Goal: Task Accomplishment & Management: Manage account settings

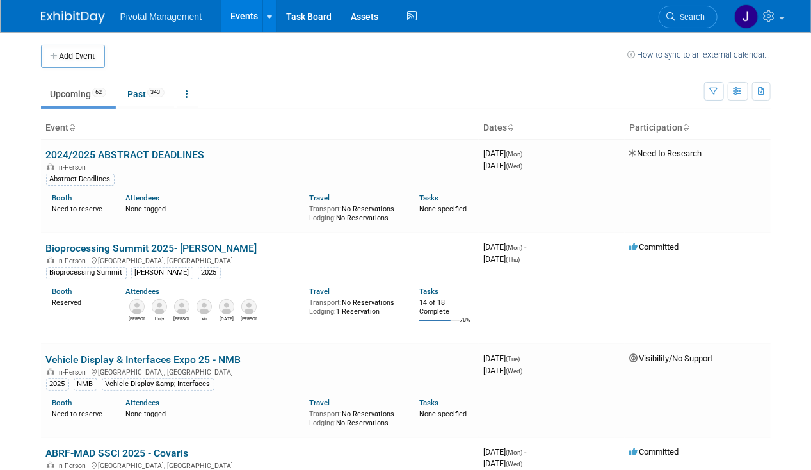
drag, startPoint x: 674, startPoint y: 12, endPoint x: 681, endPoint y: 14, distance: 7.3
click at [674, 12] on icon at bounding box center [671, 16] width 9 height 9
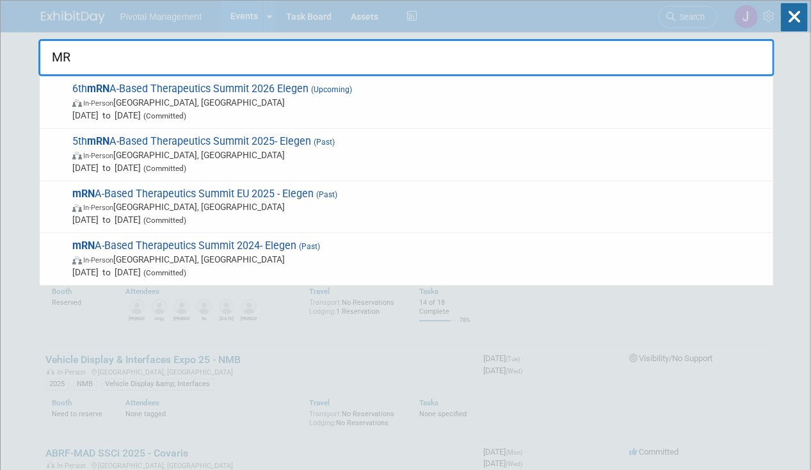
type input "M"
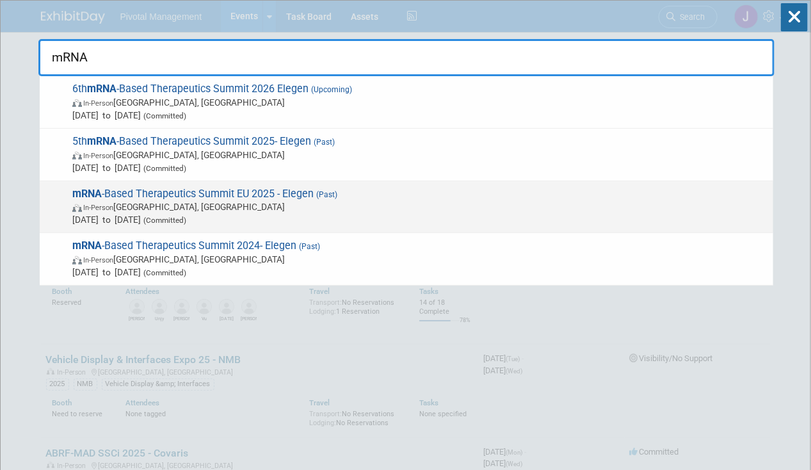
type input "mRNA"
click at [155, 188] on span "mRNA -Based Therapeutics Summit EU 2025 - Elegen (Past) In-Person Frankfurt am …" at bounding box center [417, 207] width 698 height 39
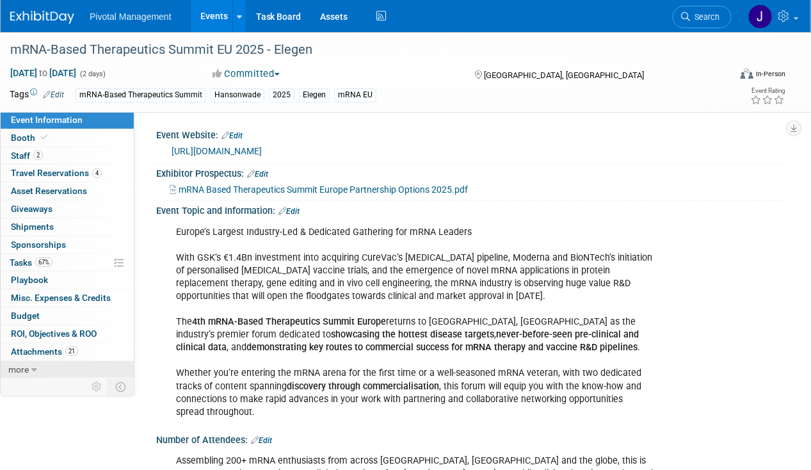
click at [62, 364] on link "more" at bounding box center [67, 369] width 133 height 17
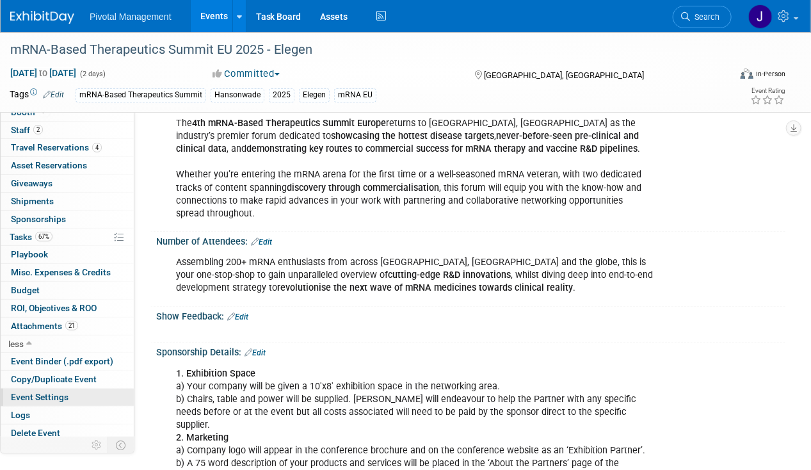
scroll to position [198, 0]
click at [51, 376] on span "Copy/Duplicate Event" at bounding box center [54, 379] width 86 height 10
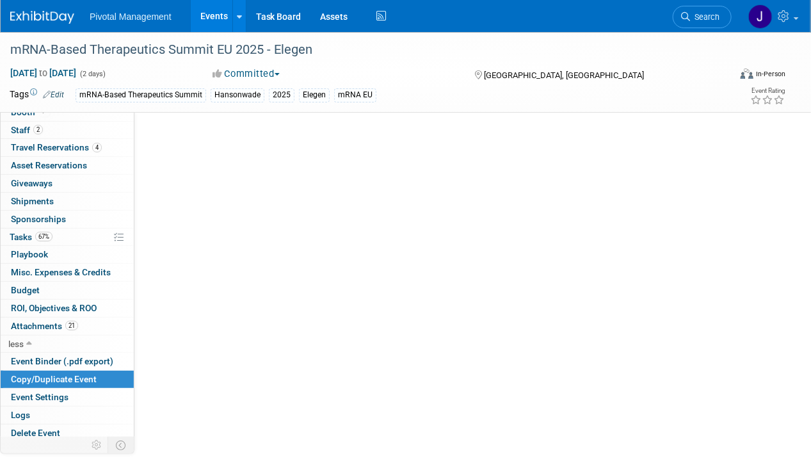
scroll to position [0, 0]
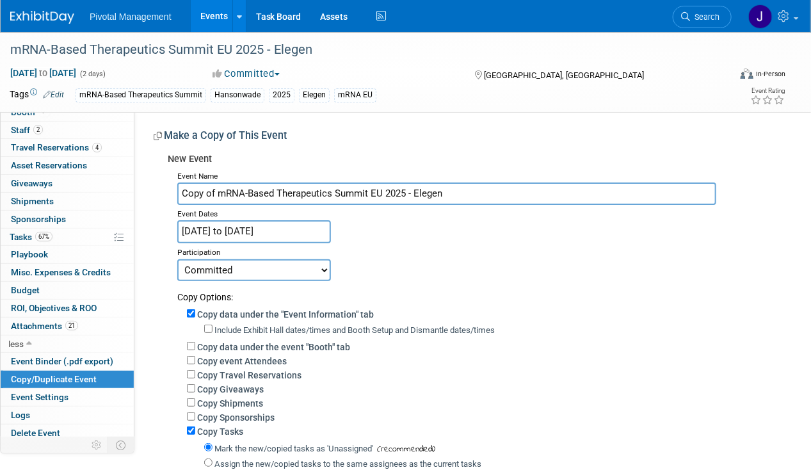
drag, startPoint x: 216, startPoint y: 191, endPoint x: 177, endPoint y: 191, distance: 38.4
click at [177, 191] on input "Copy of mRNA-Based Therapeutics Summit EU 2025 - Elegen" at bounding box center [446, 193] width 539 height 22
click at [369, 189] on input "mRNA-Based Therapeutics Summit EU 2025 - Elegen" at bounding box center [446, 193] width 539 height 22
click at [182, 191] on input "mRNA-Based Therapeutics Summit EU 2026 - Elegen" at bounding box center [446, 193] width 539 height 22
type input "5th mRNA-Based Therapeutics Summit EU 2026 - Elegen"
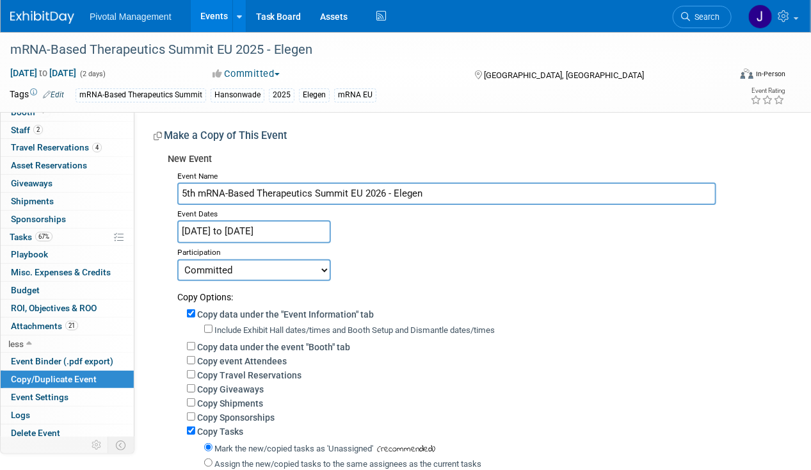
click at [259, 233] on input "Jan 29, 2025 to Jan 30, 2025" at bounding box center [254, 231] width 154 height 22
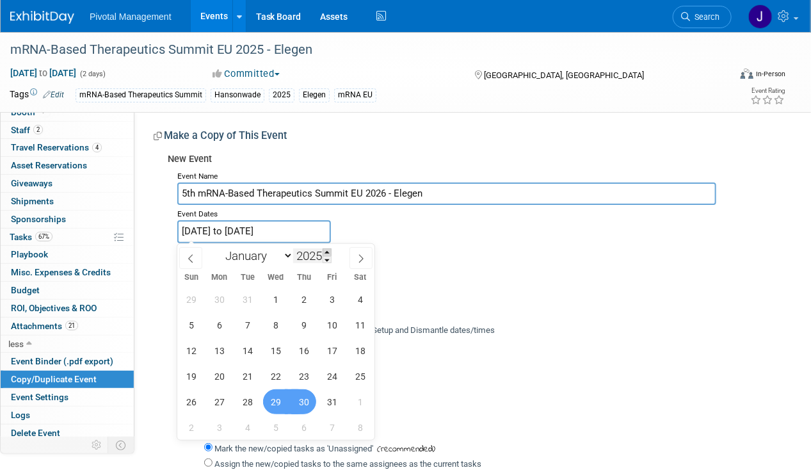
click at [331, 250] on span at bounding box center [327, 252] width 9 height 8
type input "2026"
click at [244, 407] on span "27" at bounding box center [247, 401] width 25 height 25
click at [309, 401] on span "29" at bounding box center [303, 401] width 25 height 25
type input "[DATE] to [DATE]"
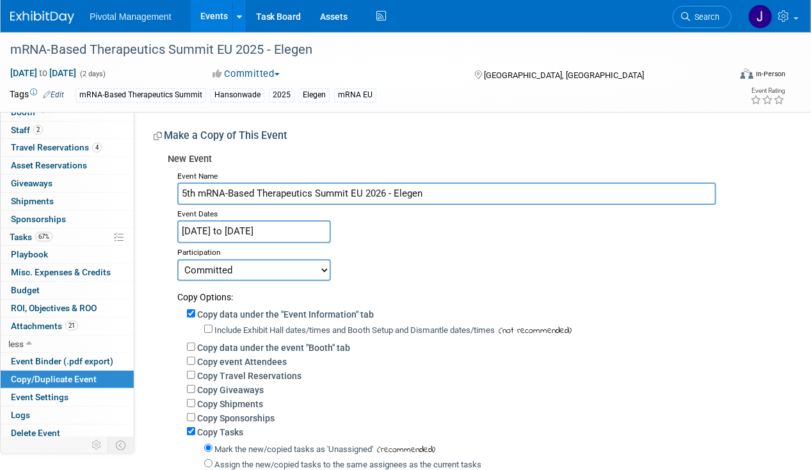
click at [301, 271] on select "Committed Considering Not Going Need to Research Visibility/No Support Waiting …" at bounding box center [254, 270] width 154 height 22
select select "104"
click at [177, 259] on select "Committed Considering Not Going Need to Research Visibility/No Support Waiting …" at bounding box center [254, 270] width 154 height 22
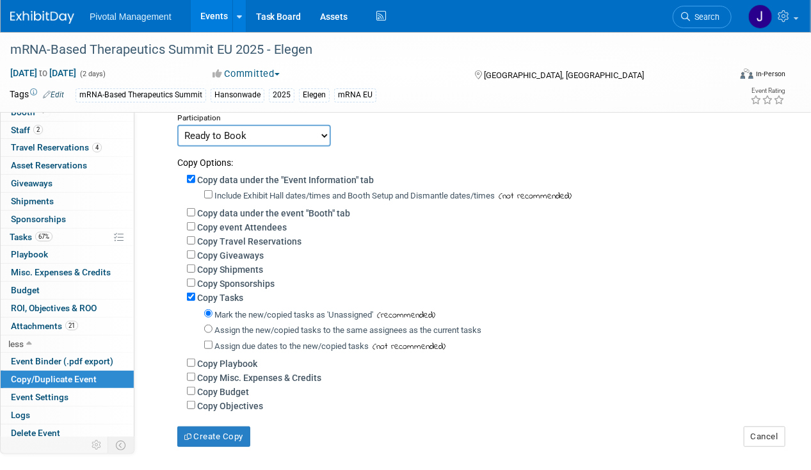
scroll to position [169, 0]
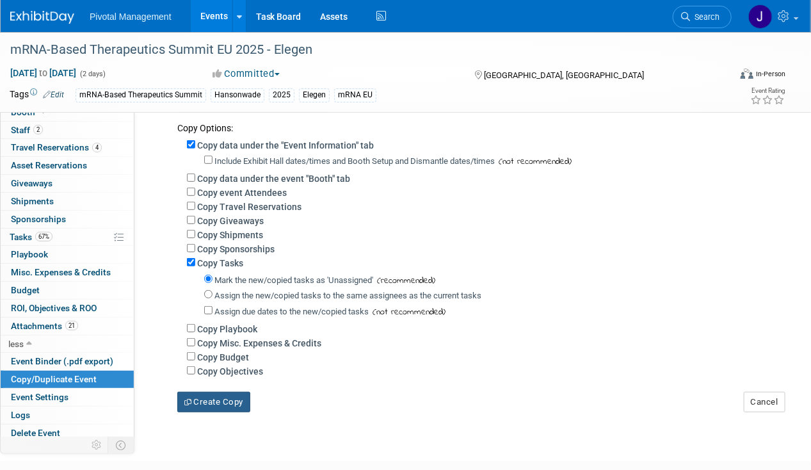
click at [225, 402] on button "Create Copy" at bounding box center [213, 402] width 73 height 20
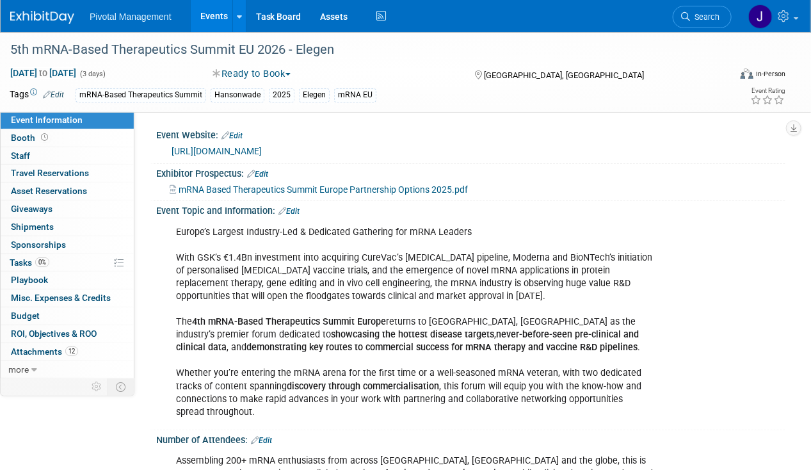
click at [243, 131] on link "Edit" at bounding box center [231, 135] width 21 height 9
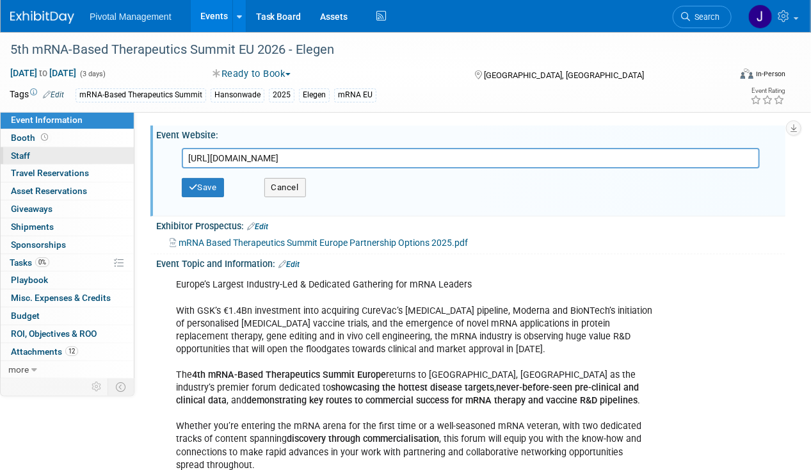
drag, startPoint x: 405, startPoint y: 156, endPoint x: 106, endPoint y: 155, distance: 299.0
click at [208, 183] on button "Save" at bounding box center [203, 187] width 42 height 19
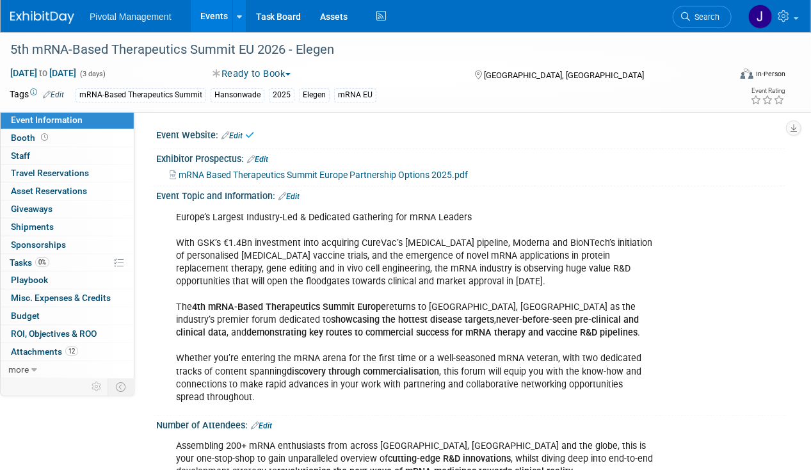
click at [268, 158] on link "Edit" at bounding box center [257, 159] width 21 height 9
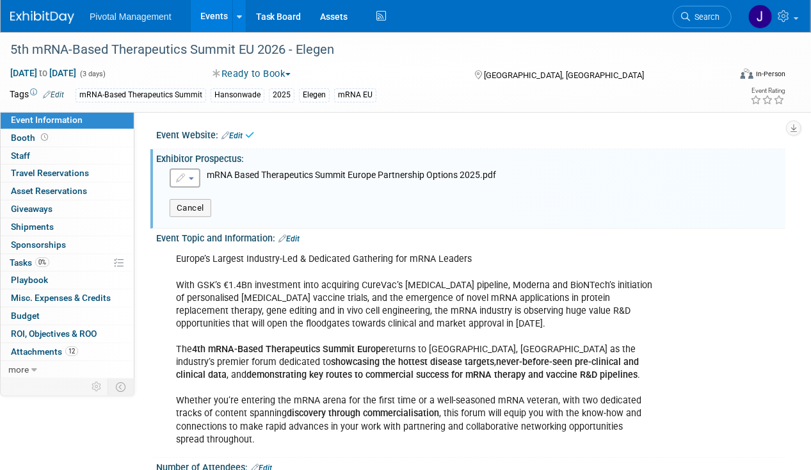
click at [187, 175] on button "button" at bounding box center [185, 177] width 31 height 19
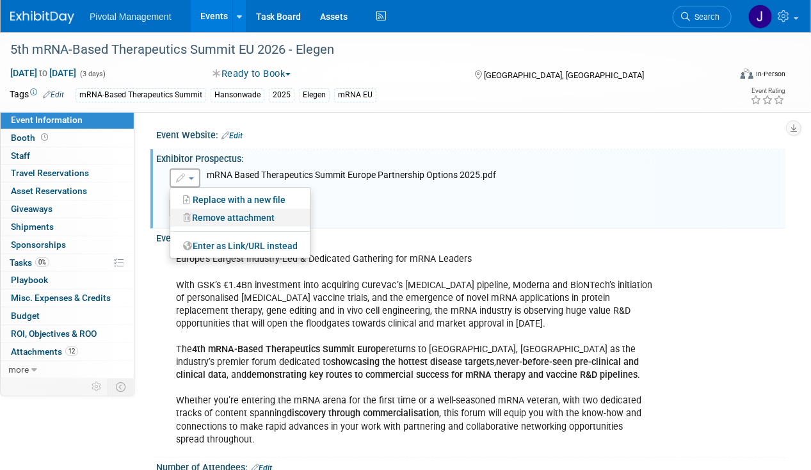
click at [205, 218] on link "Remove attachment" at bounding box center [240, 218] width 140 height 18
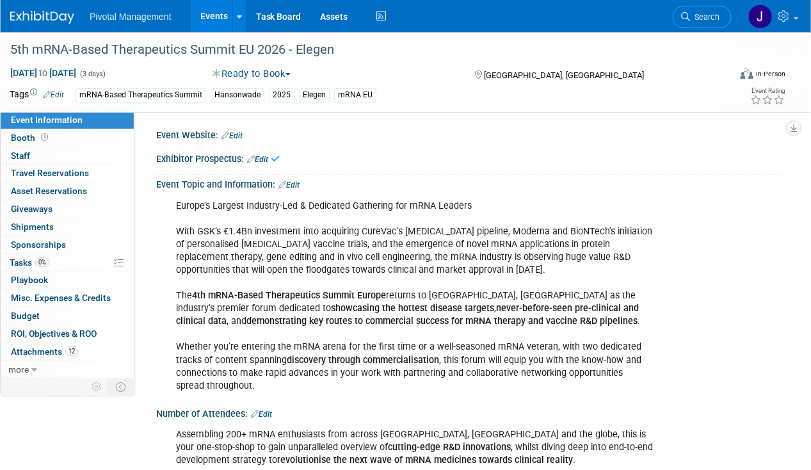
click at [294, 181] on link "Edit" at bounding box center [288, 185] width 21 height 9
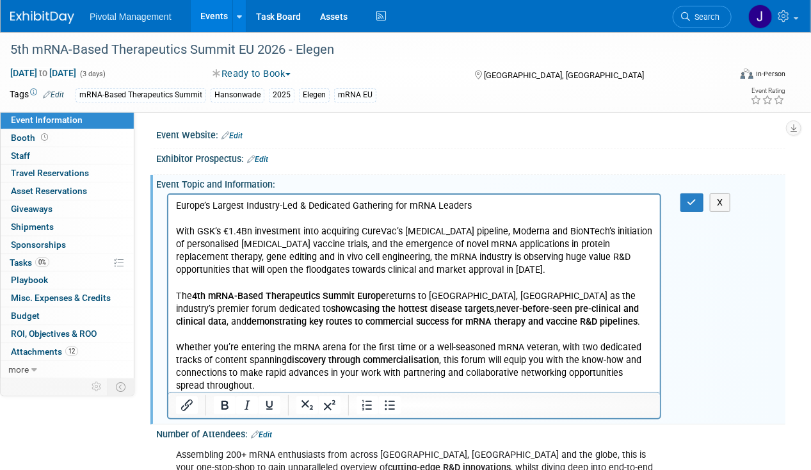
click at [405, 266] on p "Europe’s Largest Industry-Led & Dedicated Gathering for mRNA Leaders With GSK’s…" at bounding box center [413, 295] width 477 height 193
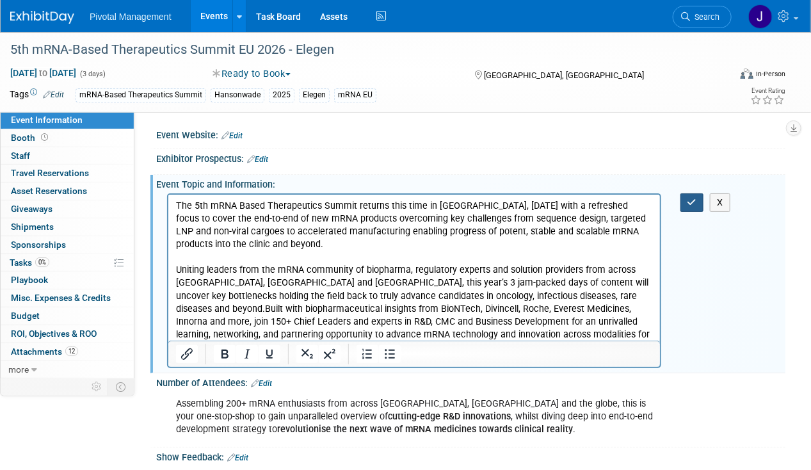
click at [689, 198] on icon "button" at bounding box center [693, 202] width 10 height 9
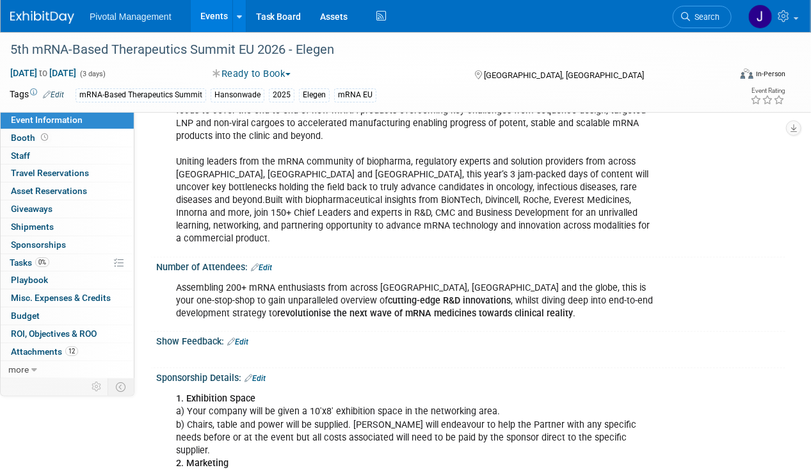
scroll to position [11, 0]
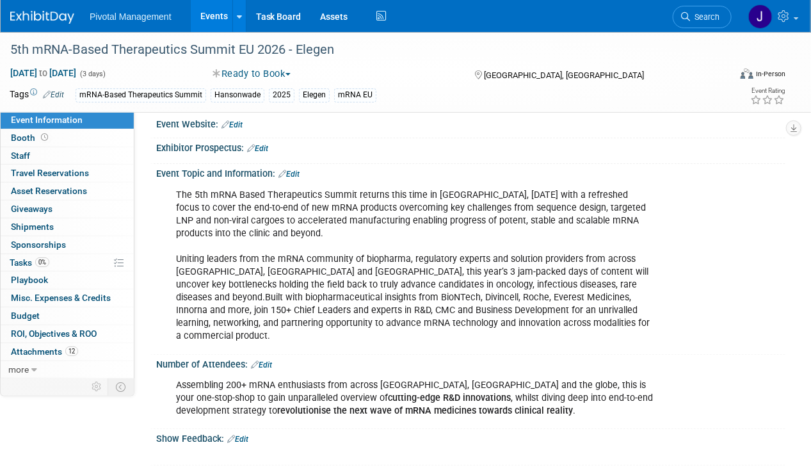
click at [270, 360] on link "Edit" at bounding box center [261, 364] width 21 height 9
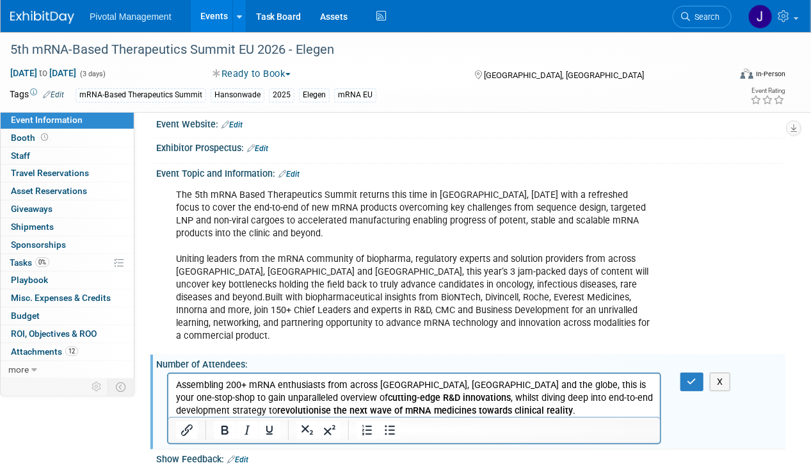
scroll to position [0, 0]
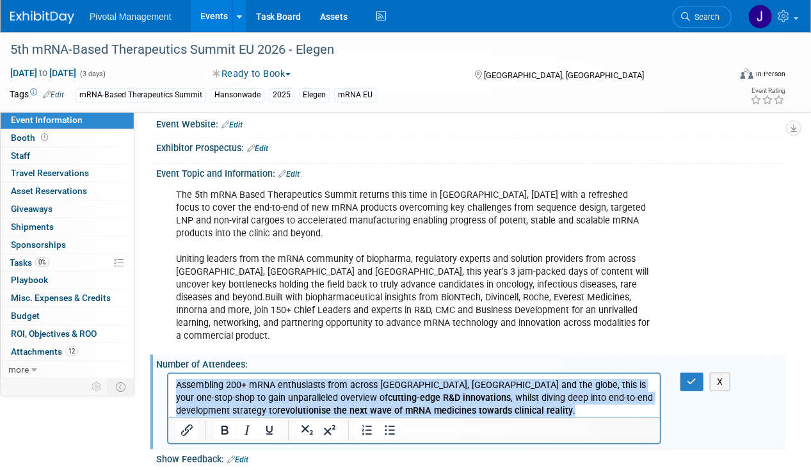
drag, startPoint x: 492, startPoint y: 410, endPoint x: 125, endPoint y: 366, distance: 369.5
click at [168, 373] on html "Assembling 200+ mRNA enthusiasts from across [GEOGRAPHIC_DATA], [GEOGRAPHIC_DAT…" at bounding box center [414, 395] width 492 height 44
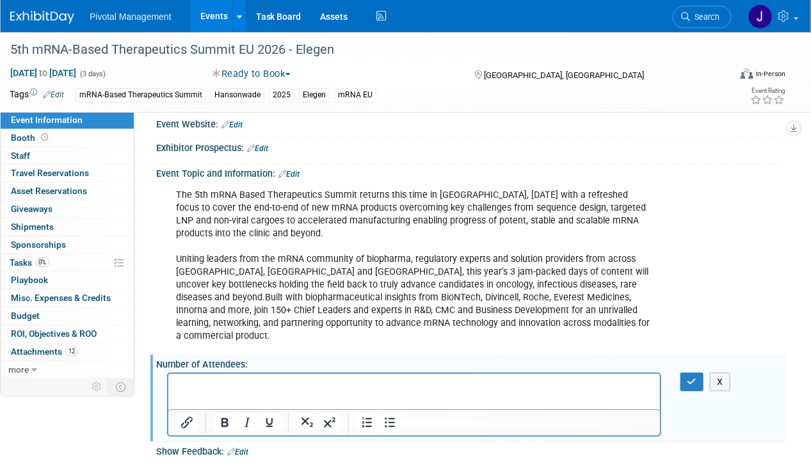
click at [529, 250] on div "The 5th mRNA Based Therapeutics Summit returns this time in [GEOGRAPHIC_DATA], …" at bounding box center [414, 265] width 494 height 167
click at [299, 173] on link "Edit" at bounding box center [288, 174] width 21 height 9
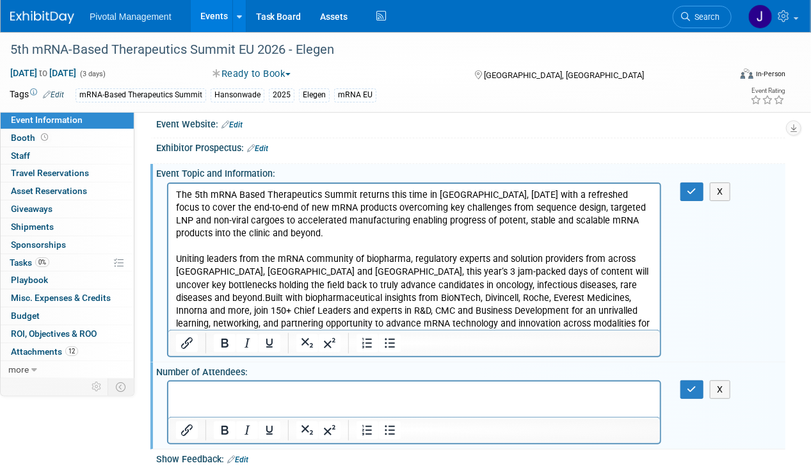
click at [335, 230] on p "The 5th mRNA Based Therapeutics Summit returns this time in [GEOGRAPHIC_DATA], …" at bounding box center [413, 265] width 477 height 154
click at [479, 286] on p "The 5th mRNA Based Therapeutics Summit returns this time in [GEOGRAPHIC_DATA], …" at bounding box center [413, 265] width 477 height 154
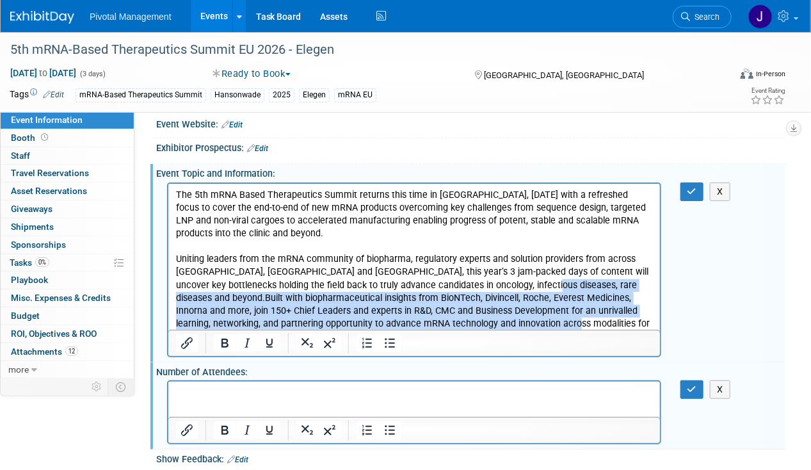
drag, startPoint x: 520, startPoint y: 284, endPoint x: 576, endPoint y: 326, distance: 70.3
click at [576, 326] on p "The 5th mRNA Based Therapeutics Summit returns this time in [GEOGRAPHIC_DATA], …" at bounding box center [413, 265] width 477 height 154
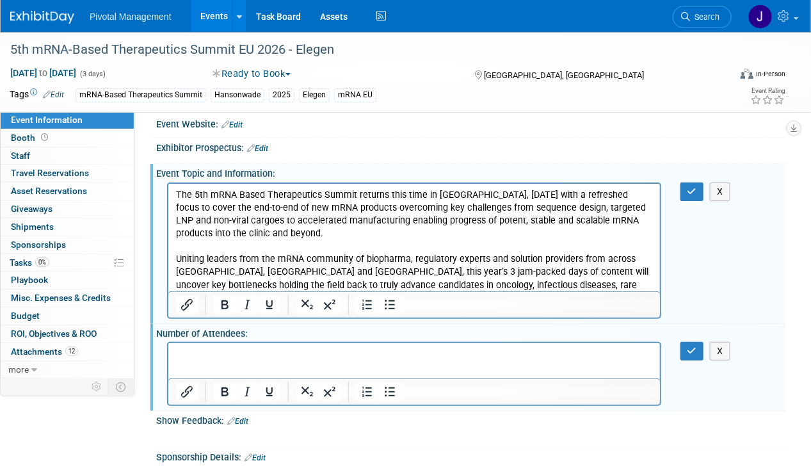
click at [205, 339] on div "Assembling 200+ mRNA enthusiasts from across [GEOGRAPHIC_DATA], [GEOGRAPHIC_DAT…" at bounding box center [469, 342] width 613 height 6
click at [186, 360] on html at bounding box center [414, 351] width 492 height 18
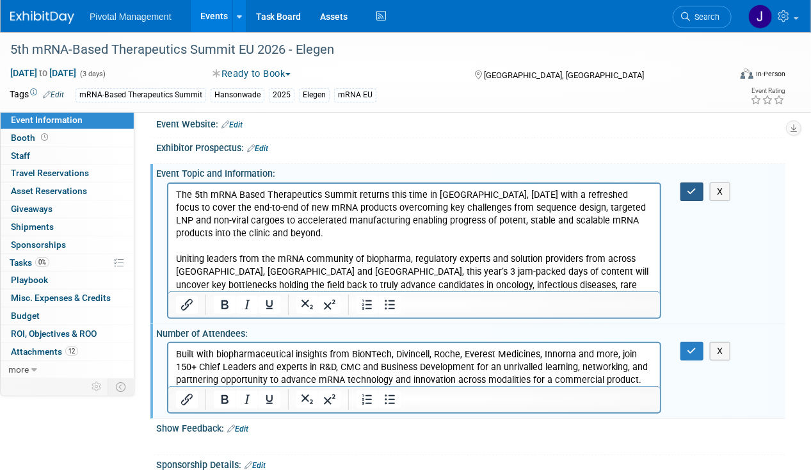
click at [686, 190] on button "button" at bounding box center [692, 191] width 24 height 19
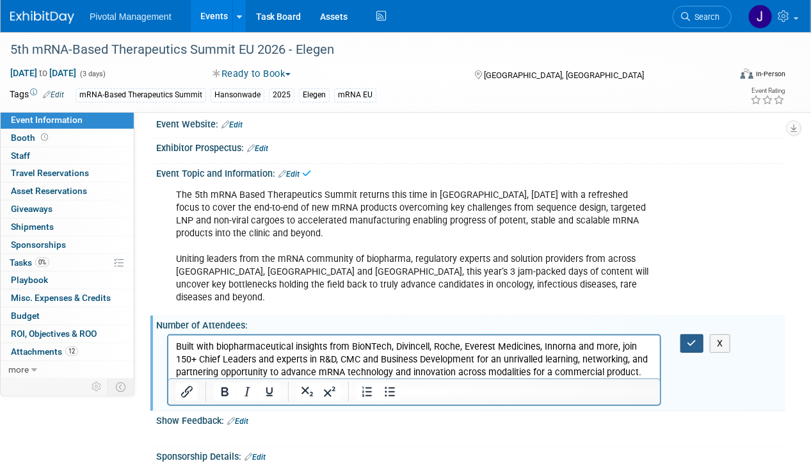
click at [689, 339] on icon "button" at bounding box center [693, 343] width 10 height 9
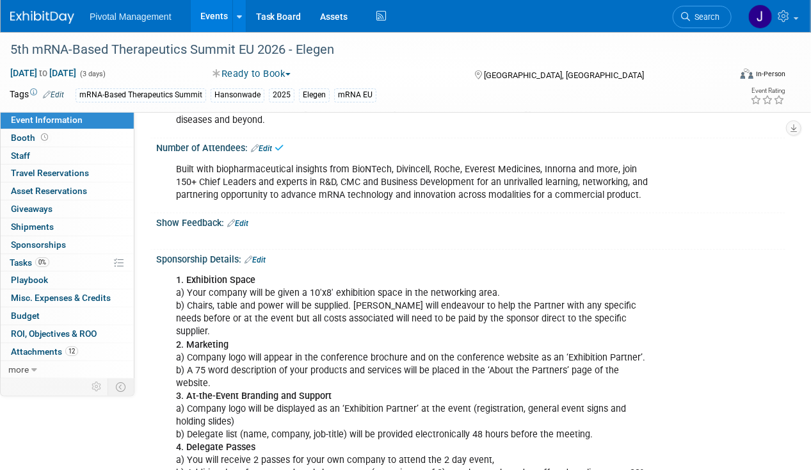
scroll to position [208, 0]
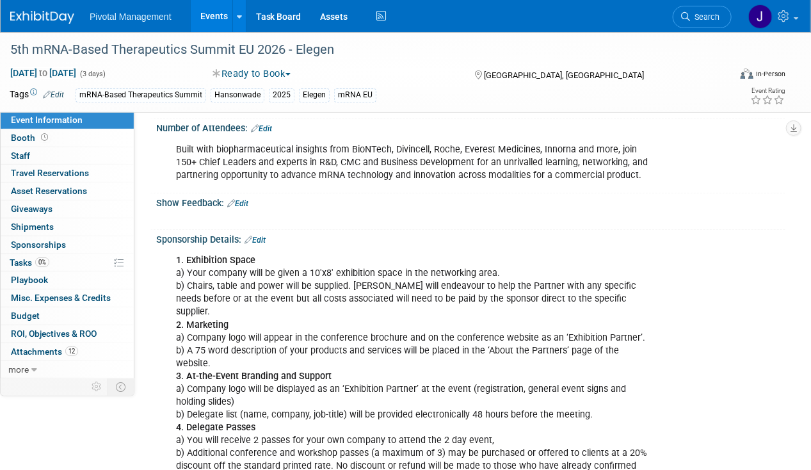
click at [257, 236] on link "Edit" at bounding box center [255, 240] width 21 height 9
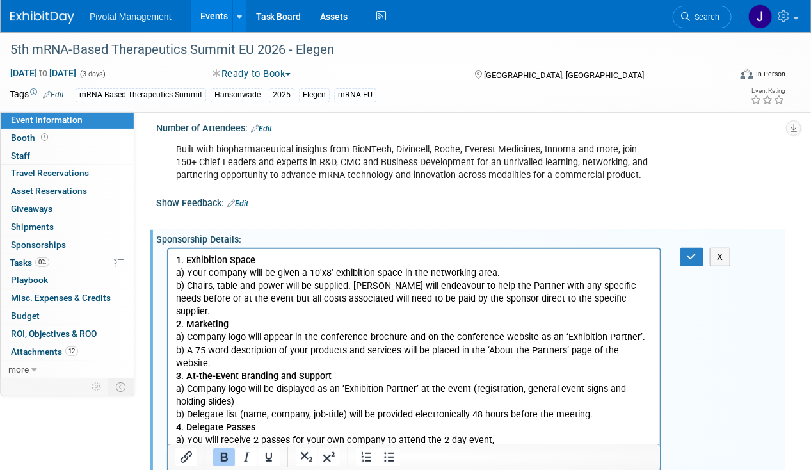
scroll to position [0, 0]
click at [297, 370] on b "3. At-the-Event Branding and Support" at bounding box center [253, 375] width 156 height 11
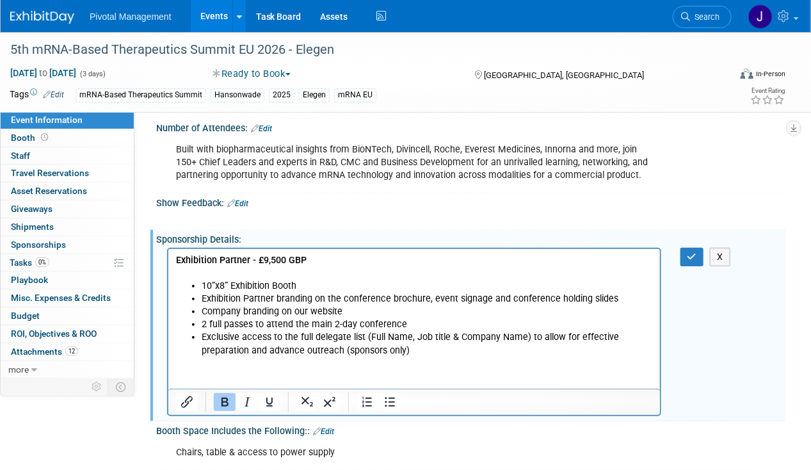
click at [293, 209] on div "X" at bounding box center [469, 212] width 613 height 6
click at [246, 199] on link "Edit" at bounding box center [237, 203] width 21 height 9
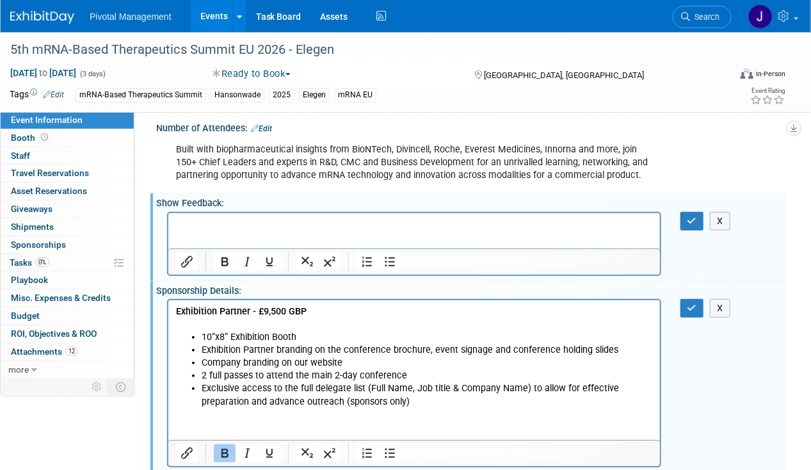
click at [257, 230] on p "Rich Text Area. Press ALT-0 for help." at bounding box center [413, 224] width 477 height 13
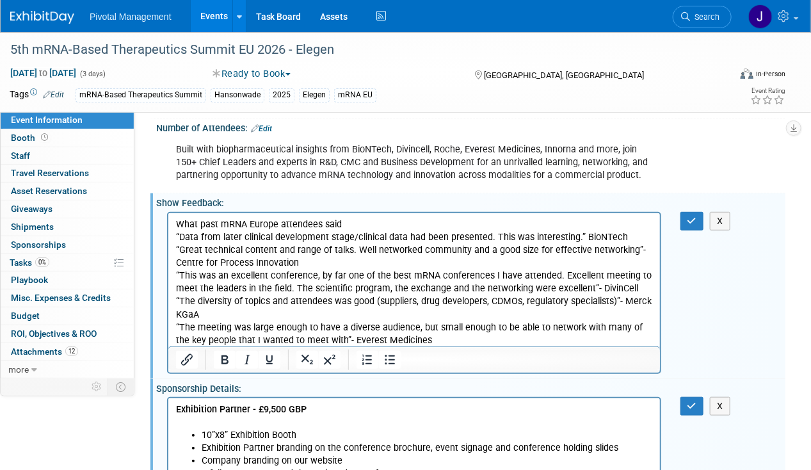
click at [380, 224] on p "What past mRNA Europe attendees said “Data from later clinical development stag…" at bounding box center [413, 282] width 477 height 129
drag, startPoint x: 382, startPoint y: 222, endPoint x: 168, endPoint y: 407, distance: 282.8
click at [168, 213] on html "What past mRNA Europe attendees said “Data from later clinical development stag…" at bounding box center [414, 280] width 492 height 134
click at [225, 355] on icon "Bold" at bounding box center [224, 359] width 7 height 9
click at [366, 246] on p "What past mRNA Europe attendees said “Data from later clinical development stag…" at bounding box center [413, 282] width 477 height 129
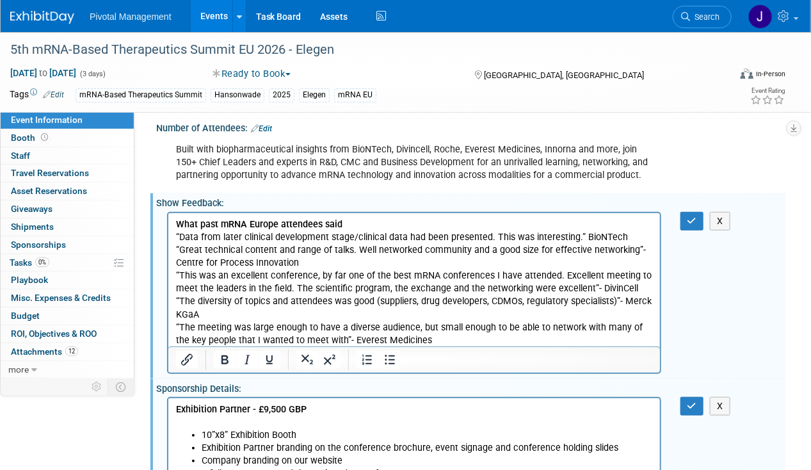
click at [358, 221] on p "What past mRNA Europe attendees said “Data from later clinical development stag…" at bounding box center [413, 282] width 477 height 129
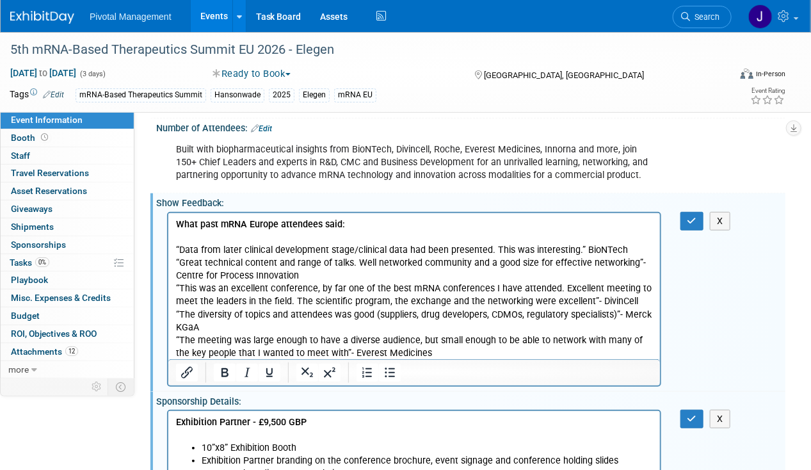
click at [358, 280] on p "“Data from later clinical development stage/clinical data had been presented. T…" at bounding box center [413, 294] width 477 height 129
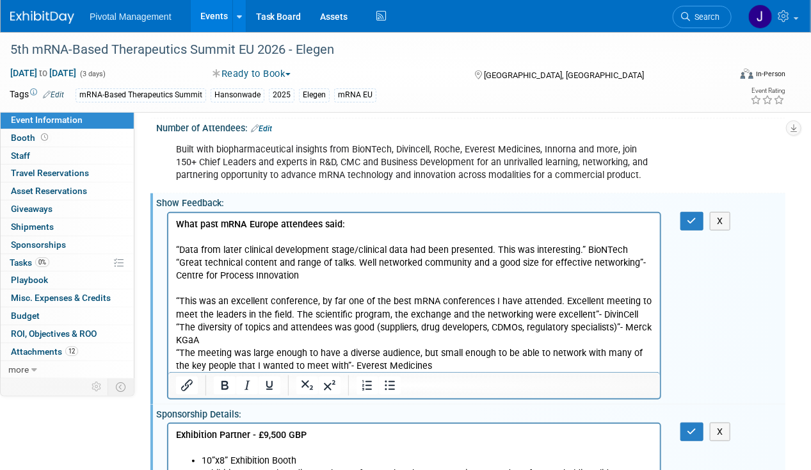
click at [282, 339] on p "“This was an excellent conference, by far one of the best mRNA conferences I ha…" at bounding box center [413, 327] width 477 height 90
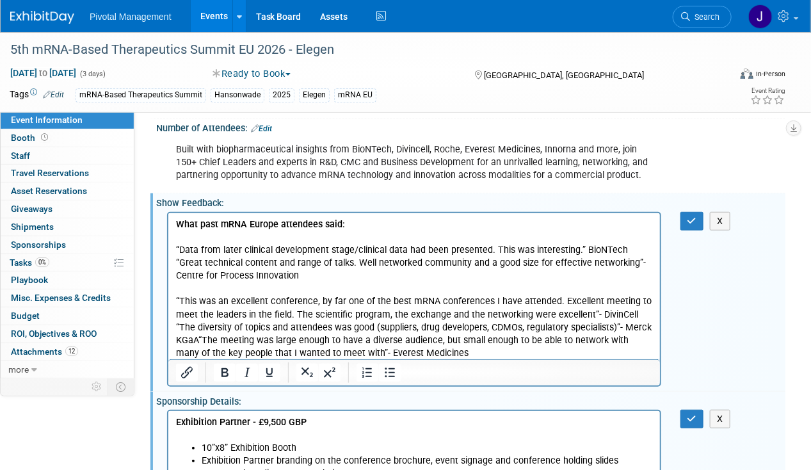
click at [620, 325] on p "“This was an excellent conference, by far one of the best mRNA conferences I ha…" at bounding box center [413, 320] width 477 height 77
click at [616, 326] on p "“This was an excellent conference, by far one of the best mRNA conferences I ha…" at bounding box center [413, 320] width 477 height 77
click at [232, 339] on p "- Merck KGaA“The meeting was large enough to have a diverse audience, but small…" at bounding box center [413, 347] width 477 height 26
click at [229, 339] on p "- Merck KGaA“The meeting was large enough to have a diverse audience, but small…" at bounding box center [413, 347] width 477 height 26
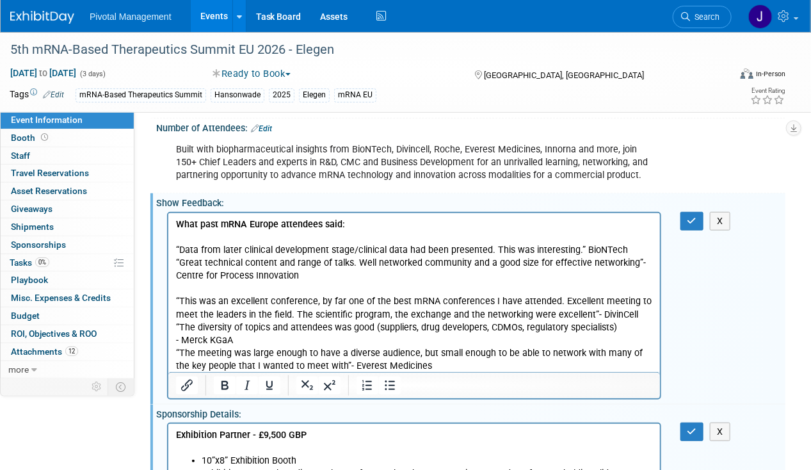
click at [638, 335] on p "- Merck KGaA" at bounding box center [413, 340] width 477 height 13
click at [623, 323] on p "“This was an excellent conference, by far one of the best mRNA conferences I ha…" at bounding box center [413, 307] width 477 height 51
click at [289, 344] on p "- Merck KGaA" at bounding box center [413, 340] width 477 height 13
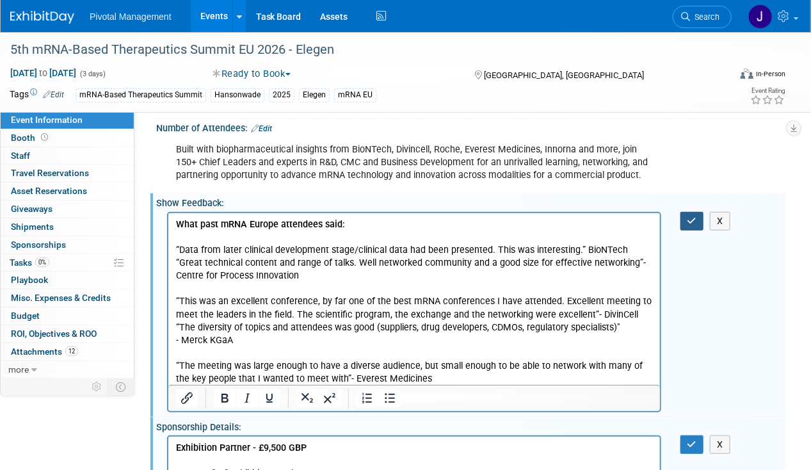
click at [695, 216] on icon "button" at bounding box center [693, 220] width 10 height 9
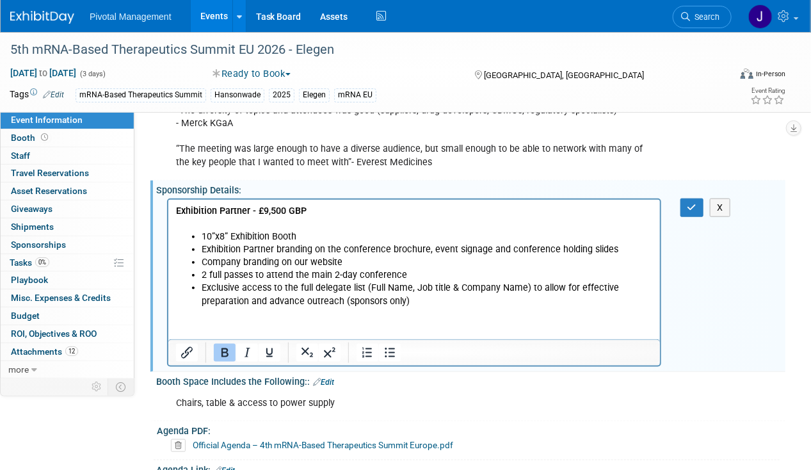
scroll to position [426, 0]
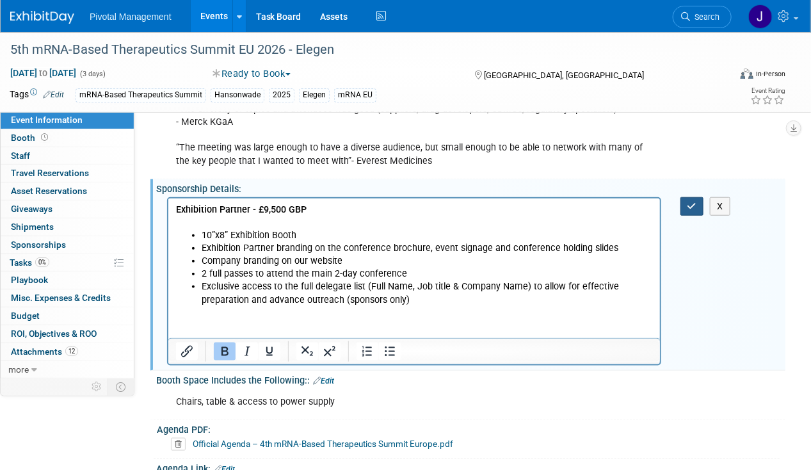
click at [689, 197] on button "button" at bounding box center [692, 206] width 24 height 19
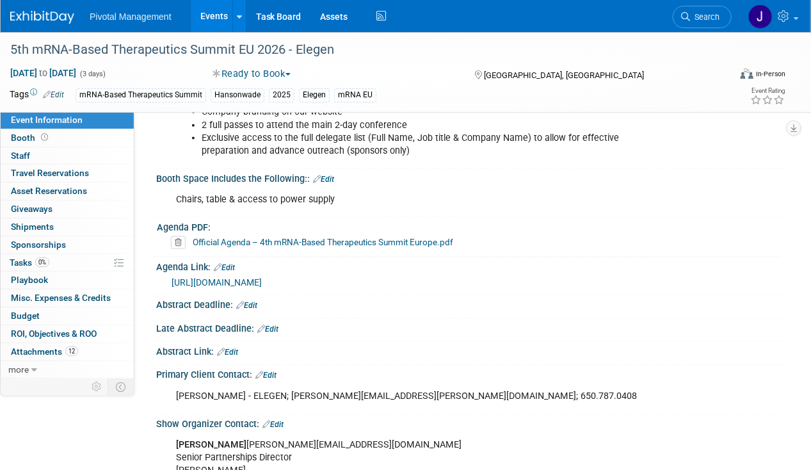
scroll to position [588, 0]
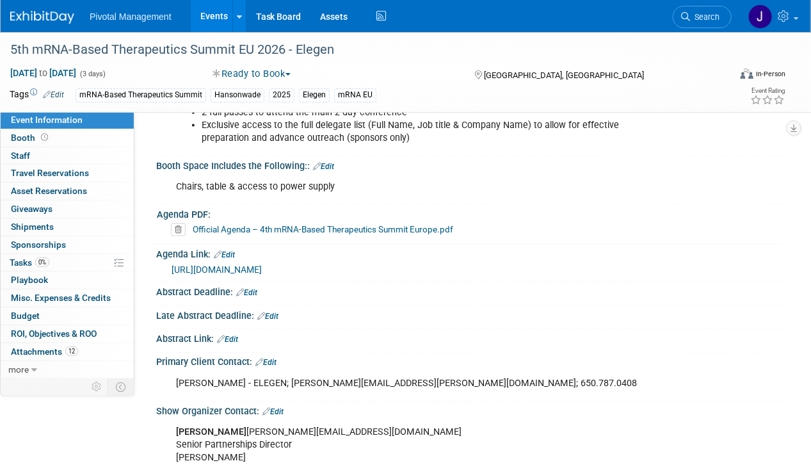
click at [176, 223] on icon at bounding box center [178, 229] width 15 height 13
click at [162, 259] on link "Yes" at bounding box center [165, 262] width 37 height 20
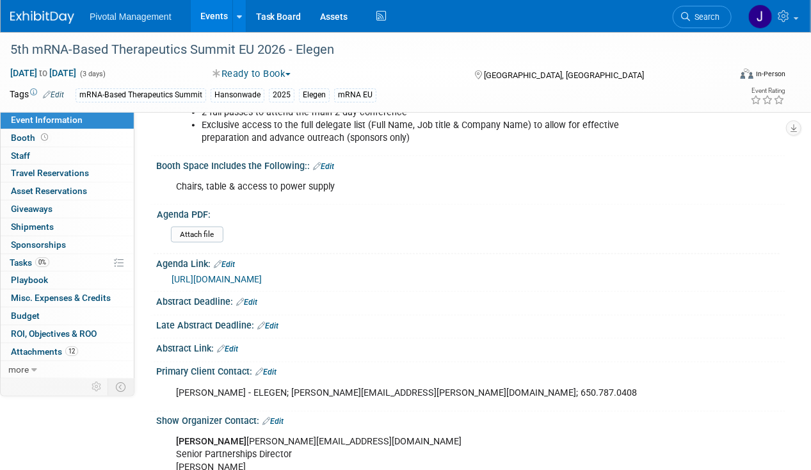
click at [233, 260] on link "Edit" at bounding box center [224, 264] width 21 height 9
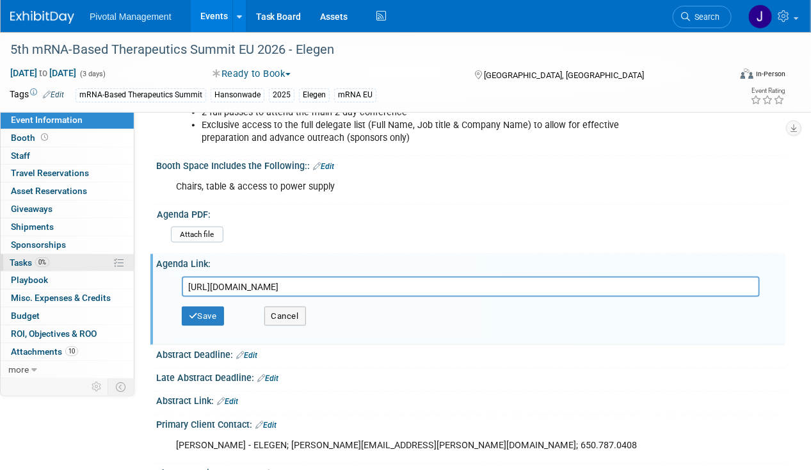
drag, startPoint x: 471, startPoint y: 268, endPoint x: 115, endPoint y: 267, distance: 355.9
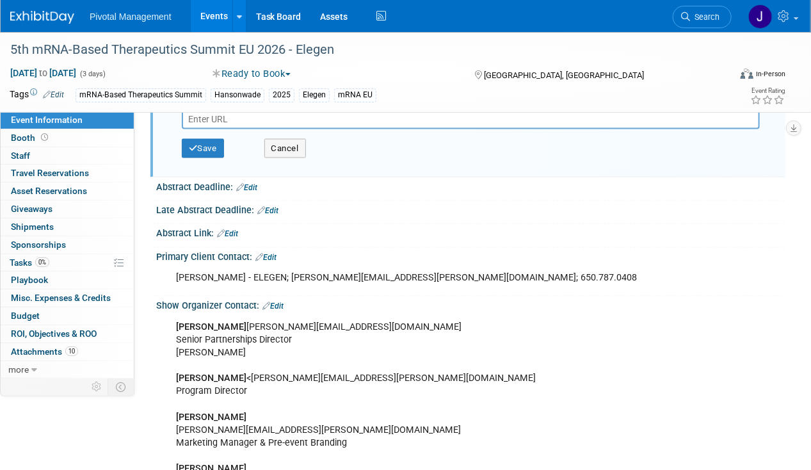
scroll to position [774, 0]
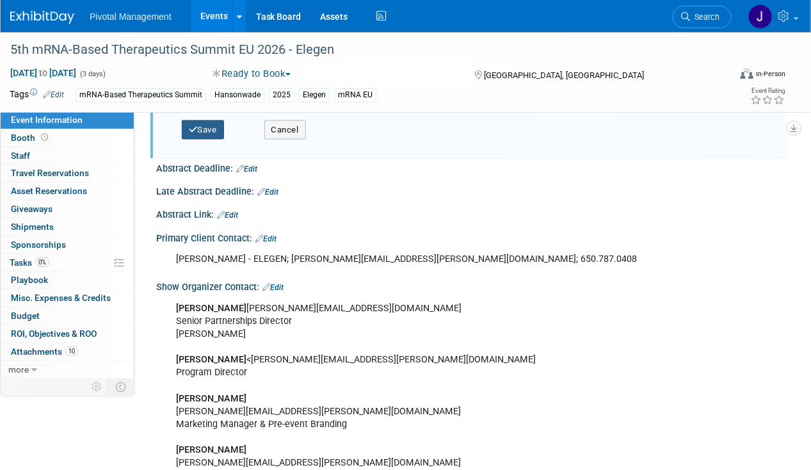
click at [192, 120] on button "Save" at bounding box center [203, 129] width 42 height 19
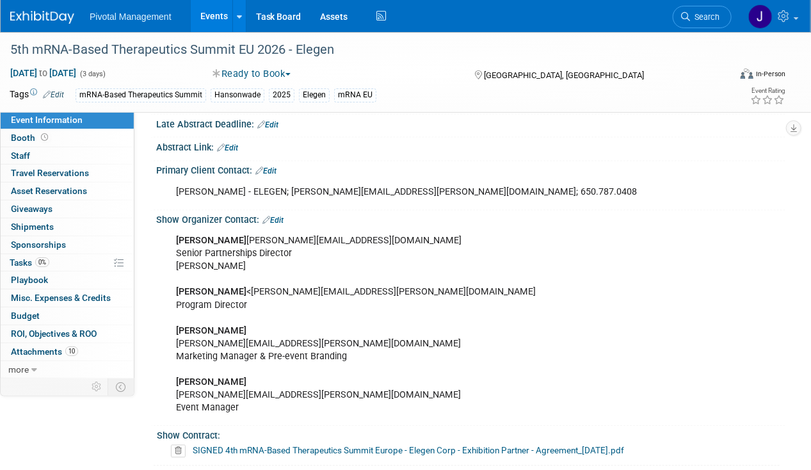
click at [283, 216] on link "Edit" at bounding box center [272, 220] width 21 height 9
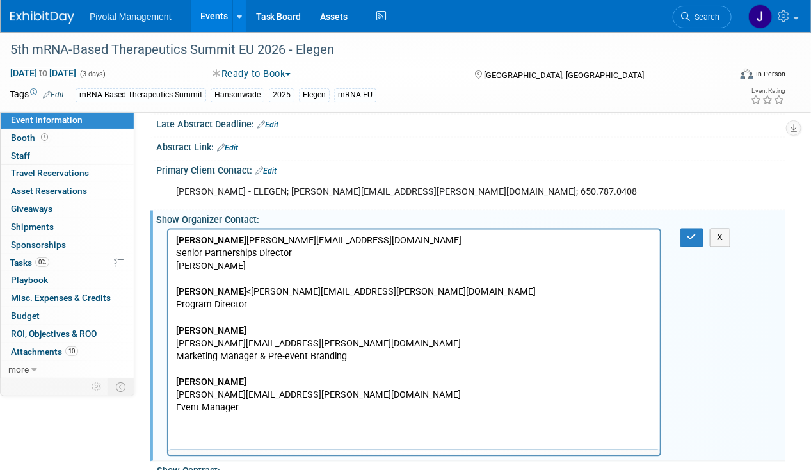
scroll to position [0, 0]
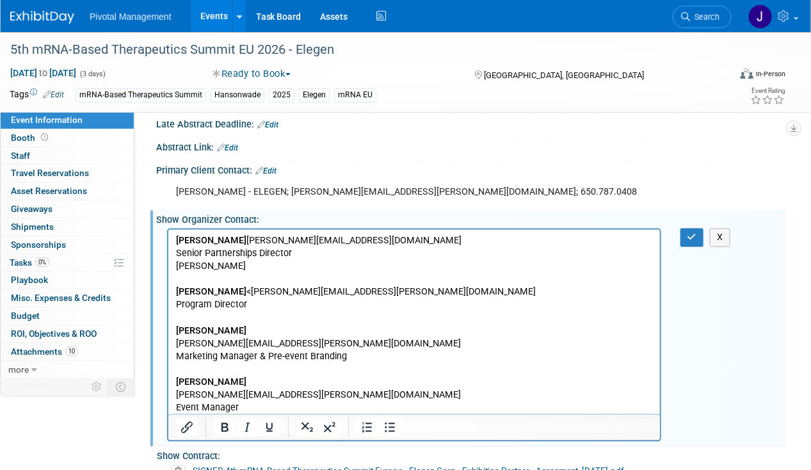
click at [282, 314] on p "[PERSON_NAME] [PERSON_NAME][EMAIL_ADDRESS][DOMAIN_NAME] Senior Partnerships Dir…" at bounding box center [413, 324] width 477 height 180
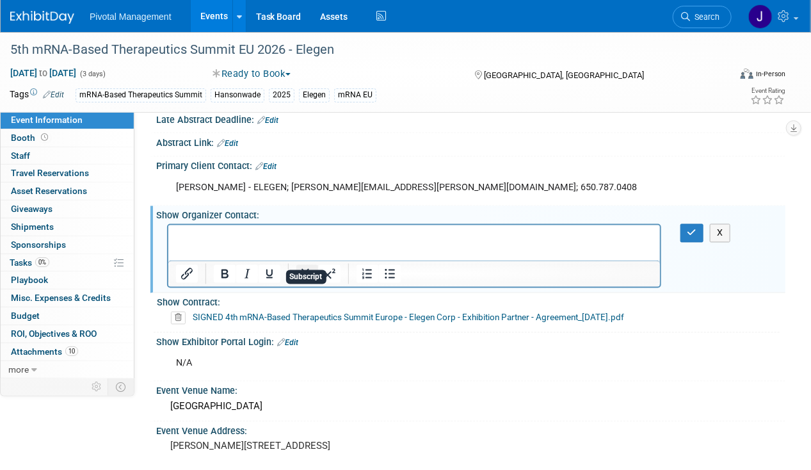
scroll to position [783, 0]
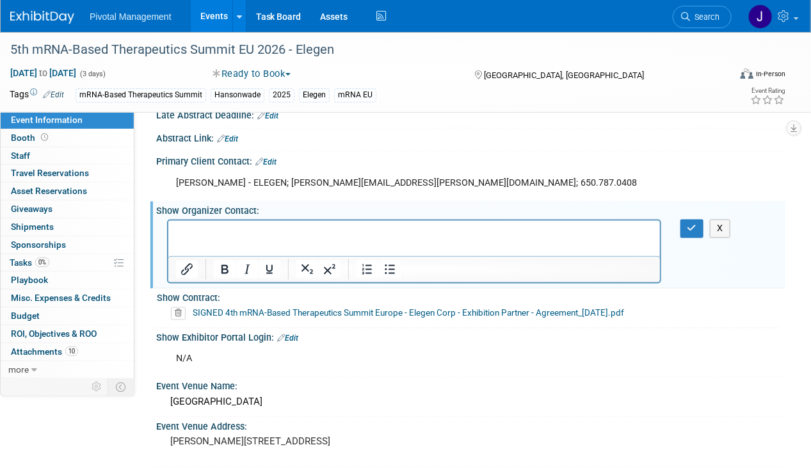
click at [184, 307] on icon at bounding box center [178, 313] width 15 height 13
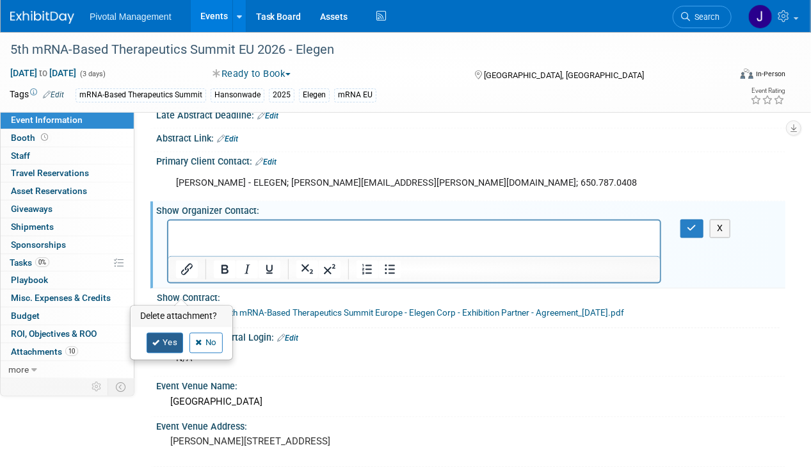
click at [168, 334] on link "Yes" at bounding box center [165, 343] width 37 height 20
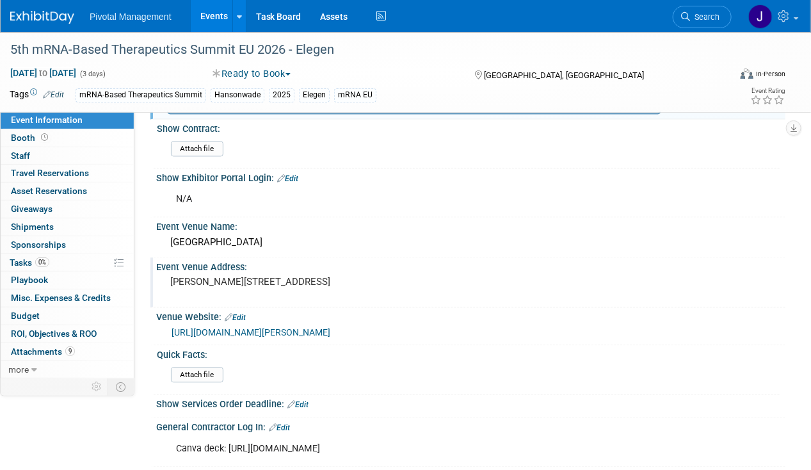
scroll to position [953, 0]
click at [234, 232] on div "[GEOGRAPHIC_DATA]" at bounding box center [471, 242] width 610 height 20
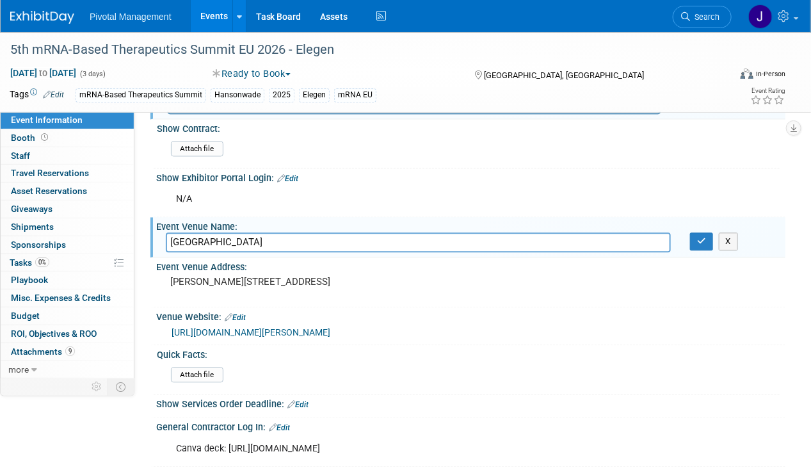
click at [234, 232] on input "[GEOGRAPHIC_DATA]" at bounding box center [418, 242] width 505 height 20
type input "Venue TBD"
click at [709, 232] on button "button" at bounding box center [701, 241] width 23 height 18
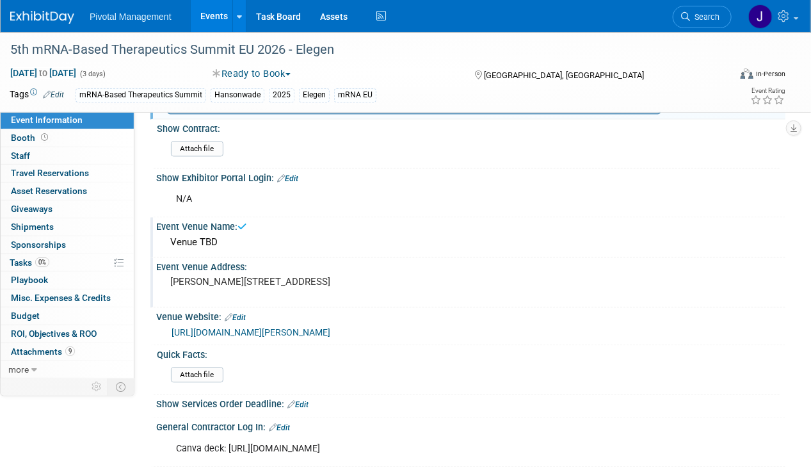
click at [306, 257] on div "Event Venue Address:" at bounding box center [470, 265] width 629 height 16
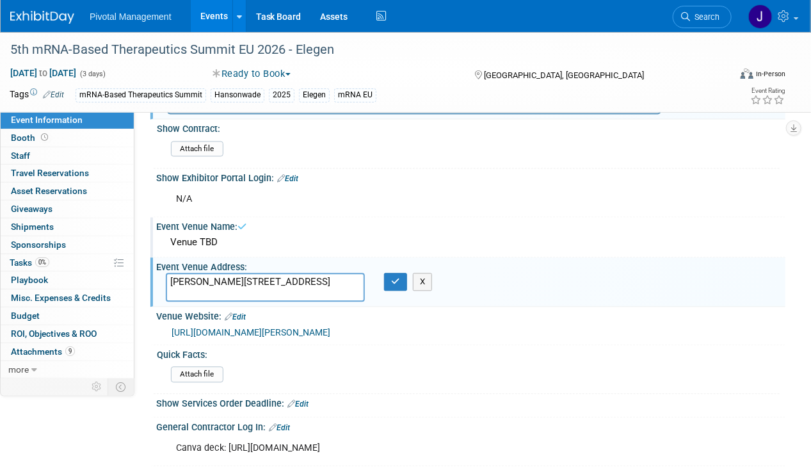
drag, startPoint x: 313, startPoint y: 265, endPoint x: 158, endPoint y: 255, distance: 155.2
click at [158, 273] on div "[PERSON_NAME][STREET_ADDRESS]" at bounding box center [265, 287] width 218 height 29
click at [320, 307] on div "Venue Website: Edit" at bounding box center [470, 315] width 629 height 17
drag, startPoint x: 311, startPoint y: 278, endPoint x: 139, endPoint y: 253, distance: 174.1
click at [139, 253] on div "Event Information Event Info Booth Booth 0 Staff 0 Staff 0 Travel Reservations …" at bounding box center [405, 84] width 811 height 2011
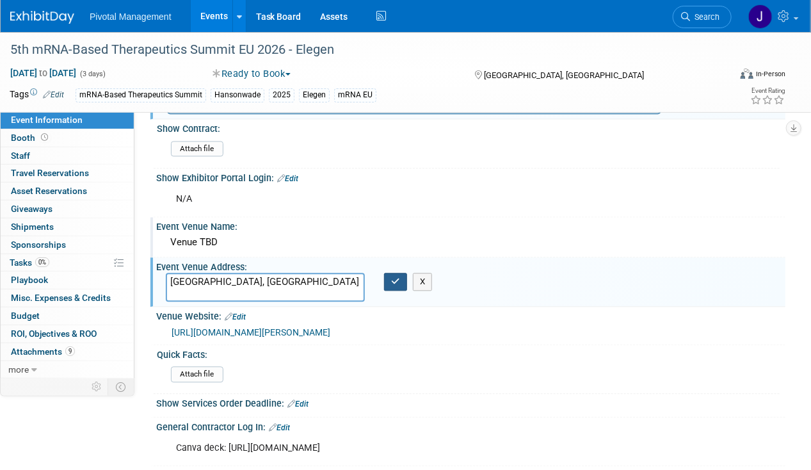
type textarea "[GEOGRAPHIC_DATA], [GEOGRAPHIC_DATA]"
click at [392, 273] on button "button" at bounding box center [395, 282] width 23 height 18
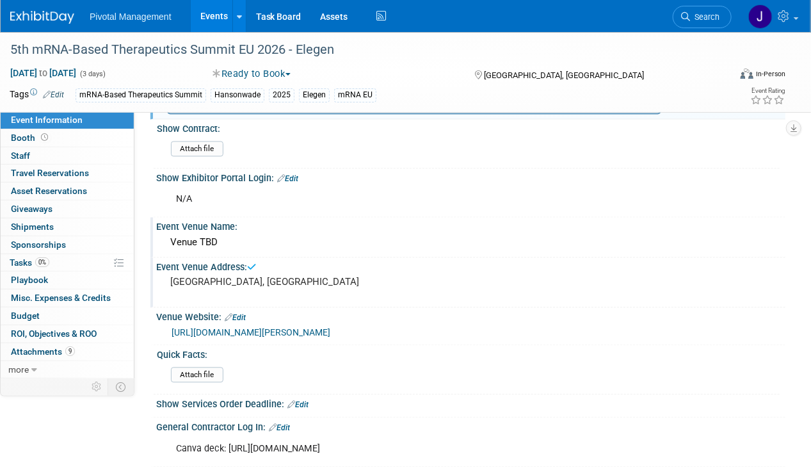
click at [246, 313] on link "Edit" at bounding box center [235, 317] width 21 height 9
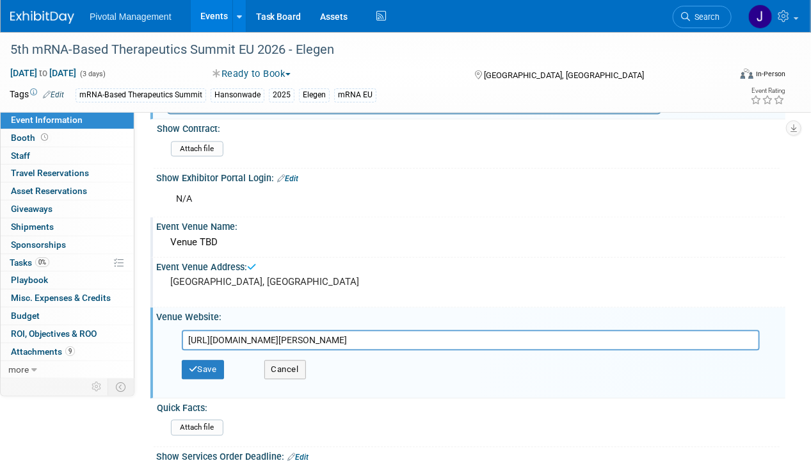
click at [255, 330] on input "[URL][DOMAIN_NAME][PERSON_NAME]" at bounding box center [471, 340] width 578 height 20
click at [272, 330] on input "[URL][DOMAIN_NAME][PERSON_NAME]" at bounding box center [471, 340] width 578 height 20
click at [195, 365] on icon "button" at bounding box center [193, 369] width 9 height 8
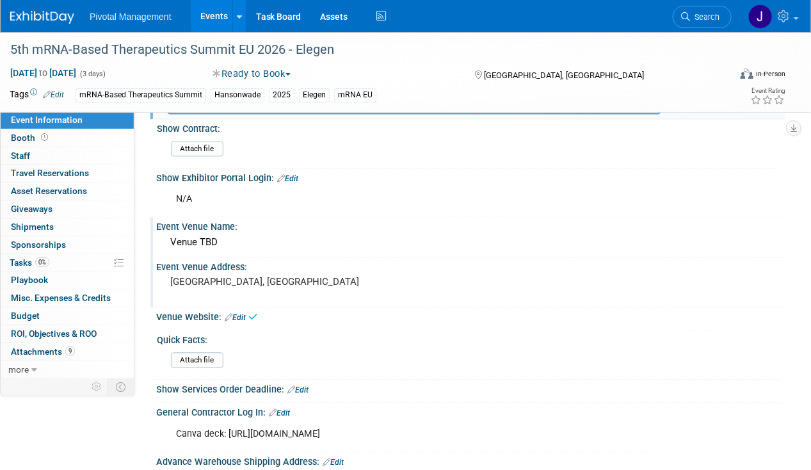
scroll to position [1189, 0]
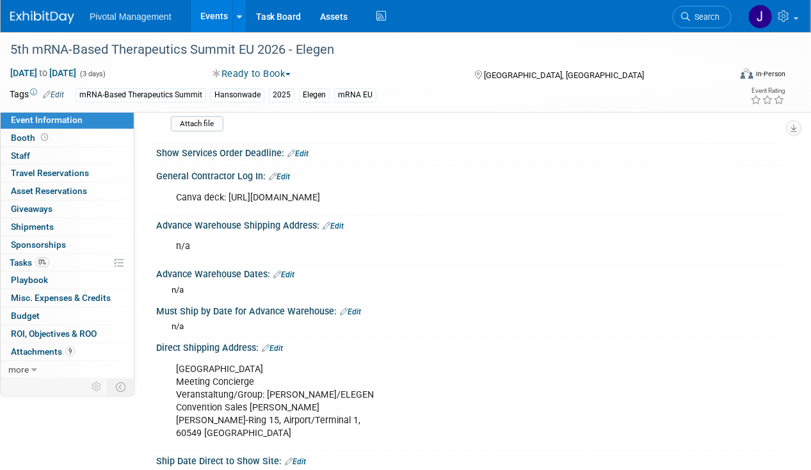
click at [280, 172] on link "Edit" at bounding box center [279, 176] width 21 height 9
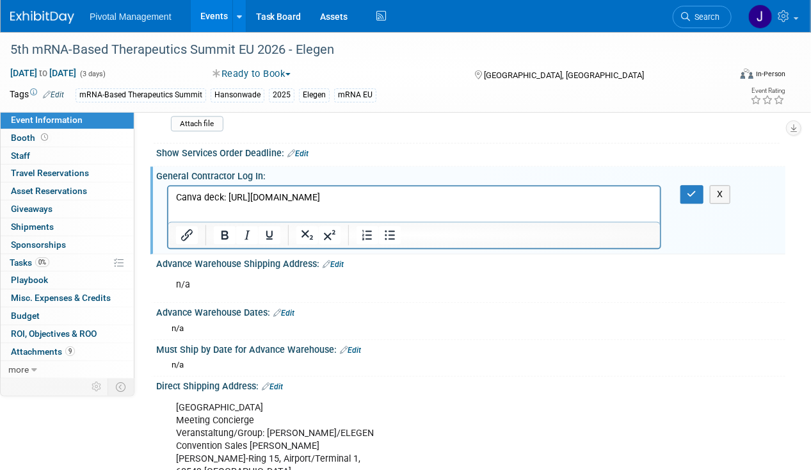
scroll to position [0, 0]
click at [298, 204] on p "Canva deck: [URL][DOMAIN_NAME]" at bounding box center [413, 197] width 477 height 13
click at [700, 185] on button "button" at bounding box center [692, 194] width 24 height 19
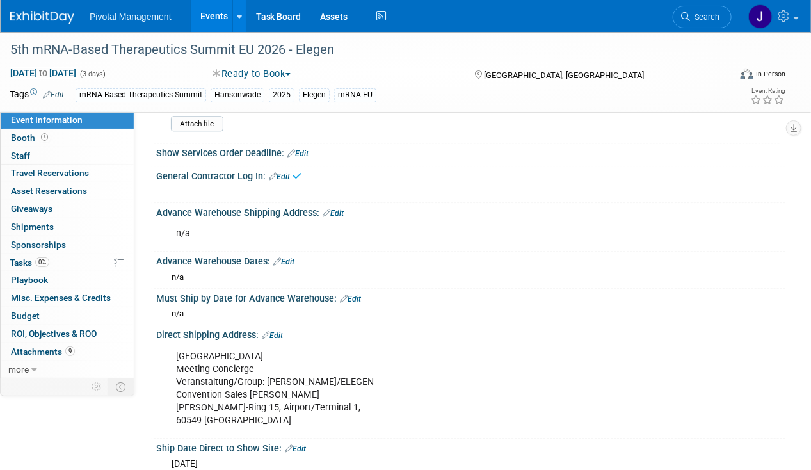
click at [283, 331] on link "Edit" at bounding box center [272, 335] width 21 height 9
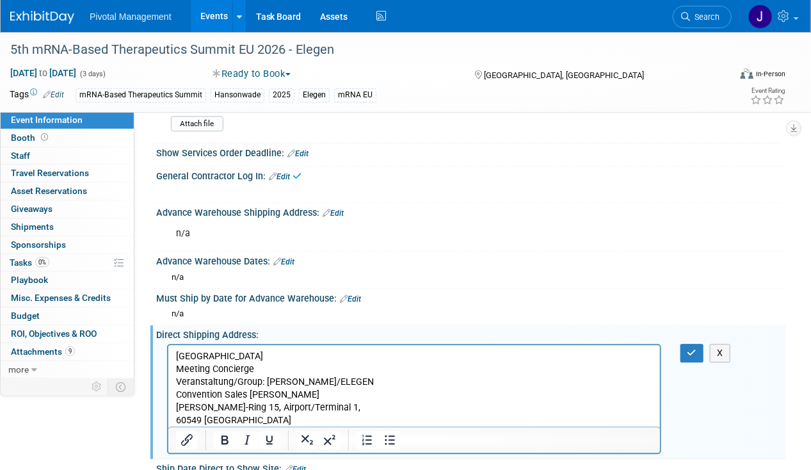
click at [277, 424] on p "[GEOGRAPHIC_DATA] & CONFERENCE CENTER Meeting Concierge Veranstaltung/Group: [P…" at bounding box center [413, 388] width 477 height 77
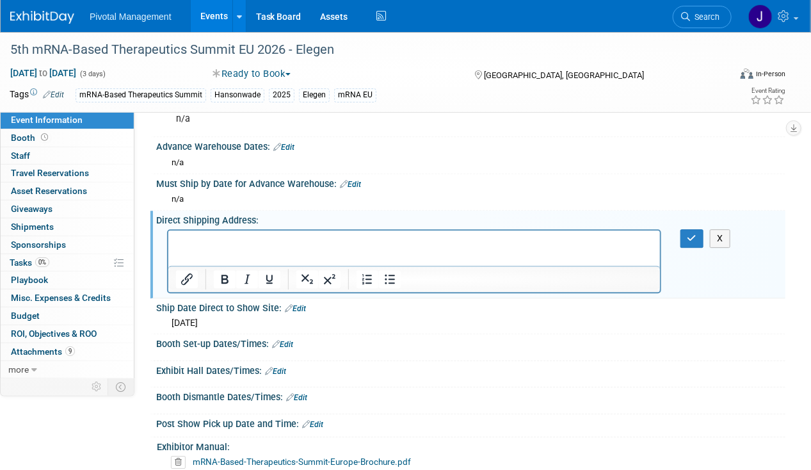
scroll to position [1316, 0]
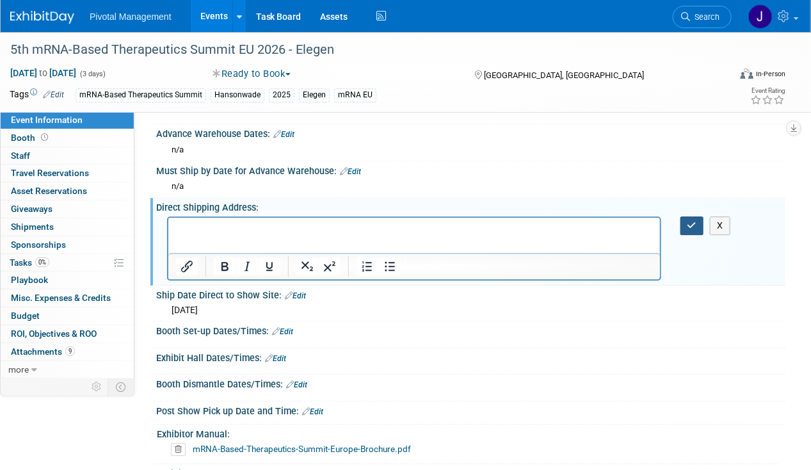
click at [686, 216] on button "button" at bounding box center [692, 225] width 24 height 19
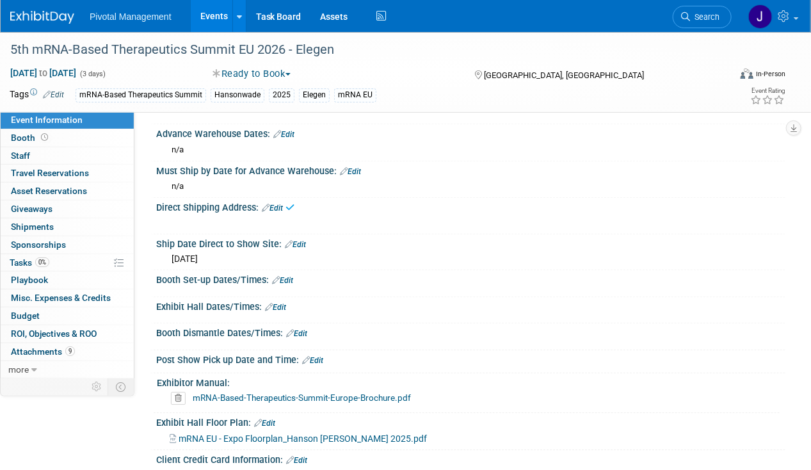
click at [302, 240] on link "Edit" at bounding box center [295, 244] width 21 height 9
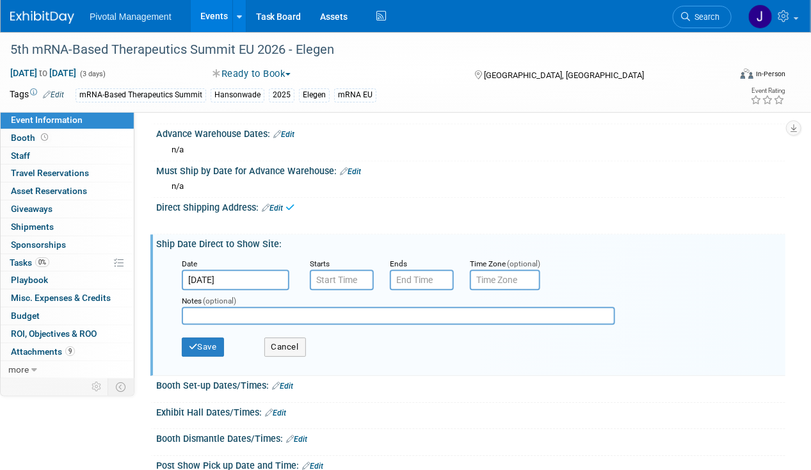
click at [245, 290] on div "Notes (optional)" at bounding box center [398, 310] width 453 height 41
click at [245, 270] on input "[DATE]" at bounding box center [236, 280] width 108 height 20
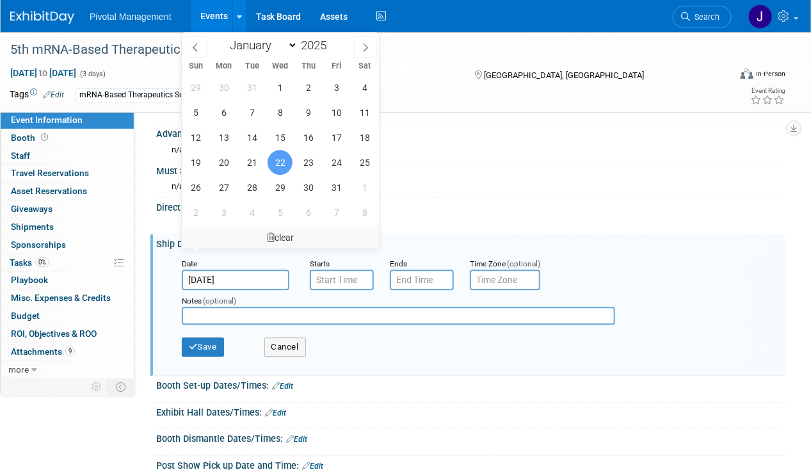
click at [271, 240] on icon at bounding box center [271, 237] width 8 height 9
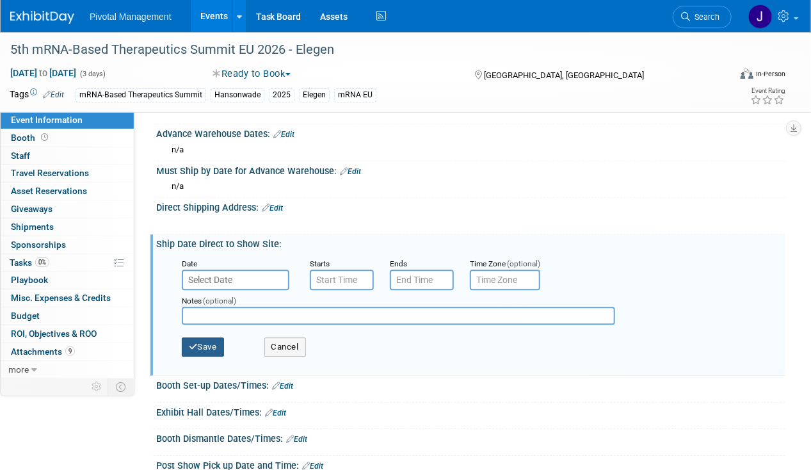
click at [216, 337] on button "Save" at bounding box center [203, 346] width 42 height 19
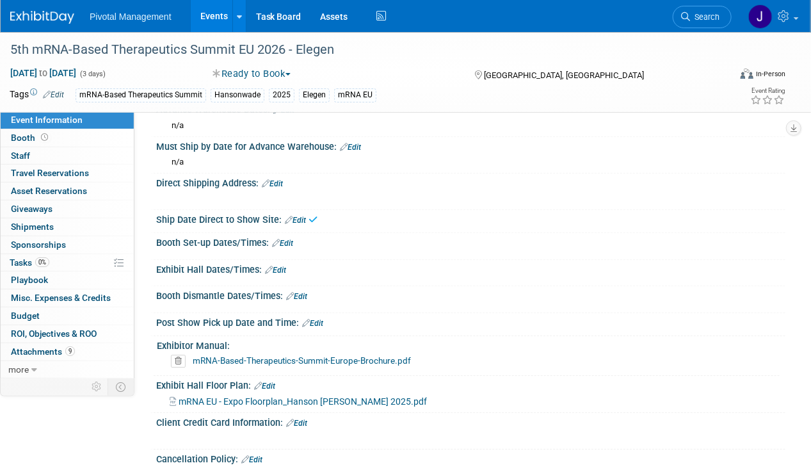
scroll to position [1399, 0]
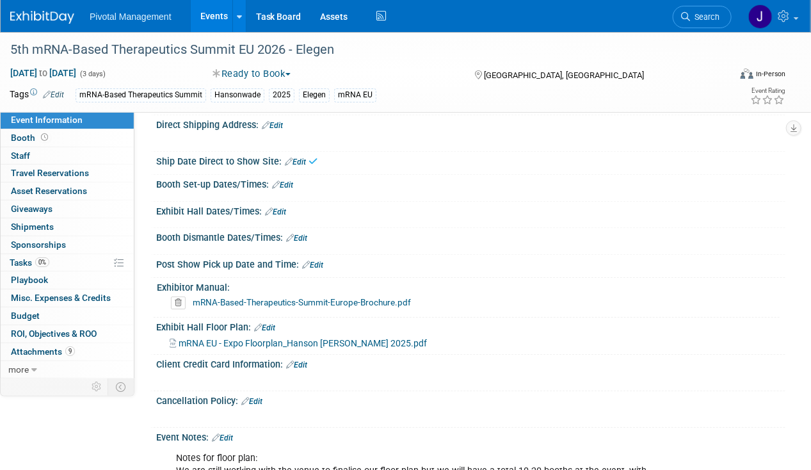
click at [178, 296] on icon at bounding box center [178, 302] width 15 height 13
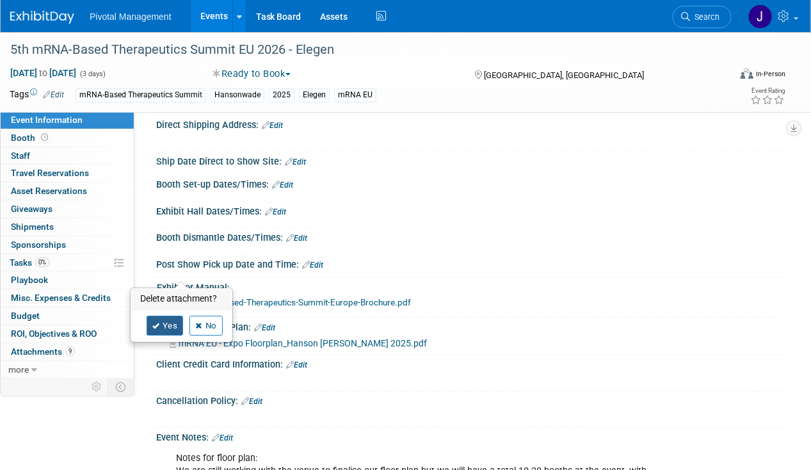
click at [170, 323] on link "Yes" at bounding box center [165, 326] width 37 height 20
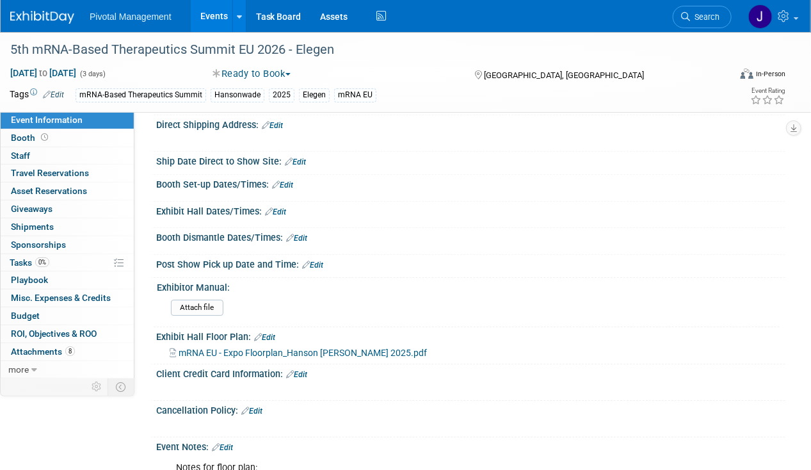
click at [270, 333] on link "Edit" at bounding box center [264, 337] width 21 height 9
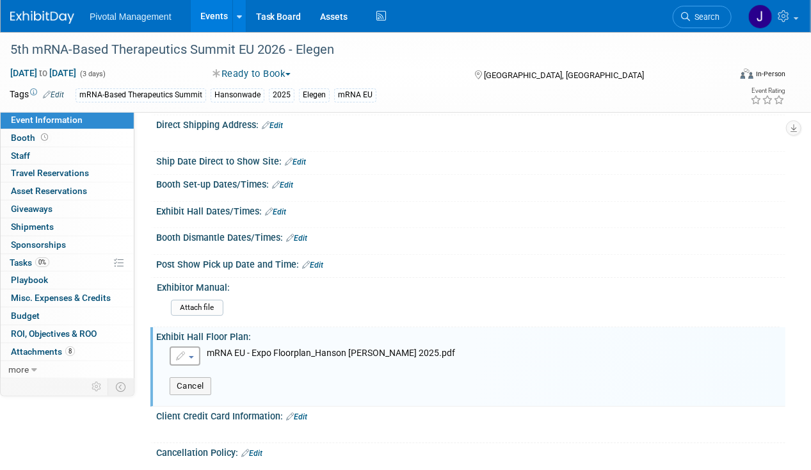
click at [205, 346] on td "mRNA EU - Expo Floorplan_Hanson [PERSON_NAME] 2025.pdf" at bounding box center [327, 355] width 255 height 19
click at [200, 346] on td "mRNA EU - Expo Floorplan_Hanson [PERSON_NAME] 2025.pdf" at bounding box center [327, 355] width 255 height 19
click at [195, 346] on button "button" at bounding box center [185, 355] width 31 height 19
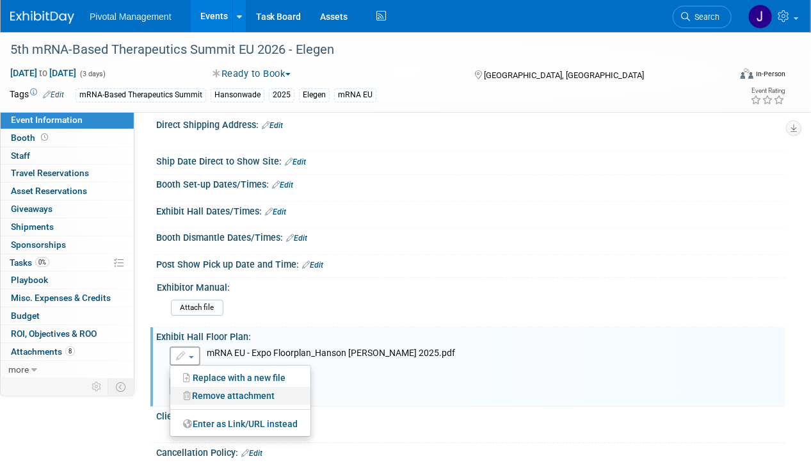
click at [207, 387] on link "Remove attachment" at bounding box center [240, 396] width 140 height 18
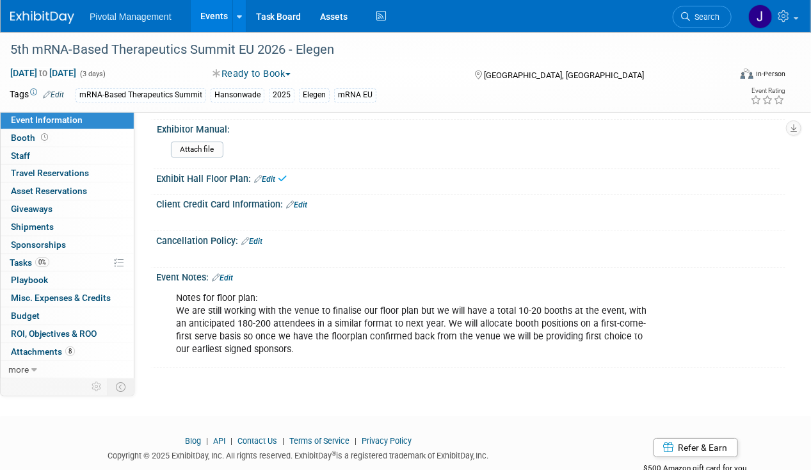
scroll to position [1565, 0]
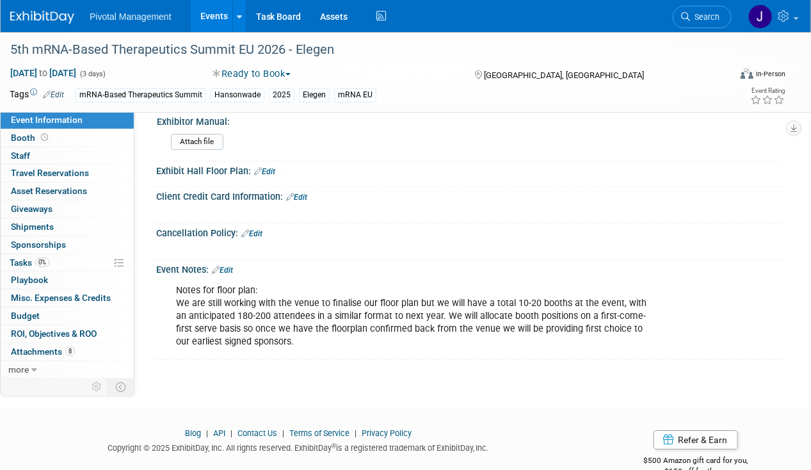
click at [230, 266] on link "Edit" at bounding box center [222, 270] width 21 height 9
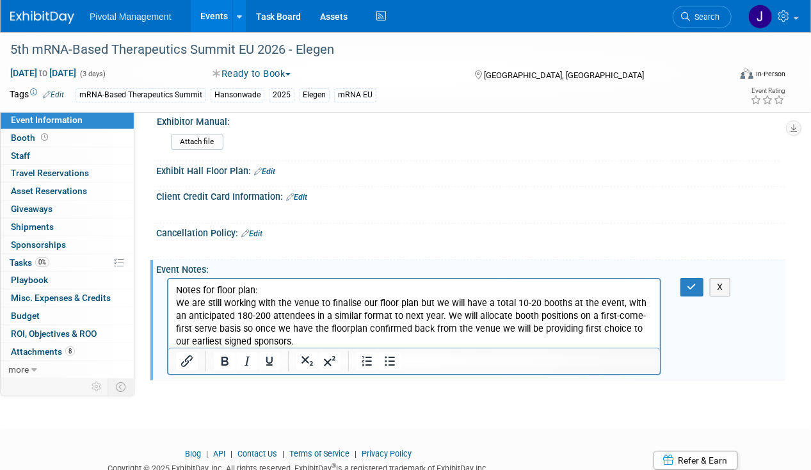
scroll to position [0, 0]
click at [239, 303] on p "Notes for floor plan: We are still working with the venue to finalise our floor…" at bounding box center [413, 316] width 477 height 64
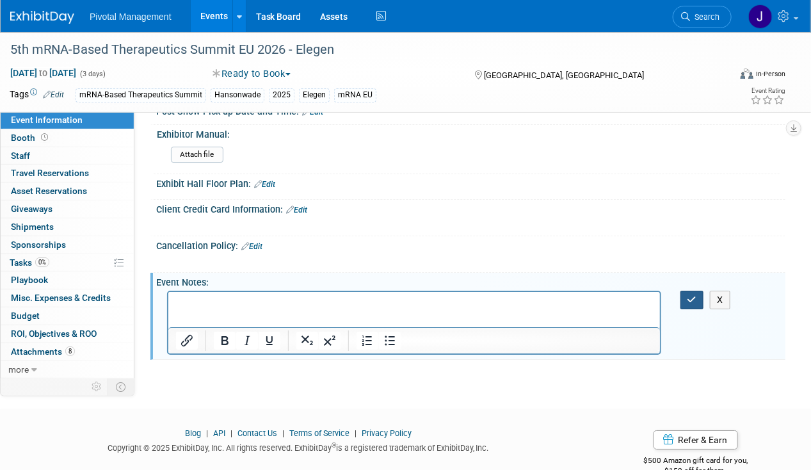
click at [693, 295] on icon "button" at bounding box center [693, 299] width 10 height 9
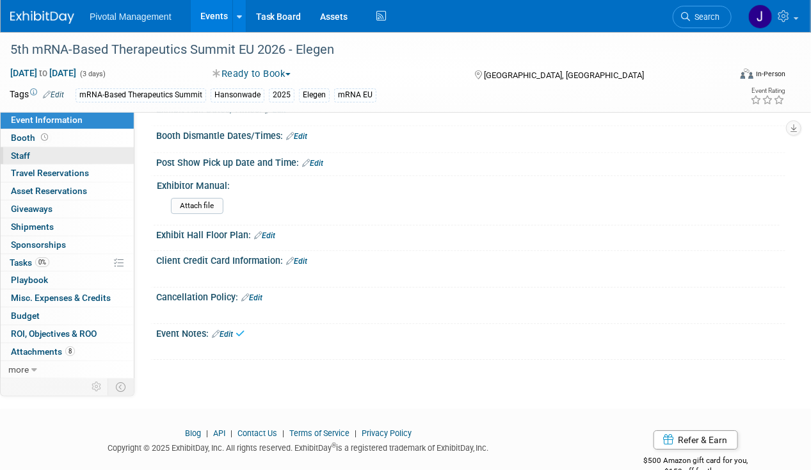
click at [49, 148] on link "0 Staff 0" at bounding box center [67, 155] width 133 height 17
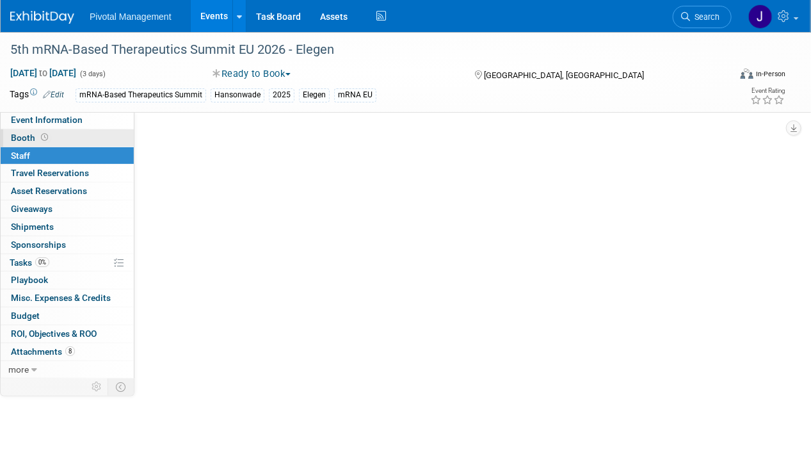
click at [50, 140] on link "Booth" at bounding box center [67, 137] width 133 height 17
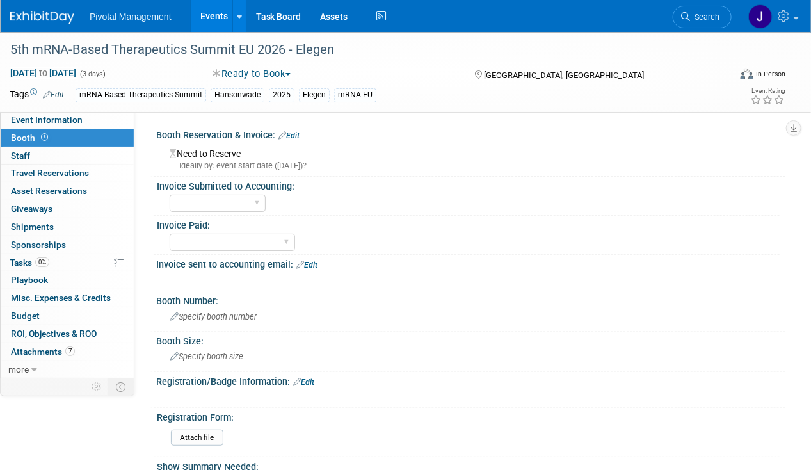
click at [293, 134] on link "Edit" at bounding box center [288, 135] width 21 height 9
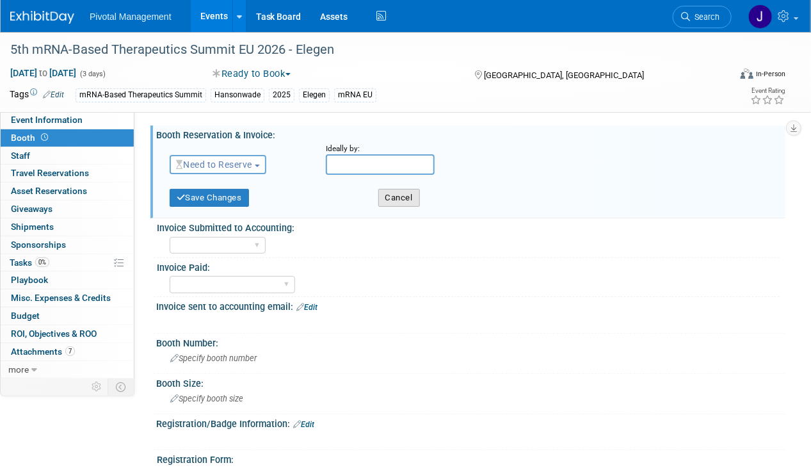
click at [401, 201] on button "Cancel" at bounding box center [399, 198] width 42 height 18
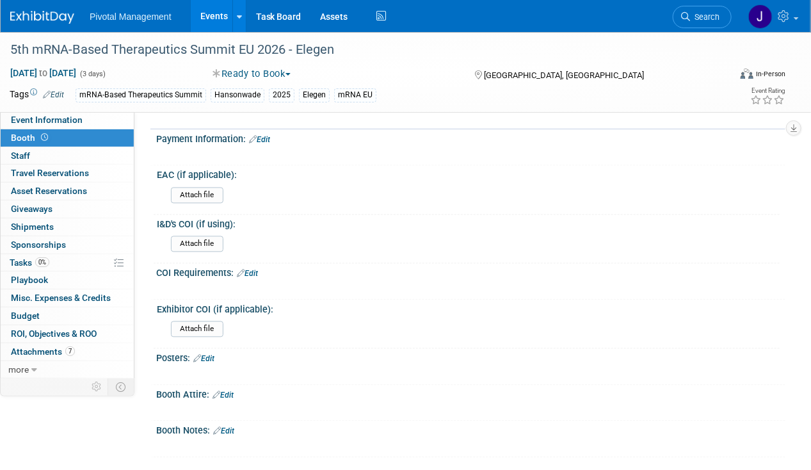
scroll to position [1021, 0]
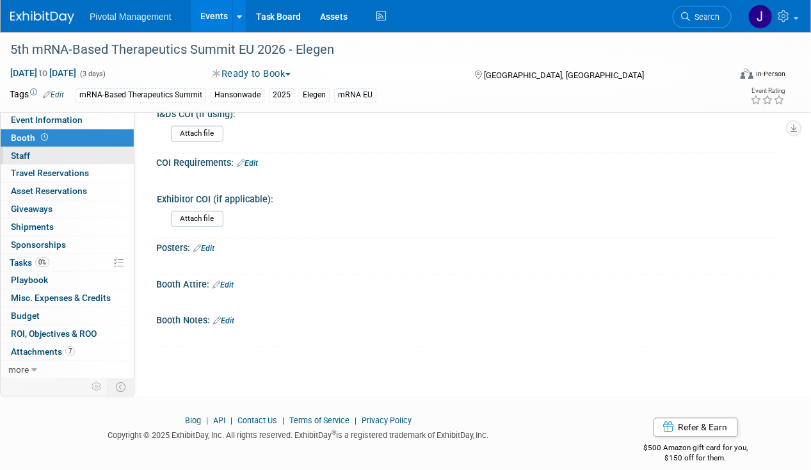
click at [69, 152] on link "0 Staff 0" at bounding box center [67, 155] width 133 height 17
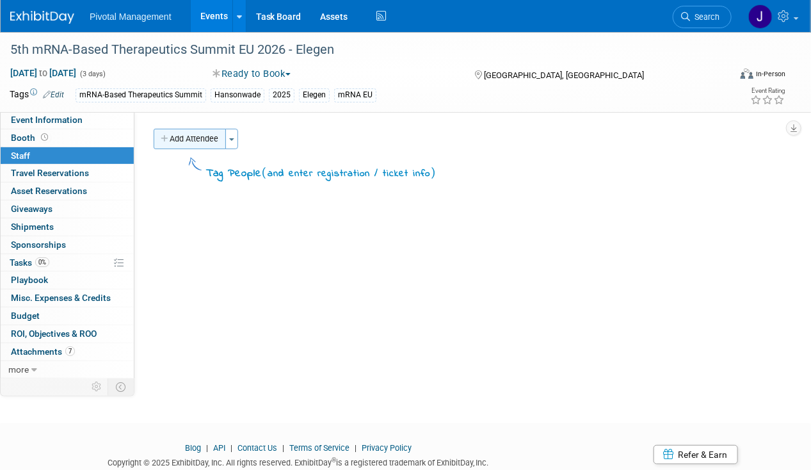
click at [218, 140] on button "Add Attendee" at bounding box center [190, 139] width 72 height 20
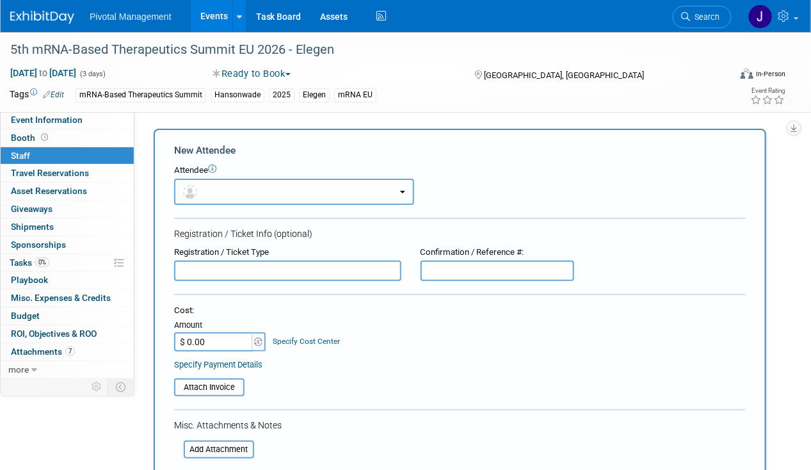
click at [255, 184] on button "button" at bounding box center [294, 192] width 240 height 26
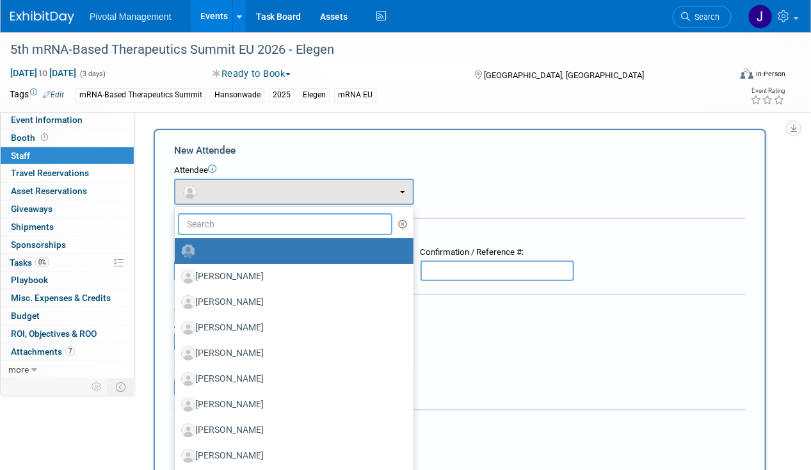
click at [239, 216] on input "text" at bounding box center [285, 224] width 214 height 22
type input "[PERSON_NAME]"
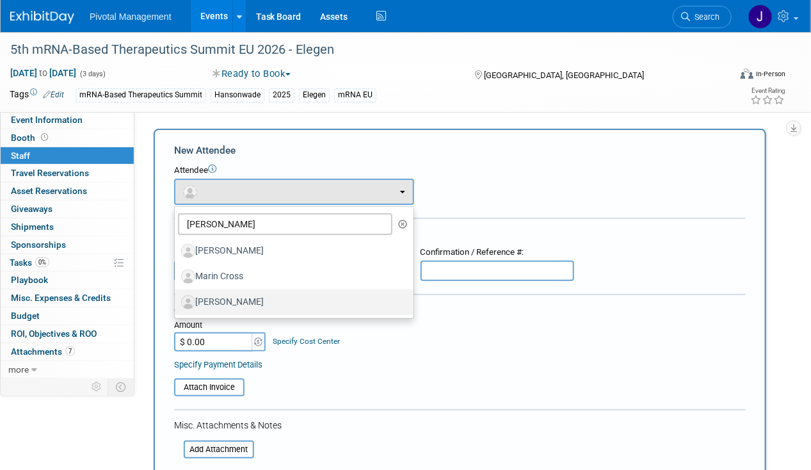
click at [251, 293] on label "[PERSON_NAME]" at bounding box center [291, 302] width 220 height 20
click at [177, 296] on input "[PERSON_NAME]" at bounding box center [172, 300] width 8 height 8
select select "d6010f4a-b515-45a6-9218-d313024c6348"
select select "1"
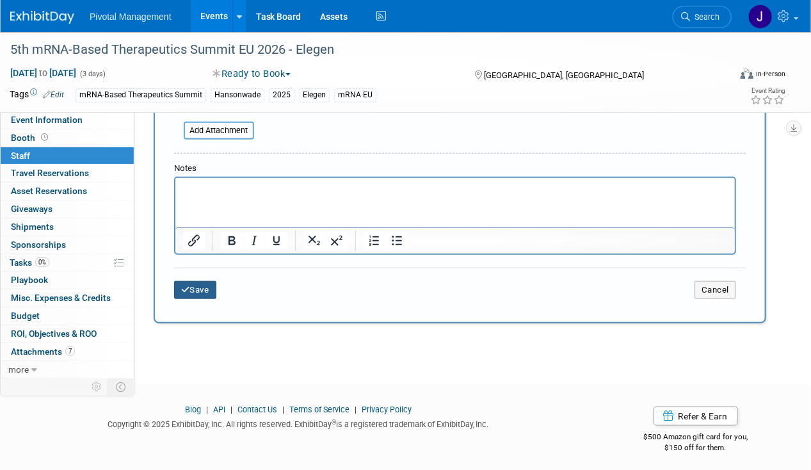
click at [184, 286] on icon "submit" at bounding box center [185, 290] width 9 height 8
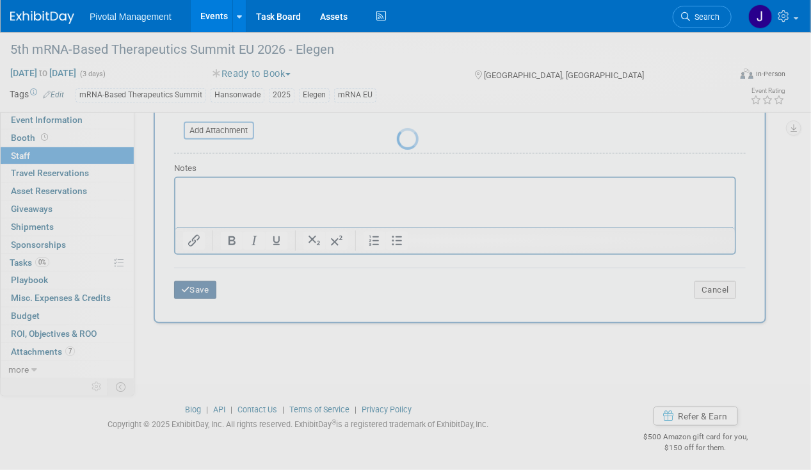
scroll to position [42, 0]
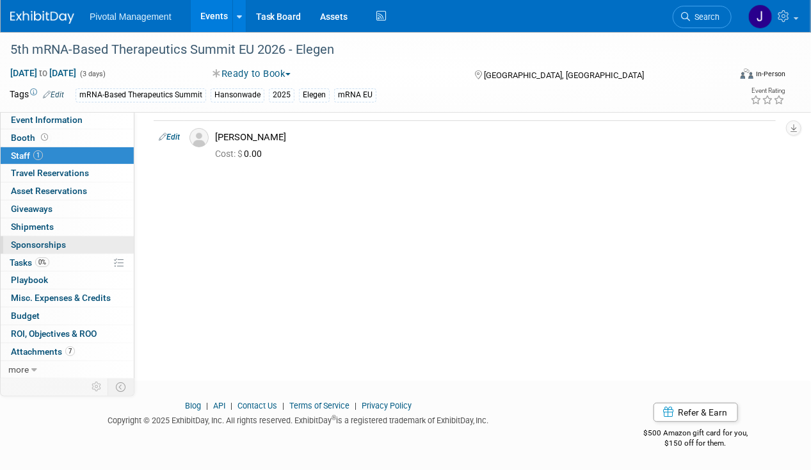
click at [73, 251] on link "0 Sponsorships 0" at bounding box center [67, 244] width 133 height 17
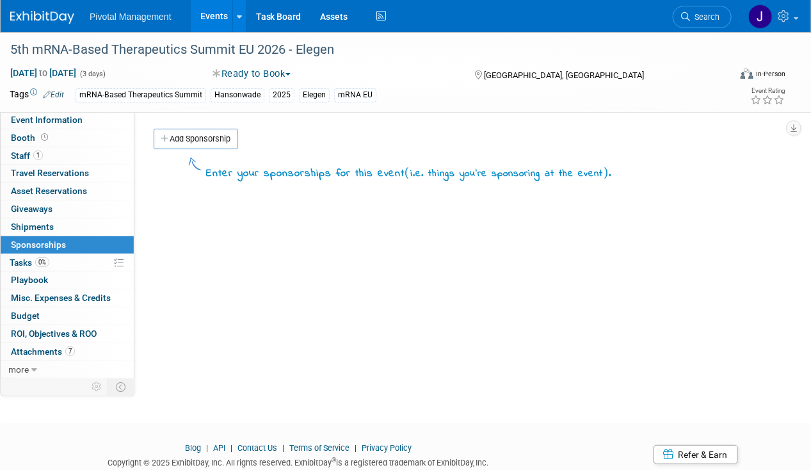
click at [73, 257] on link "0% Tasks 0%" at bounding box center [67, 262] width 133 height 17
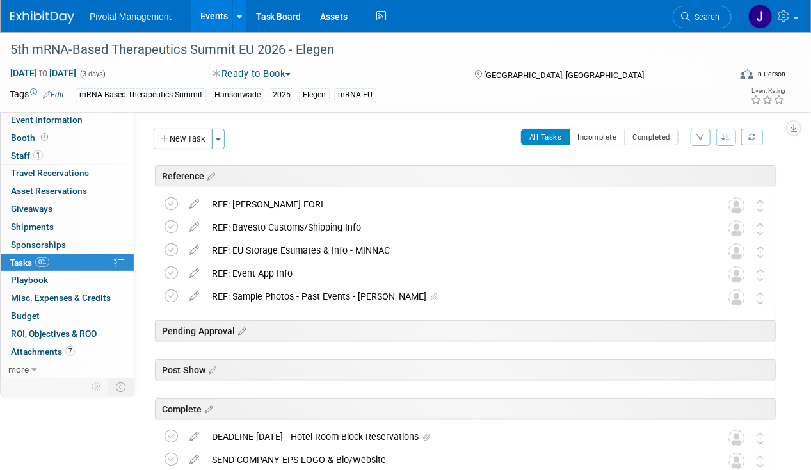
click at [284, 184] on div "Reference" at bounding box center [465, 175] width 621 height 21
click at [282, 193] on div "REF: [PERSON_NAME] EORI" at bounding box center [453, 204] width 497 height 22
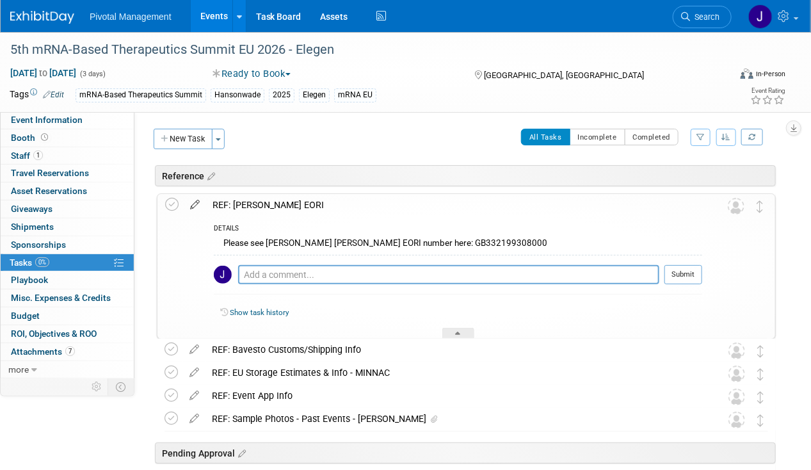
click at [195, 202] on icon at bounding box center [195, 202] width 22 height 16
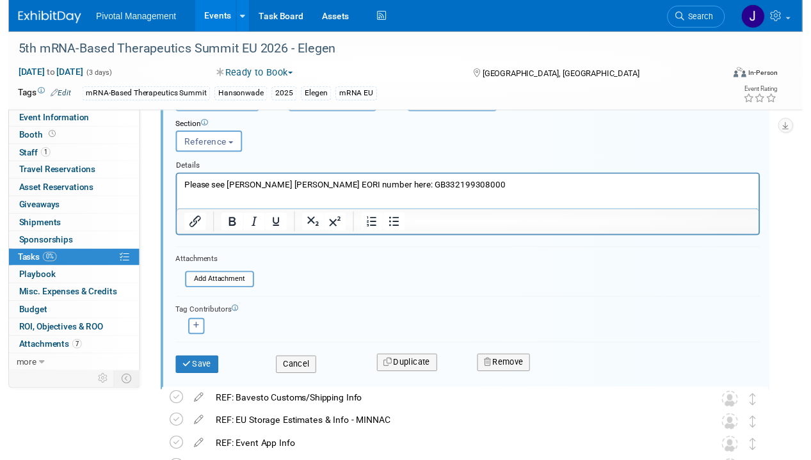
scroll to position [175, 0]
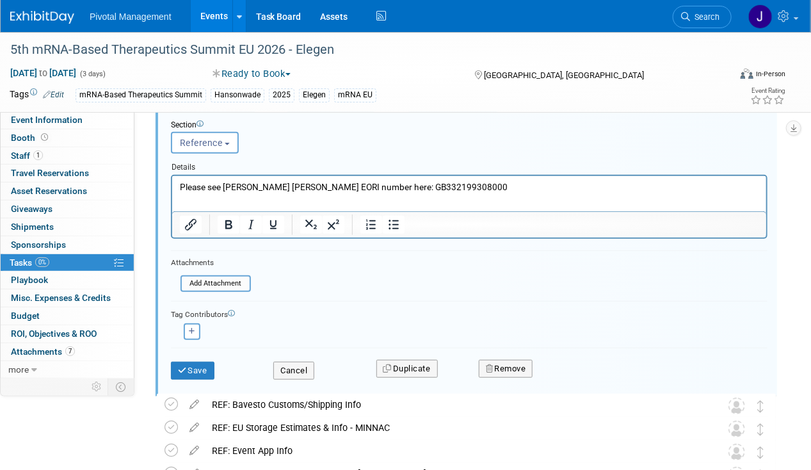
click at [213, 357] on div "Save" at bounding box center [212, 366] width 102 height 26
click at [202, 362] on button "Save" at bounding box center [193, 371] width 44 height 18
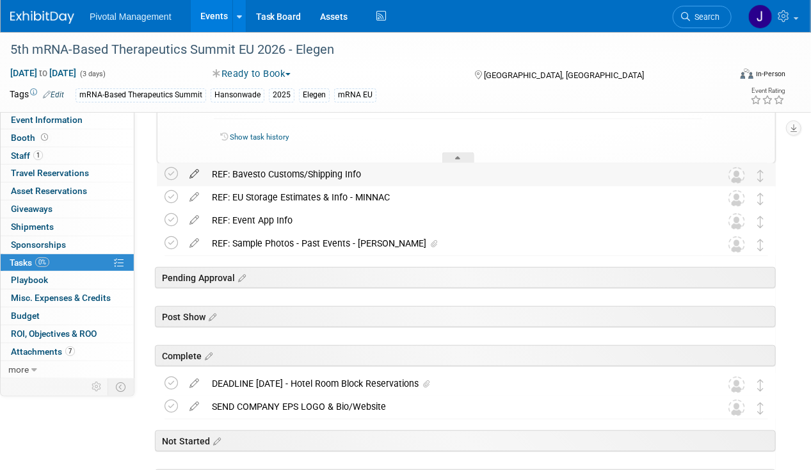
click at [195, 176] on icon at bounding box center [194, 171] width 22 height 16
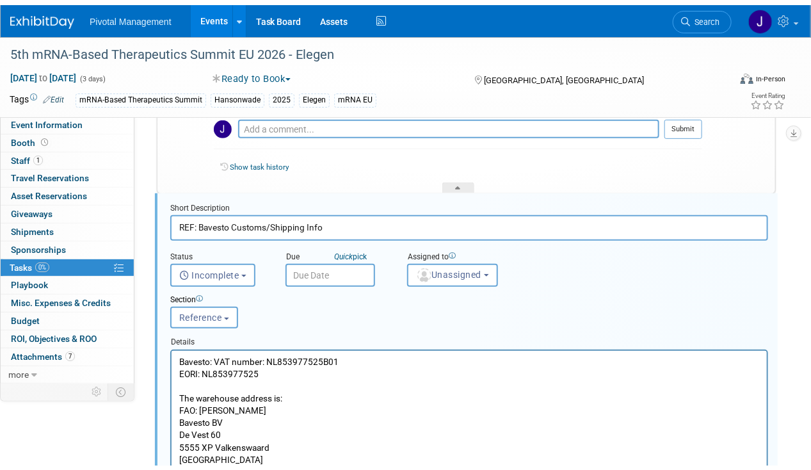
scroll to position [367, 0]
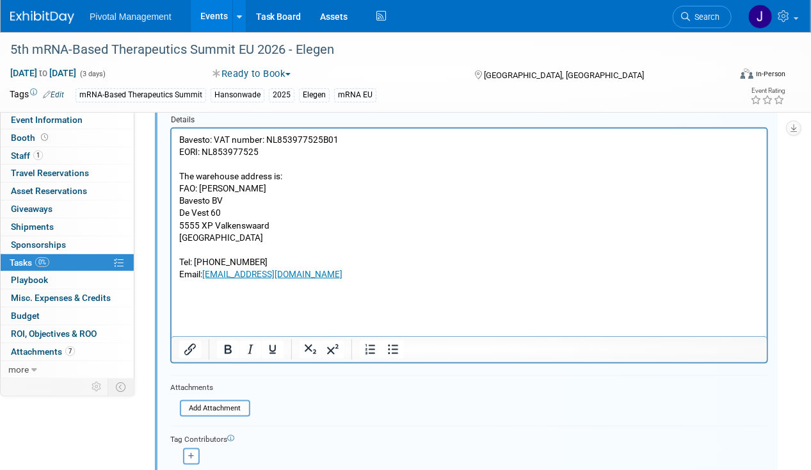
click at [278, 230] on p "Bavesto: VAT number: NL853977525B01 EORI: NL853977525 The warehouse address is:…" at bounding box center [469, 218] width 581 height 171
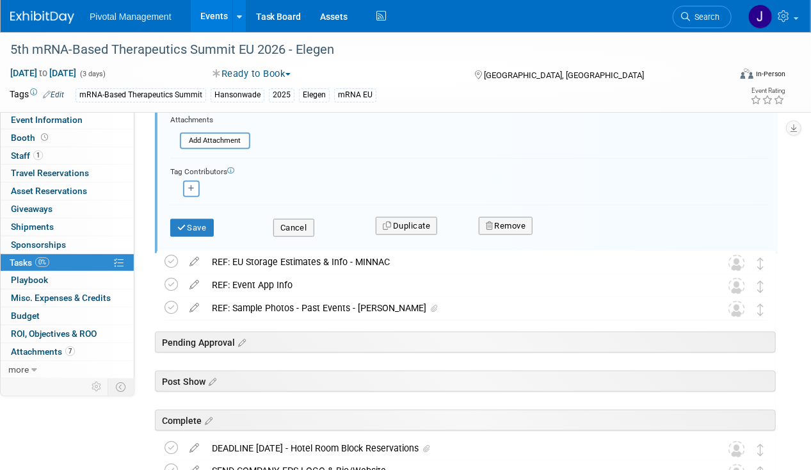
scroll to position [563, 0]
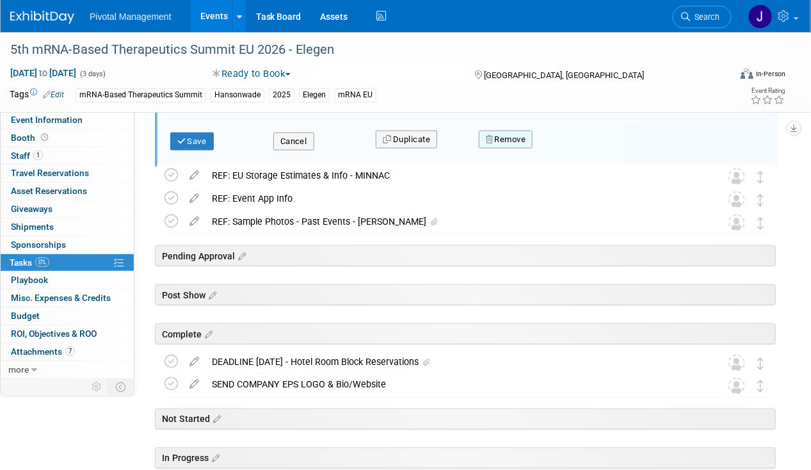
click at [494, 136] on button "Remove" at bounding box center [506, 140] width 54 height 18
click at [573, 148] on link "Yes" at bounding box center [577, 150] width 37 height 20
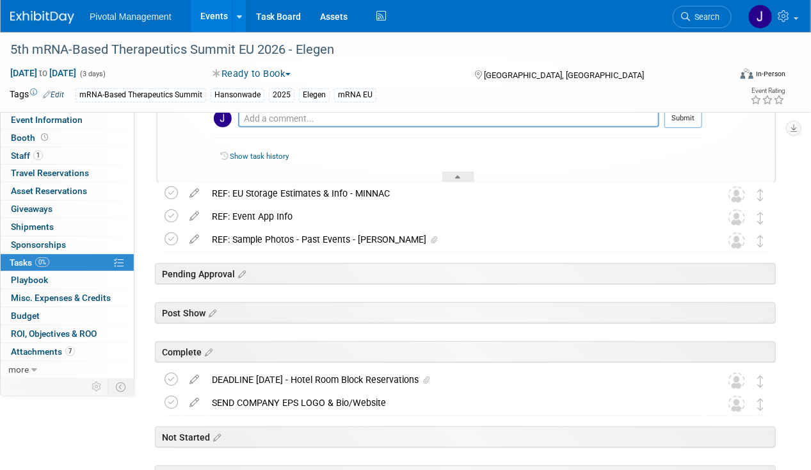
scroll to position [154, 0]
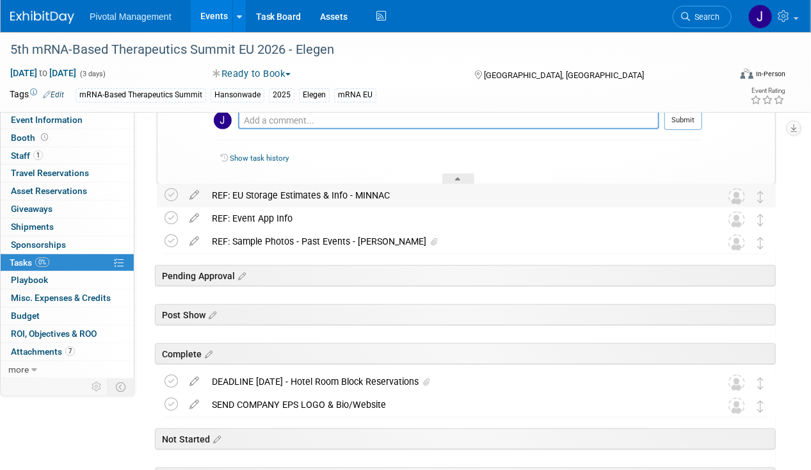
click at [418, 193] on div "REF: EU Storage Estimates & Info - MINNAC" at bounding box center [453, 195] width 497 height 22
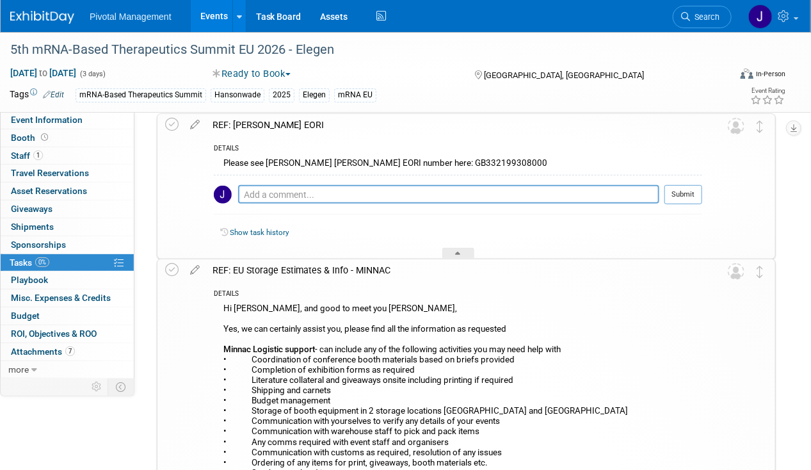
scroll to position [79, 0]
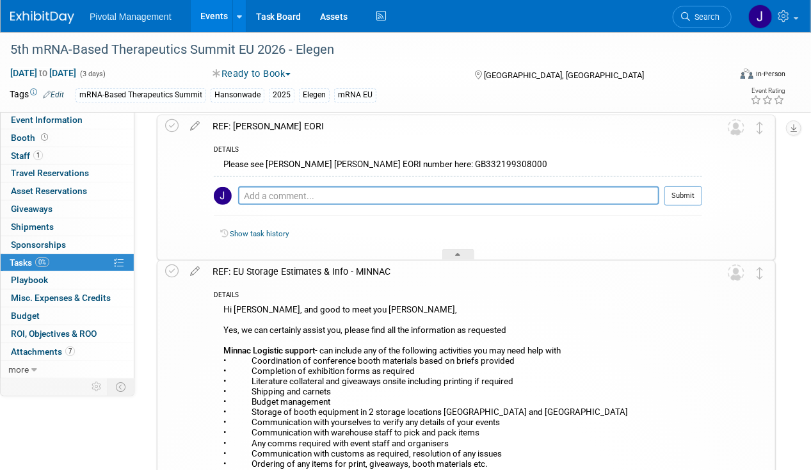
click at [318, 266] on div "REF: EU Storage Estimates & Info - MINNAC" at bounding box center [454, 272] width 496 height 22
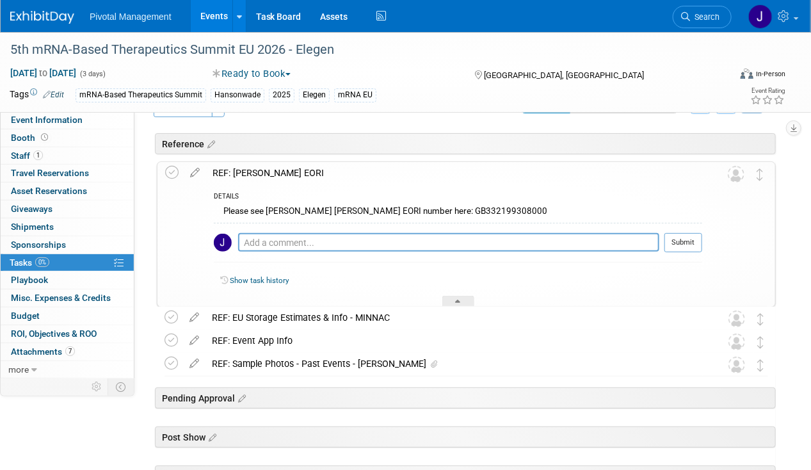
scroll to position [0, 0]
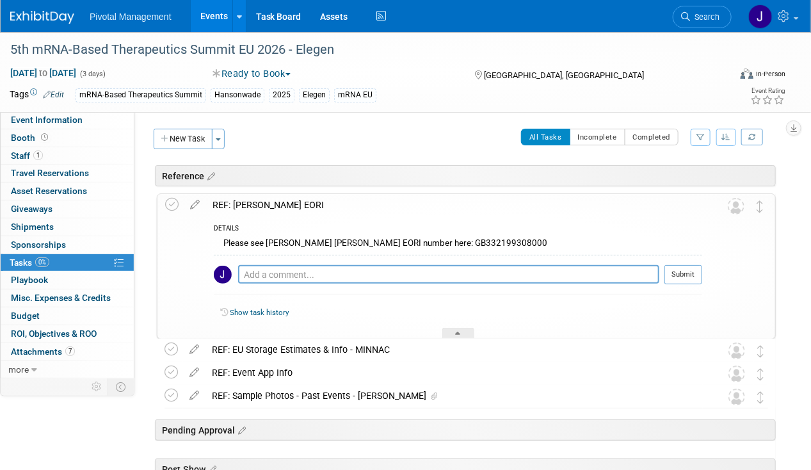
click at [300, 207] on div "REF: [PERSON_NAME] EORI" at bounding box center [454, 205] width 496 height 22
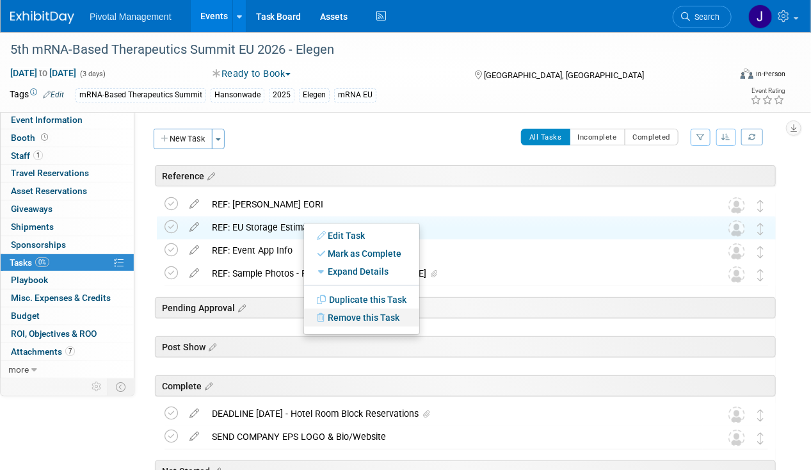
click at [356, 322] on link "Remove this Task" at bounding box center [361, 318] width 115 height 18
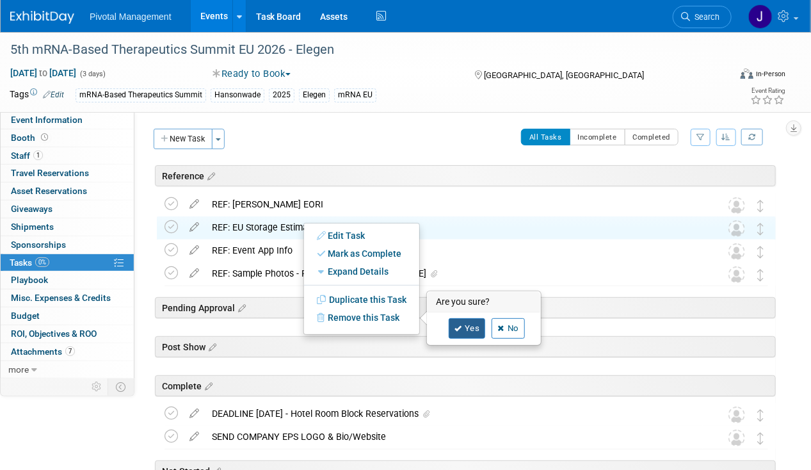
click at [465, 329] on link "Yes" at bounding box center [467, 328] width 37 height 20
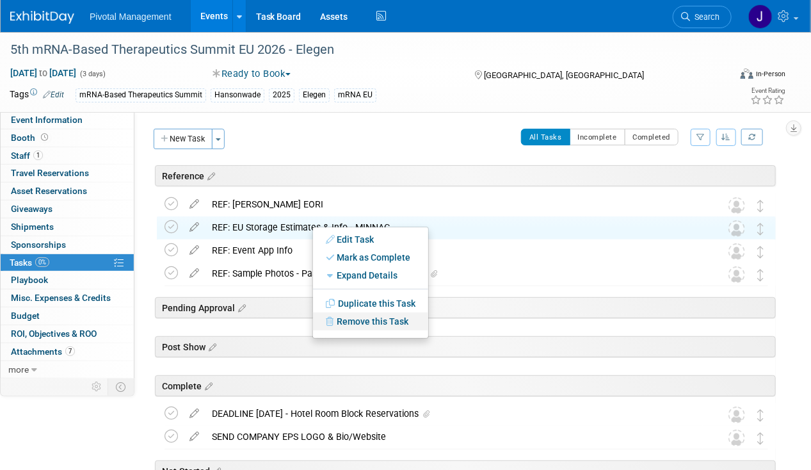
click at [364, 318] on link "Remove this Task" at bounding box center [370, 321] width 115 height 18
click at [456, 328] on div "Yes No" at bounding box center [492, 332] width 83 height 20
click at [472, 330] on link "Yes" at bounding box center [476, 332] width 37 height 20
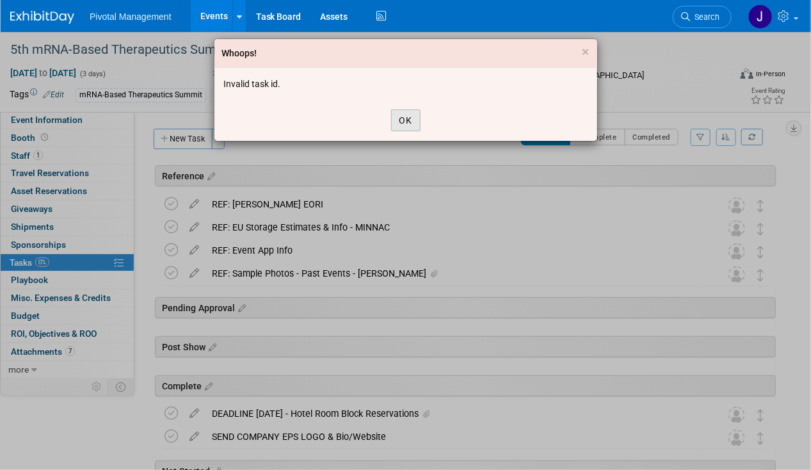
click at [403, 117] on button "OK" at bounding box center [405, 120] width 29 height 22
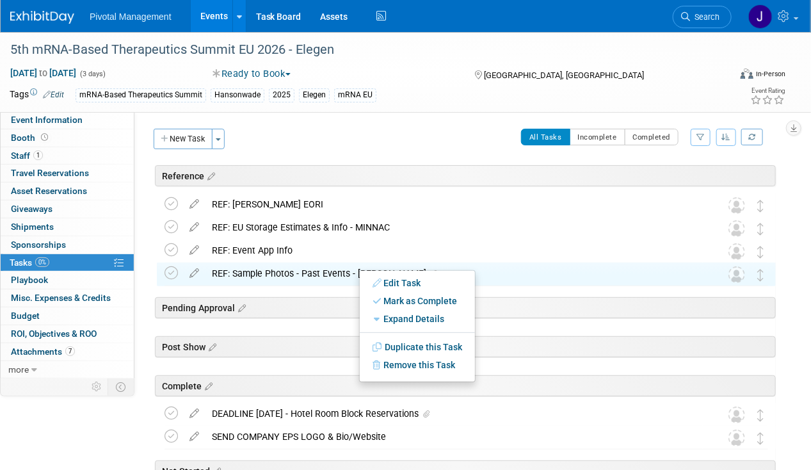
click at [273, 273] on div "REF: Sample Photos - Past Events - [PERSON_NAME]" at bounding box center [453, 273] width 497 height 22
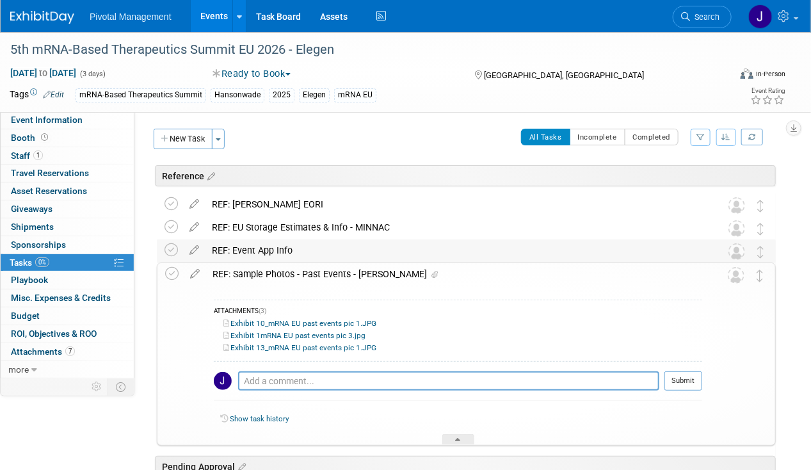
click at [268, 246] on div "REF: Event App Info" at bounding box center [453, 250] width 497 height 22
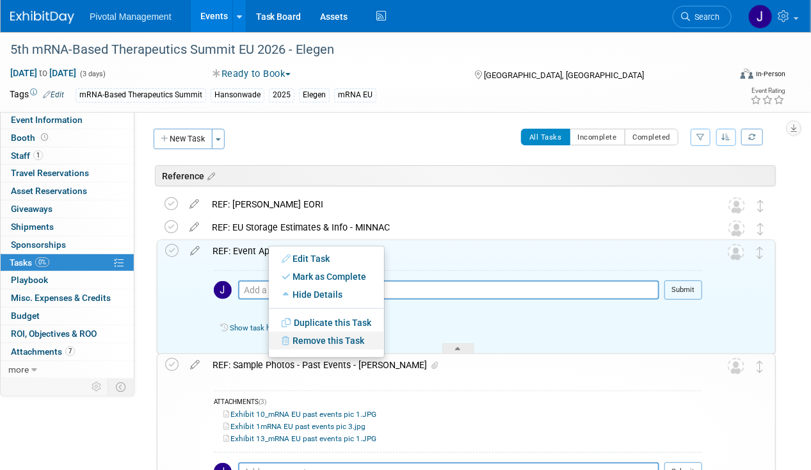
click at [316, 336] on link "Remove this Task" at bounding box center [326, 341] width 115 height 18
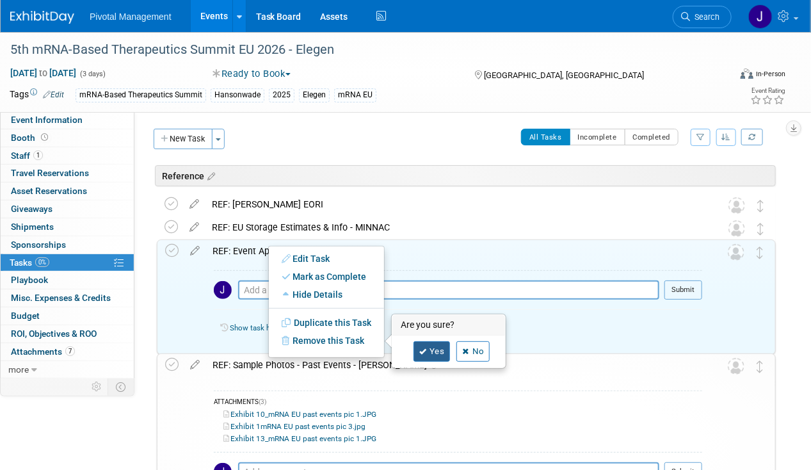
click at [428, 358] on link "Yes" at bounding box center [432, 351] width 37 height 20
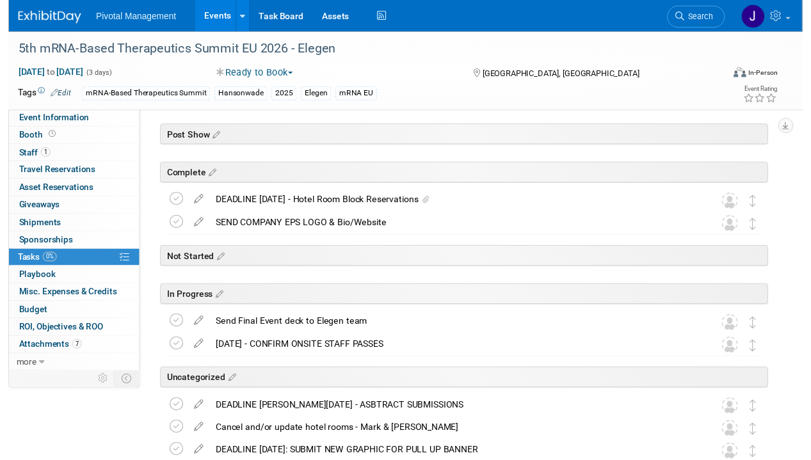
scroll to position [465, 0]
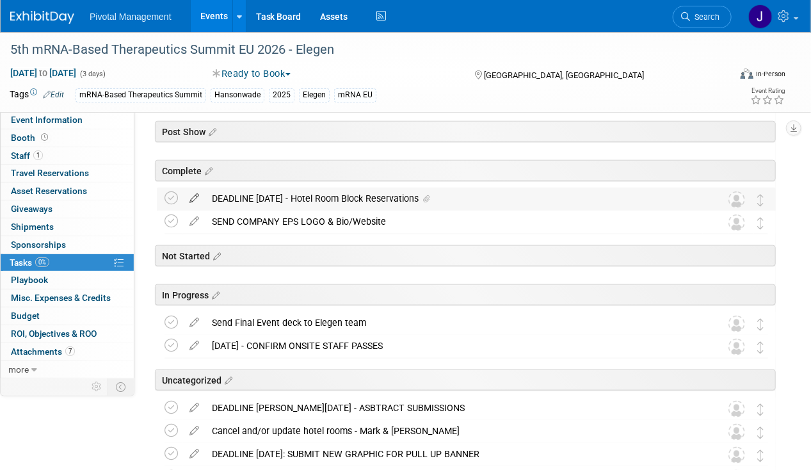
click at [197, 197] on icon at bounding box center [194, 196] width 22 height 16
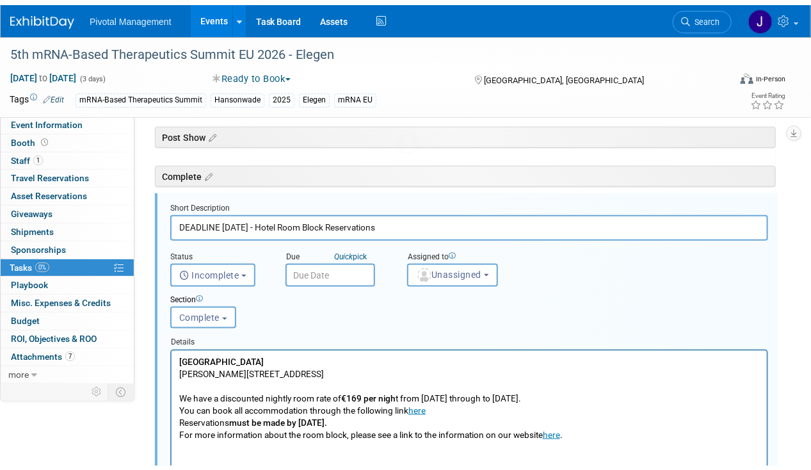
scroll to position [0, 0]
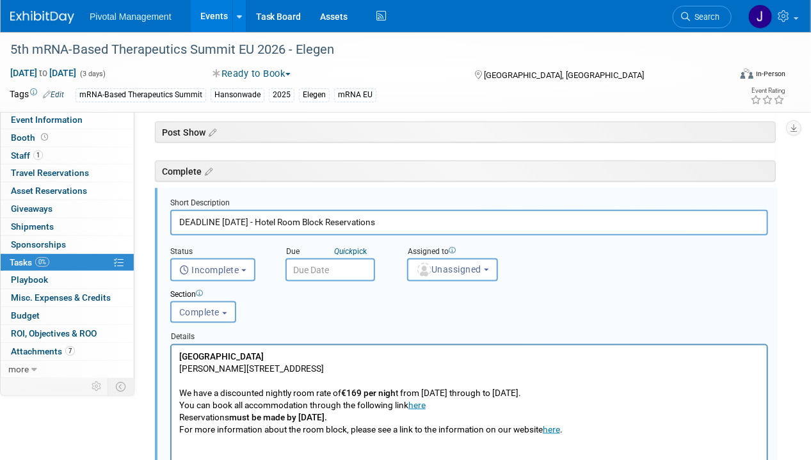
drag, startPoint x: 250, startPoint y: 218, endPoint x: 223, endPoint y: 217, distance: 27.5
click at [223, 217] on input "DEADLINE [DATE] - Hotel Room Block Reservations" at bounding box center [469, 222] width 598 height 25
type input "DEADLINE TBD - Hotel Room Block Reservations"
click at [303, 419] on b "must be made by [DATE]." at bounding box center [278, 417] width 98 height 10
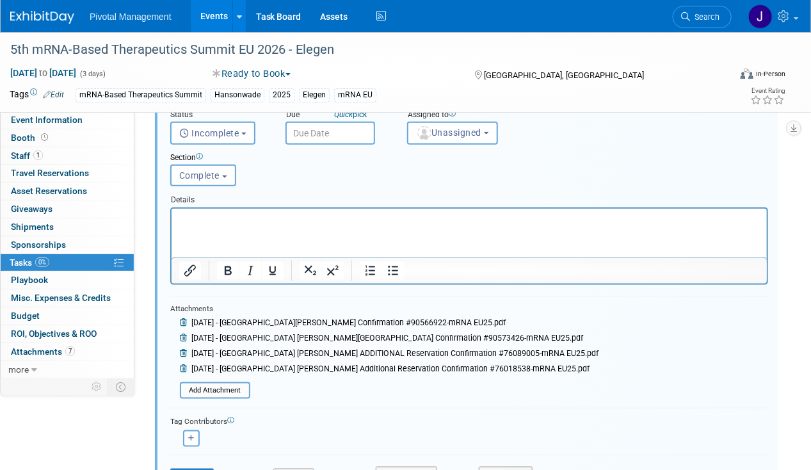
click at [182, 323] on icon at bounding box center [185, 323] width 10 height 8
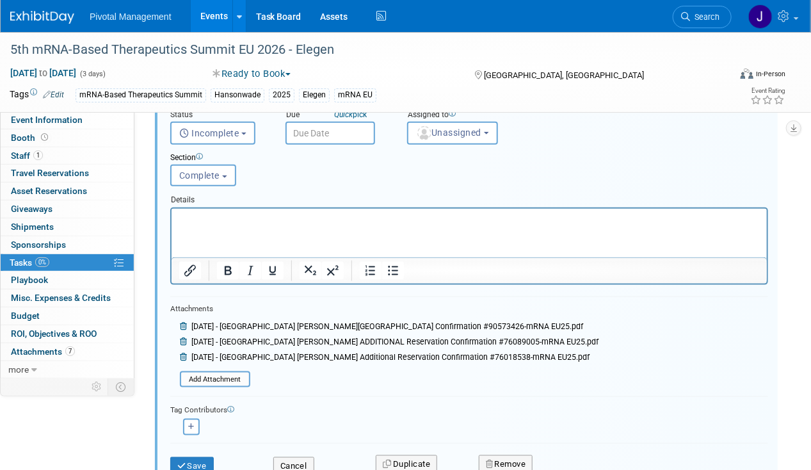
click at [182, 323] on icon at bounding box center [185, 327] width 10 height 8
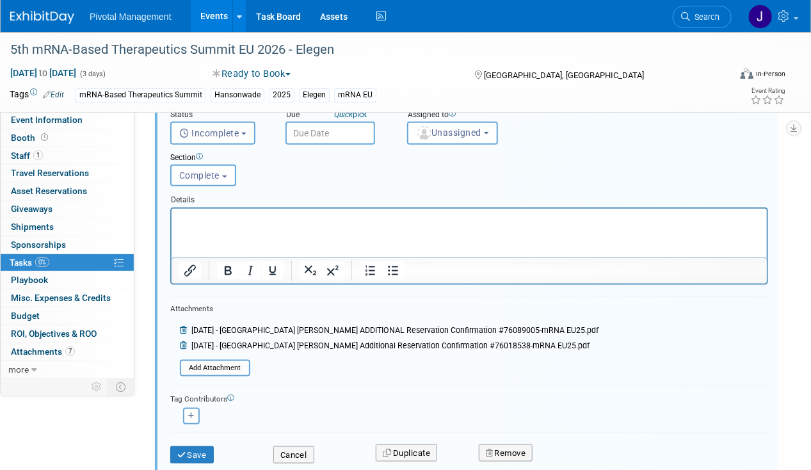
click at [182, 330] on icon at bounding box center [185, 330] width 10 height 8
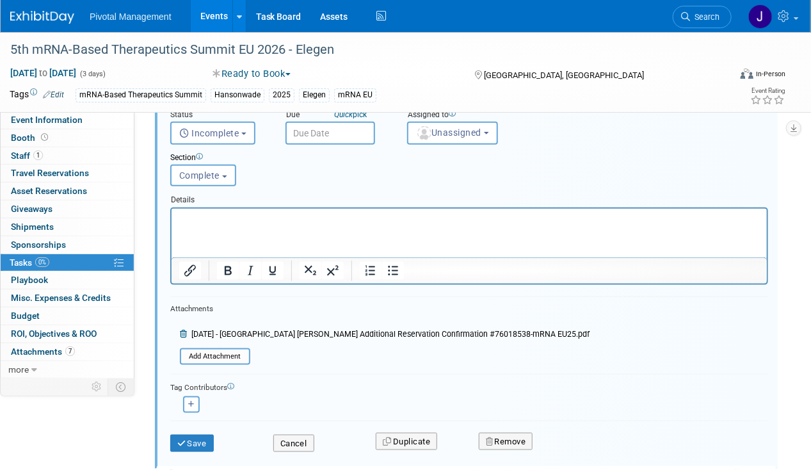
click at [182, 330] on icon at bounding box center [185, 334] width 10 height 8
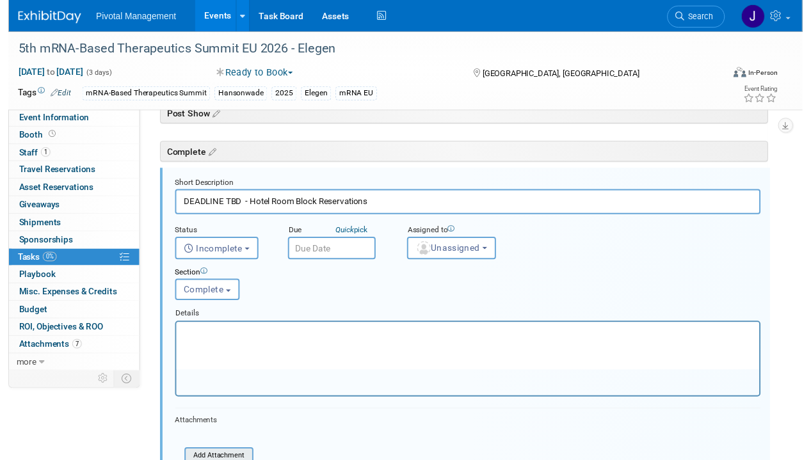
scroll to position [266, 0]
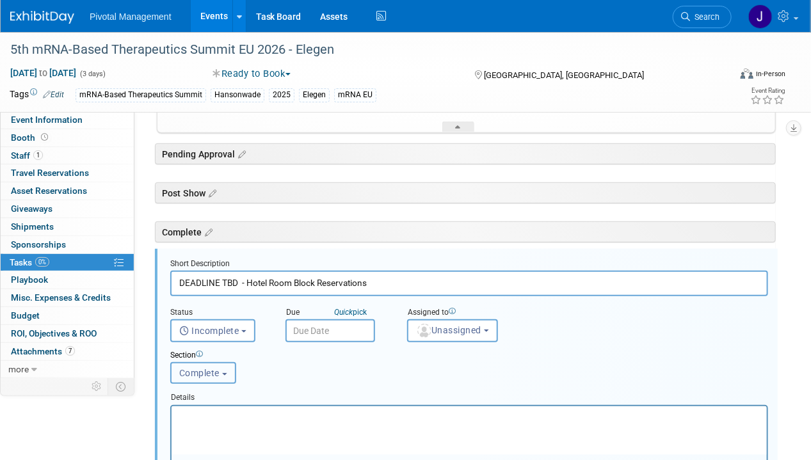
click at [193, 368] on span "Complete" at bounding box center [199, 373] width 40 height 10
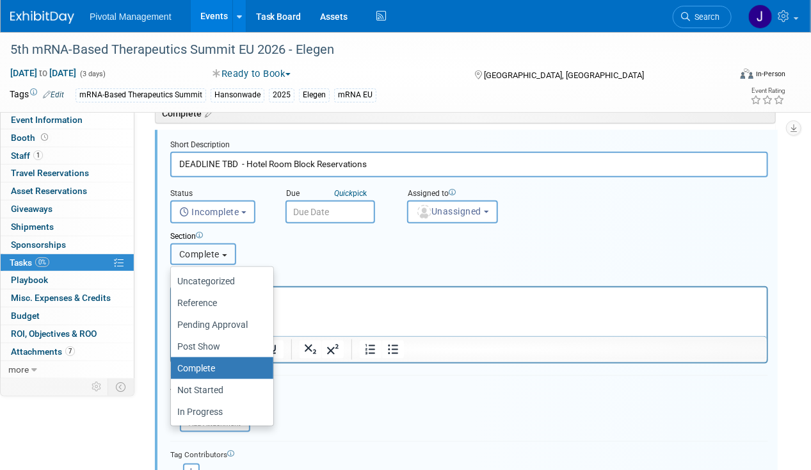
scroll to position [410, 0]
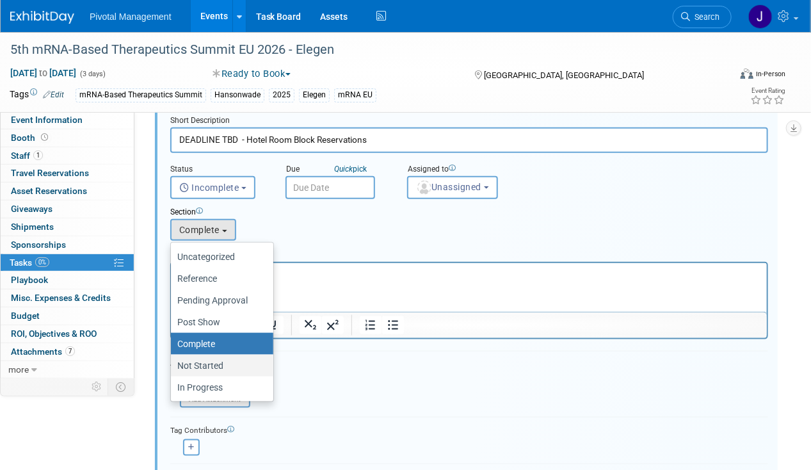
click at [214, 365] on label "Not Started" at bounding box center [218, 365] width 83 height 17
click at [173, 365] on input "Not Started" at bounding box center [169, 366] width 8 height 8
select select "11273710"
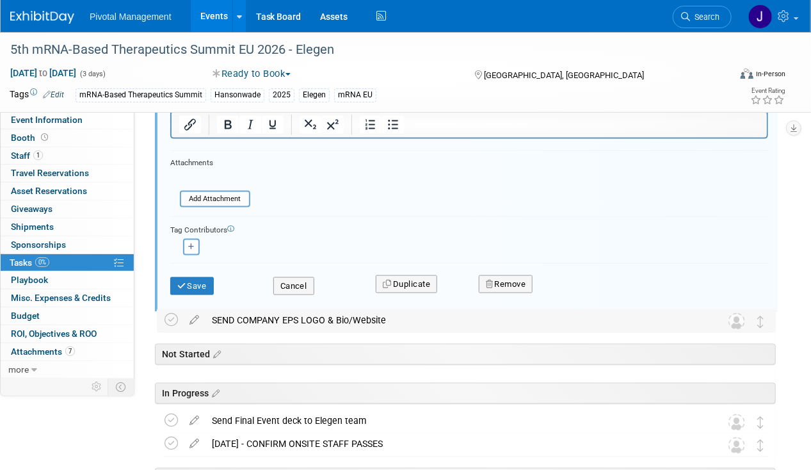
scroll to position [646, 0]
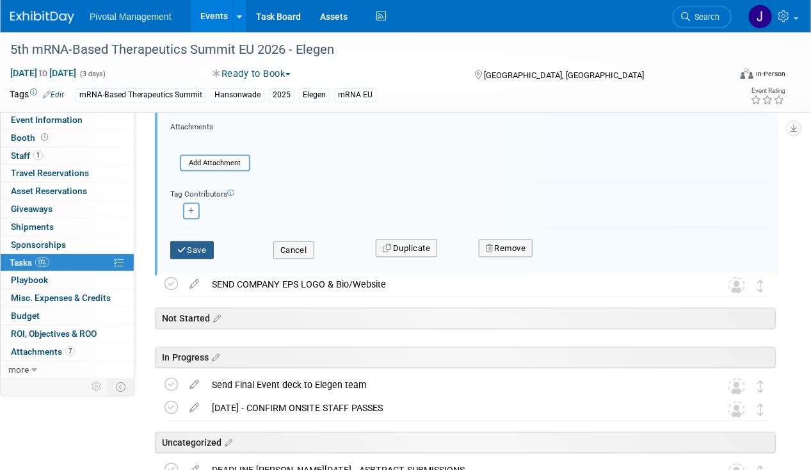
click at [182, 250] on icon "submit" at bounding box center [182, 250] width 10 height 8
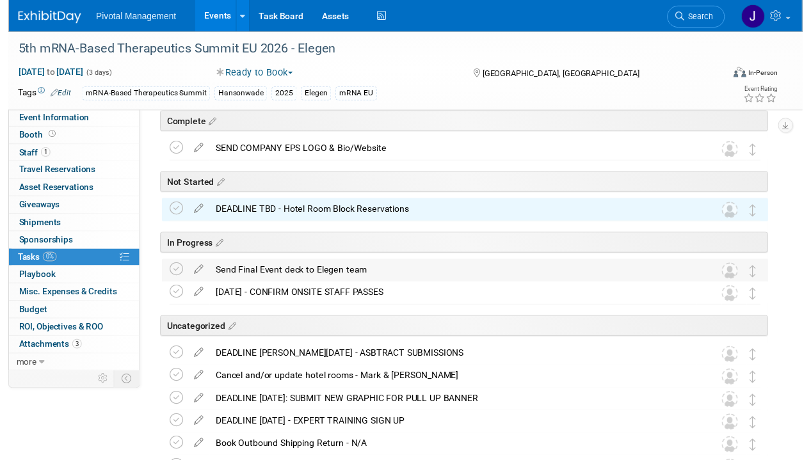
scroll to position [227, 0]
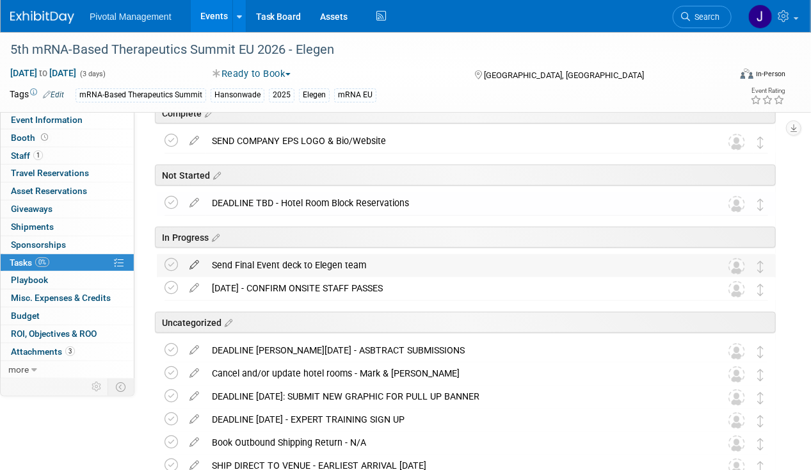
click at [196, 263] on icon at bounding box center [194, 262] width 22 height 16
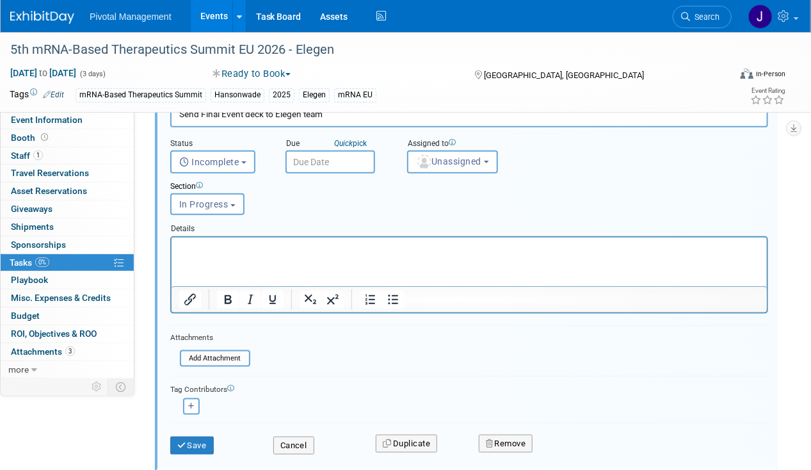
scroll to position [354, 0]
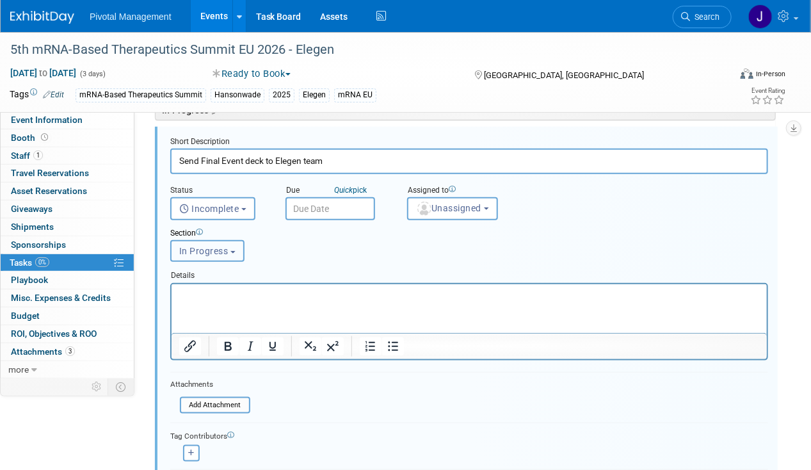
click at [214, 250] on span "In Progress" at bounding box center [203, 251] width 49 height 10
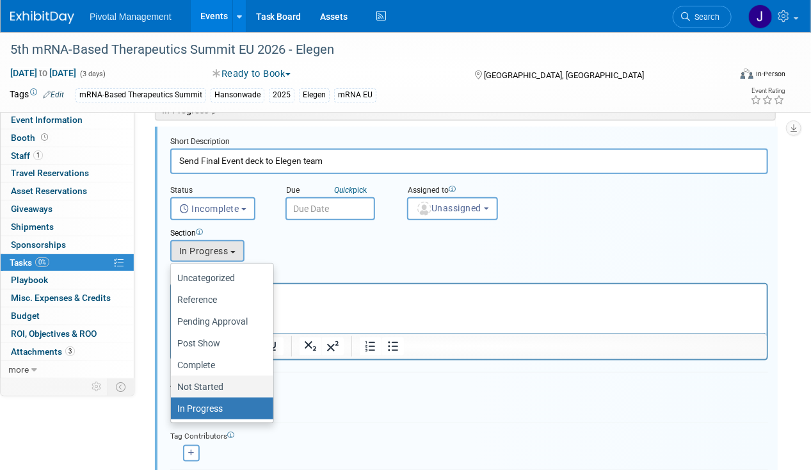
click at [209, 382] on label "Not Started" at bounding box center [218, 386] width 83 height 17
click at [173, 383] on input "Not Started" at bounding box center [169, 387] width 8 height 8
select select "11273710"
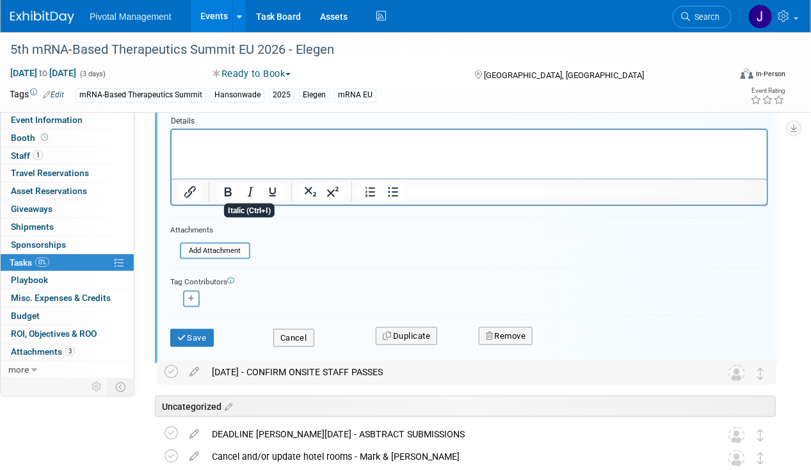
scroll to position [515, 0]
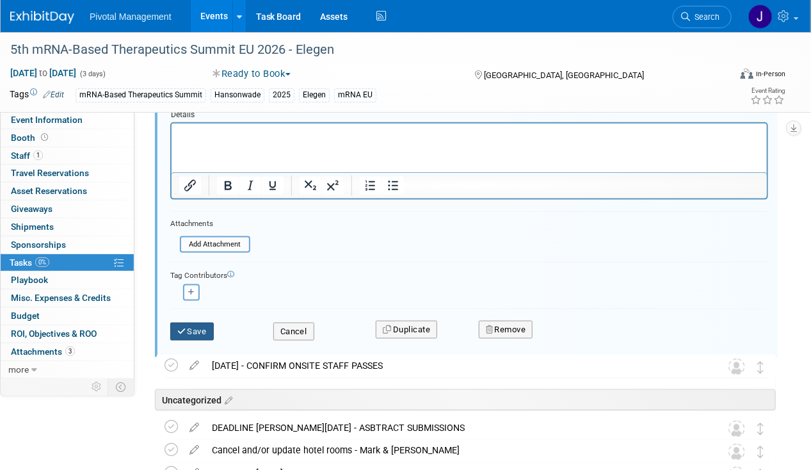
click at [188, 324] on button "Save" at bounding box center [192, 332] width 44 height 18
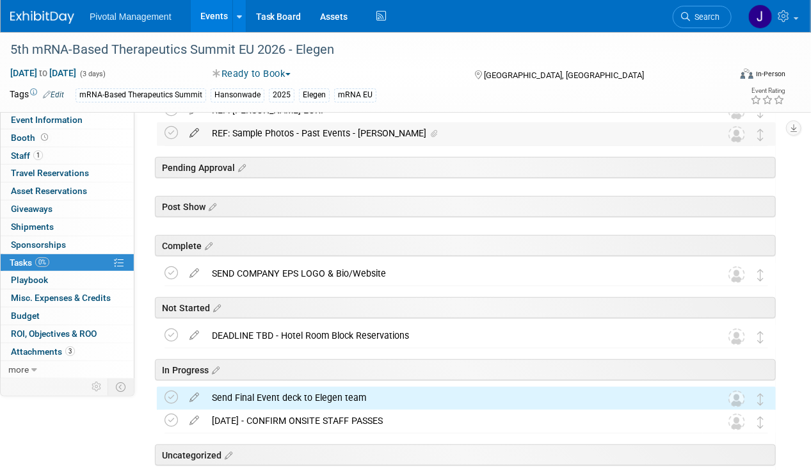
scroll to position [179, 0]
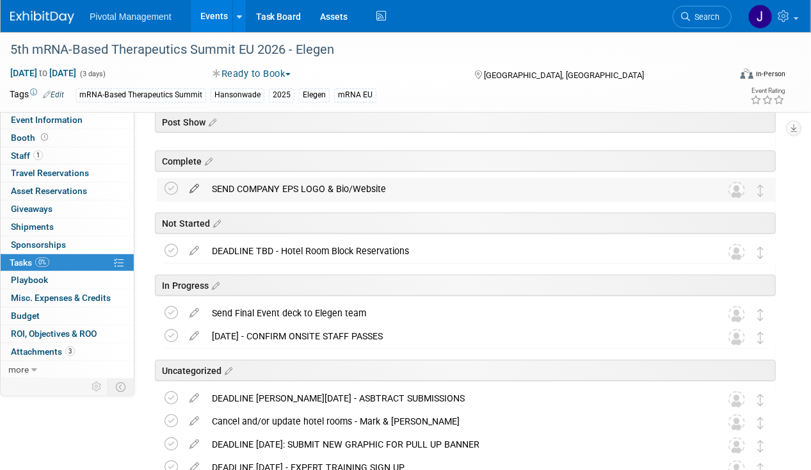
click at [189, 187] on icon at bounding box center [194, 186] width 22 height 16
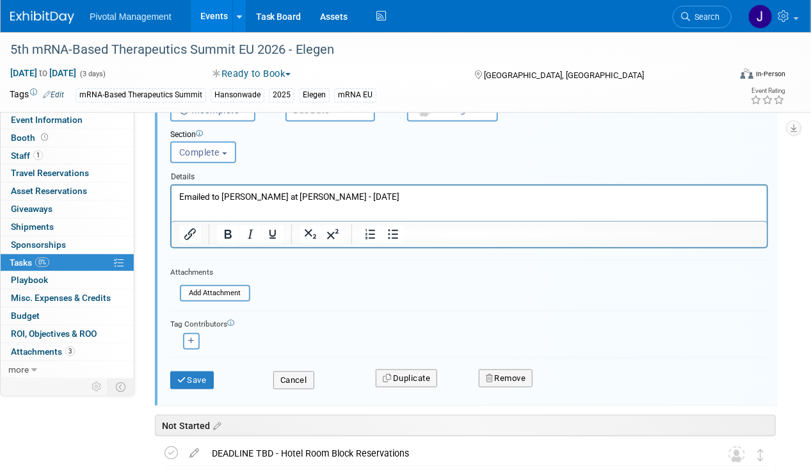
scroll to position [222, 0]
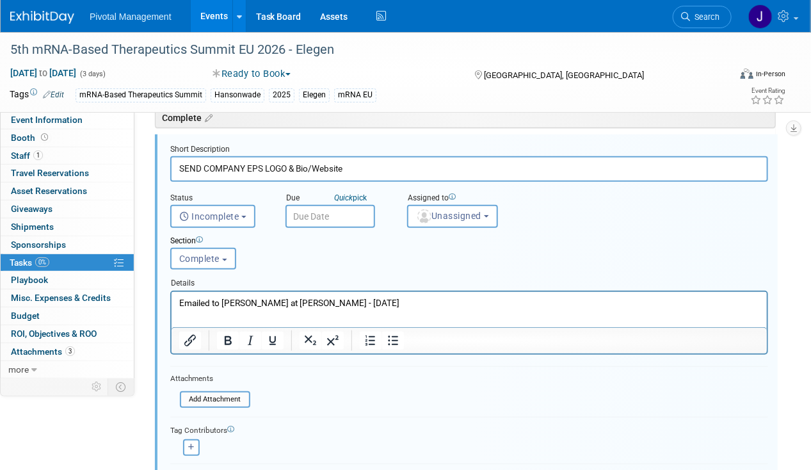
click at [252, 307] on p "Emailed to [PERSON_NAME] at [PERSON_NAME] - [DATE]" at bounding box center [469, 302] width 581 height 12
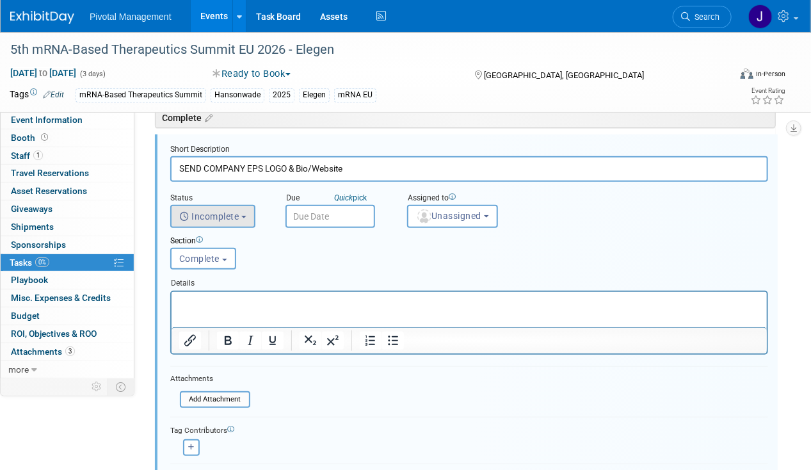
click at [223, 214] on span "Incomplete" at bounding box center [209, 216] width 60 height 10
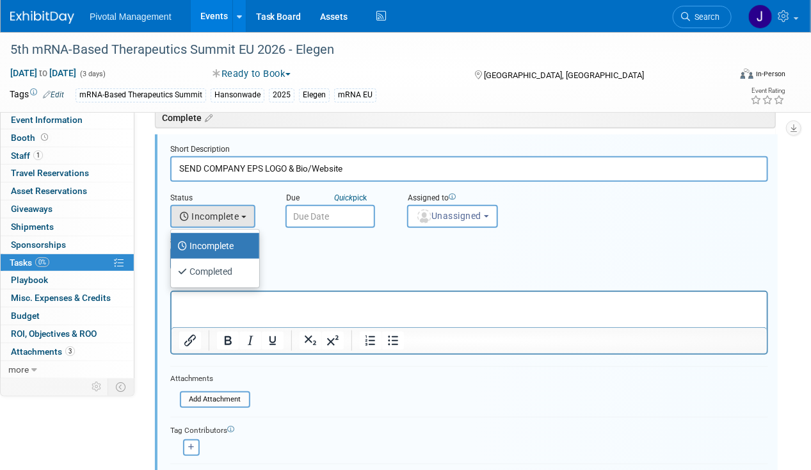
click at [232, 255] on link "Incomplete" at bounding box center [215, 246] width 88 height 26
click at [366, 236] on div "Section" at bounding box center [443, 242] width 547 height 12
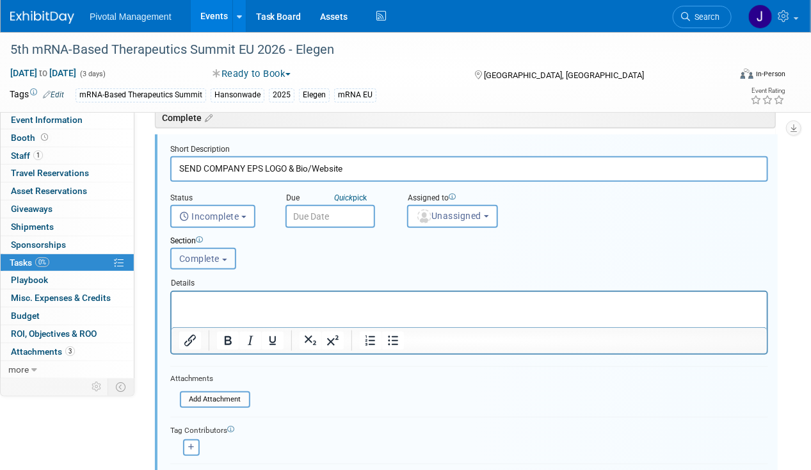
click at [213, 255] on span "Complete" at bounding box center [199, 259] width 40 height 10
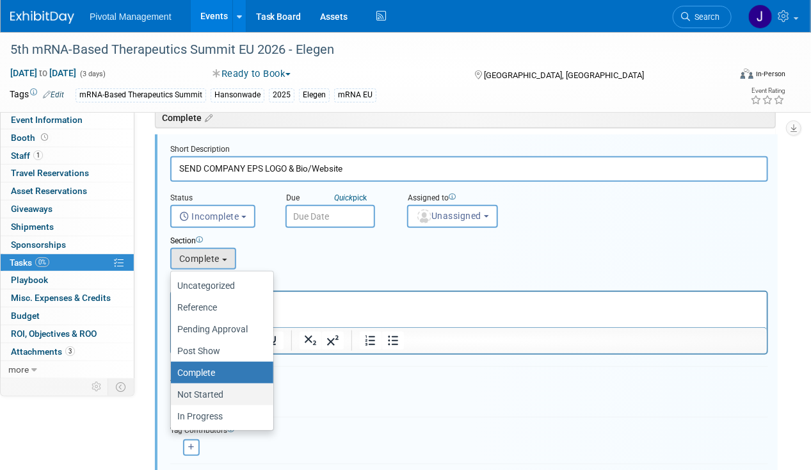
click at [202, 397] on label "Not Started" at bounding box center [218, 394] width 83 height 17
click at [173, 397] on input "Not Started" at bounding box center [169, 395] width 8 height 8
select select "11273710"
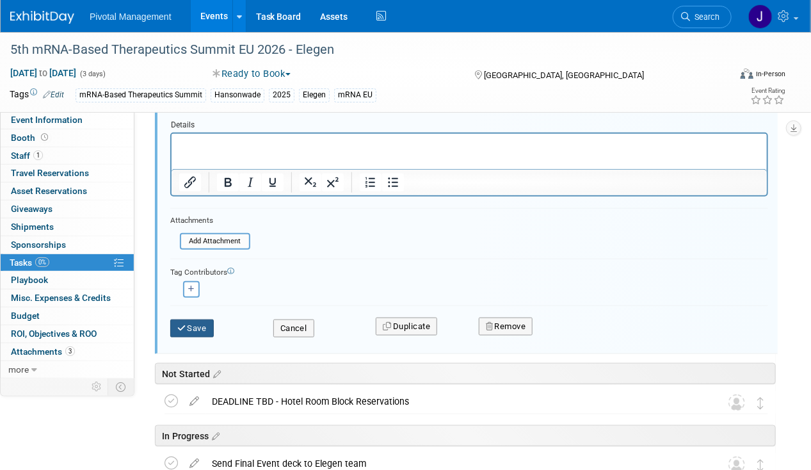
scroll to position [387, 0]
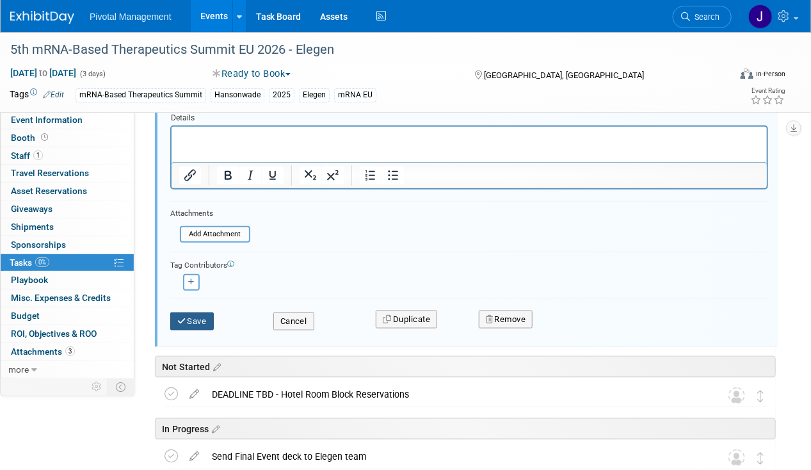
click at [189, 321] on button "Save" at bounding box center [192, 321] width 44 height 18
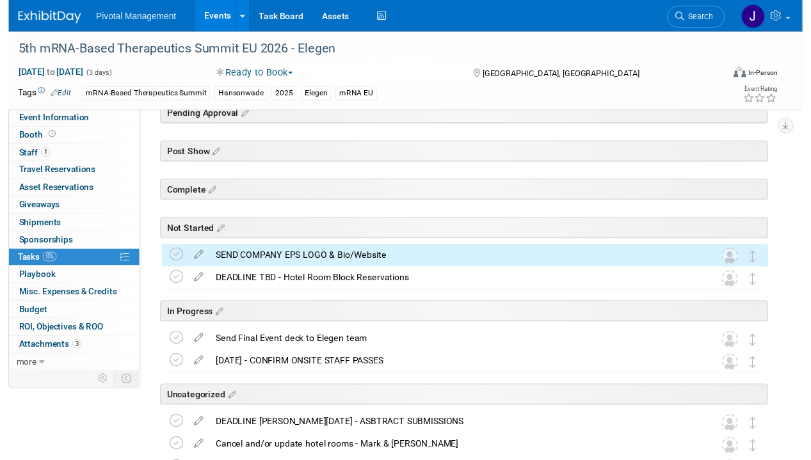
scroll to position [239, 0]
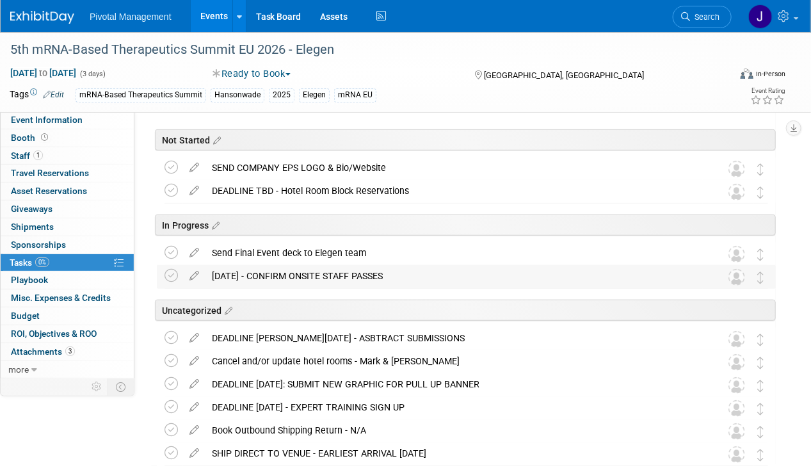
click at [402, 273] on div "[DATE] - CONFIRM ONSITE STAFF PASSES" at bounding box center [453, 276] width 497 height 22
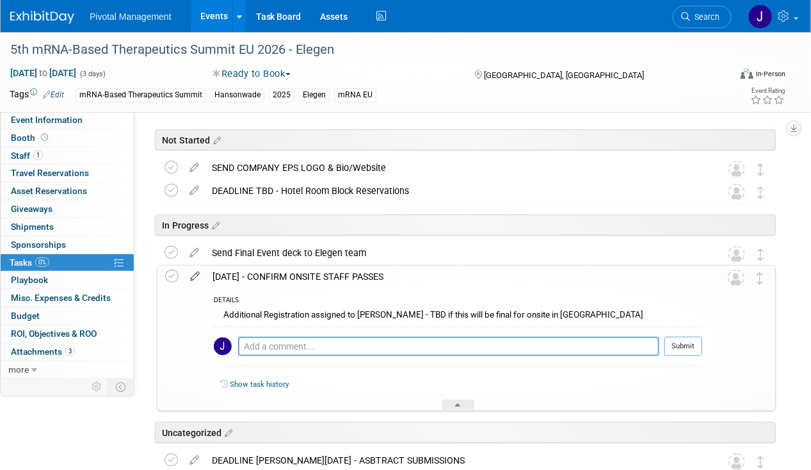
click at [201, 273] on icon at bounding box center [195, 274] width 22 height 16
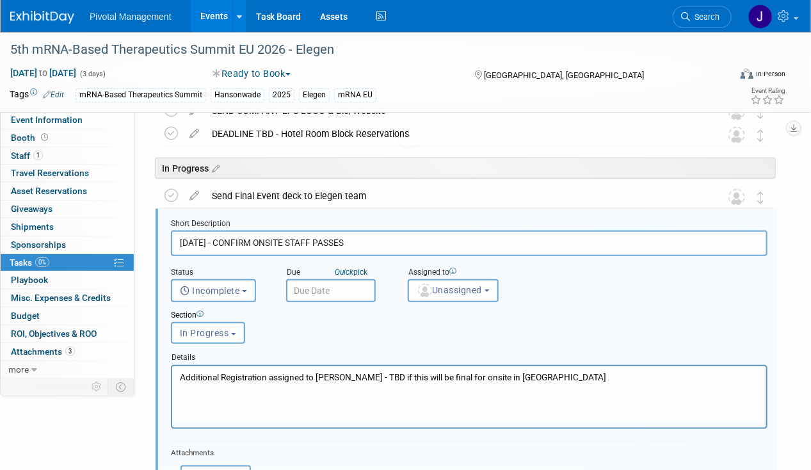
scroll to position [316, 0]
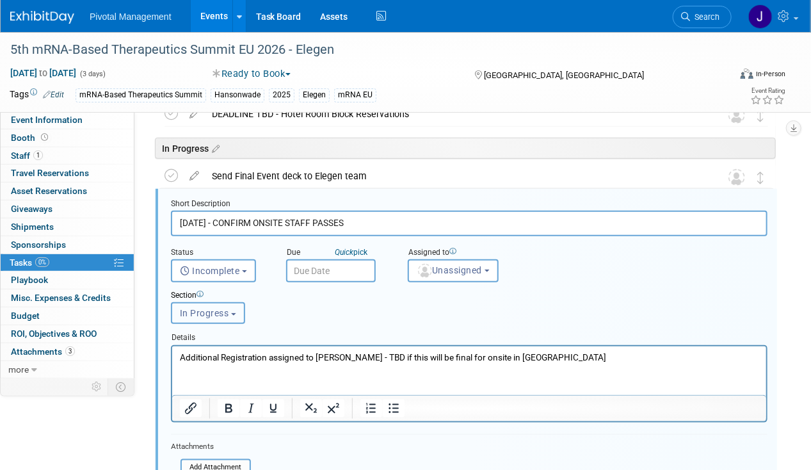
click at [218, 308] on span "In Progress" at bounding box center [204, 313] width 49 height 10
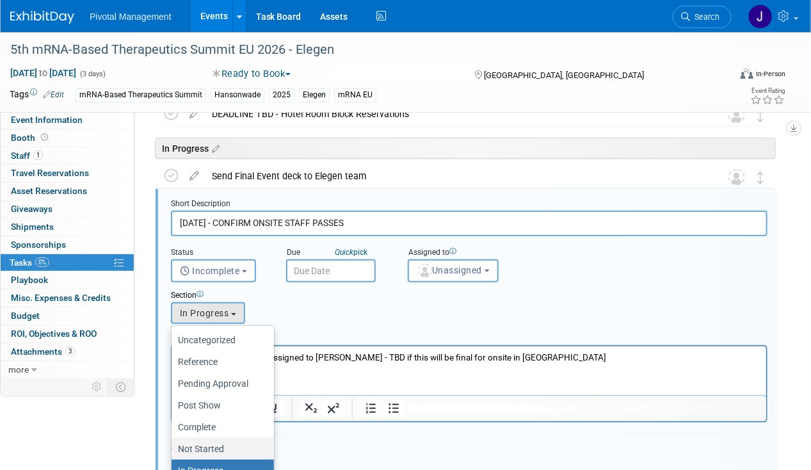
click at [213, 446] on label "Not Started" at bounding box center [219, 448] width 83 height 17
click at [173, 446] on input "Not Started" at bounding box center [169, 449] width 8 height 8
select select "11273710"
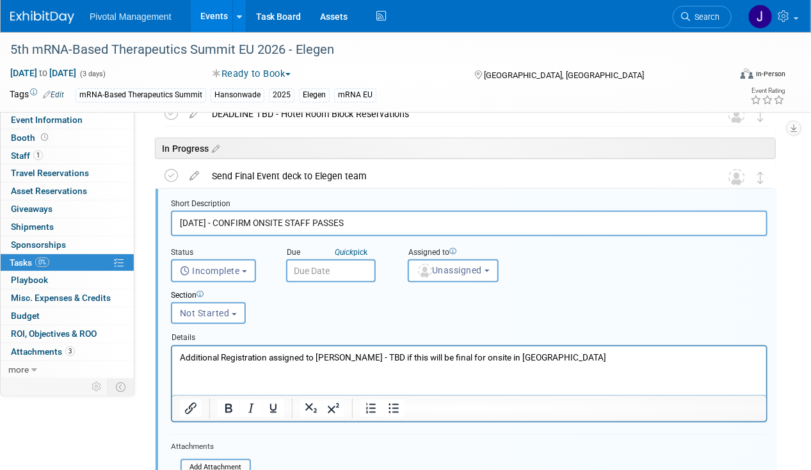
click at [234, 222] on input "[DATE] - CONFIRM ONSITE STAFF PASSES" at bounding box center [469, 223] width 597 height 25
click at [201, 219] on input "[DATE] - CONFIRM ONSITE STAFF PASSES" at bounding box center [469, 223] width 597 height 25
drag, startPoint x: 207, startPoint y: 218, endPoint x: 165, endPoint y: 216, distance: 43.0
click at [165, 215] on form "Short Description [DATE] - CONFIRM ONSITE STAFF PASSES Status <i class="far fa-…" at bounding box center [469, 387] width 616 height 378
type input "DEADLINE TBD - CONFIRM ONSITE STAFF PASSES"
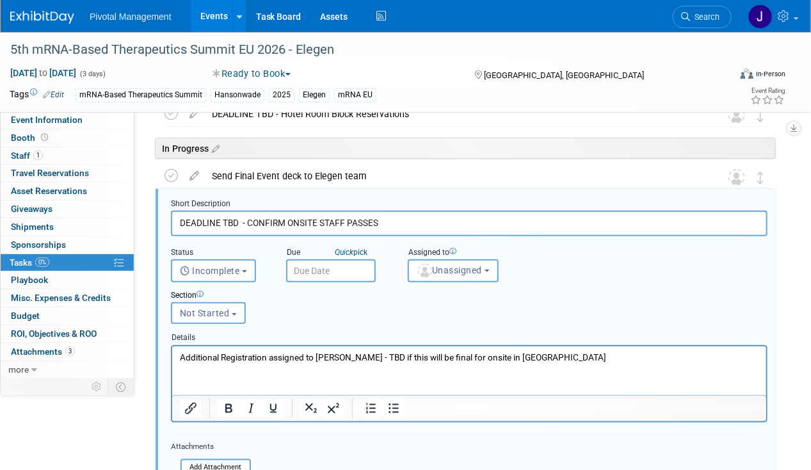
click at [476, 354] on p "Additional Registration assigned to [PERSON_NAME] - TBD if this will be final f…" at bounding box center [468, 357] width 579 height 12
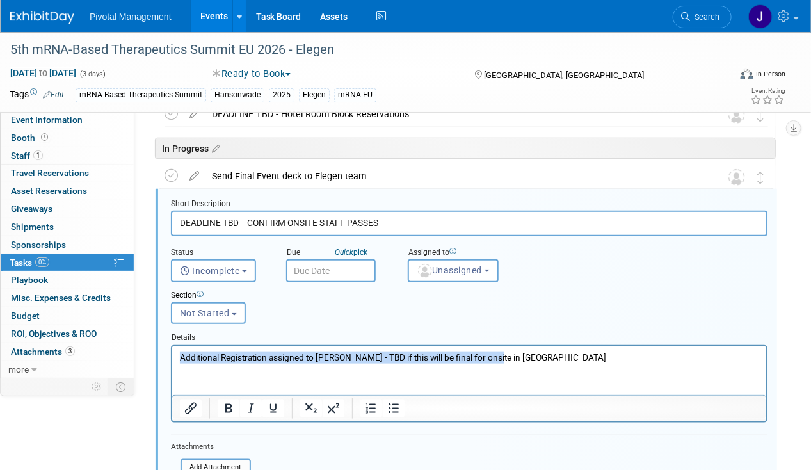
click at [476, 354] on p "Additional Registration assigned to [PERSON_NAME] - TBD if this will be final f…" at bounding box center [468, 357] width 579 height 12
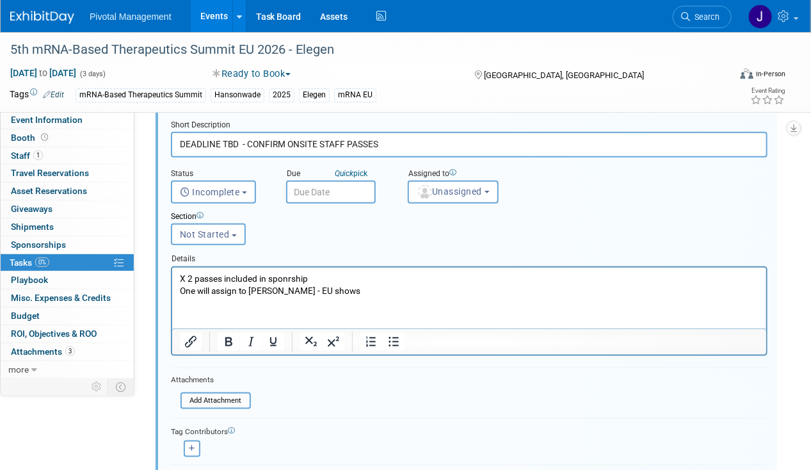
scroll to position [462, 0]
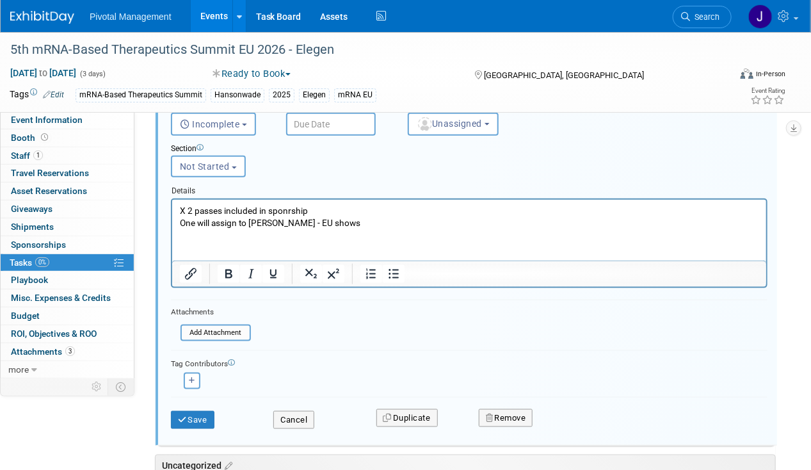
click at [164, 412] on div "Save" at bounding box center [212, 416] width 102 height 26
click at [189, 412] on button "Save" at bounding box center [193, 420] width 44 height 18
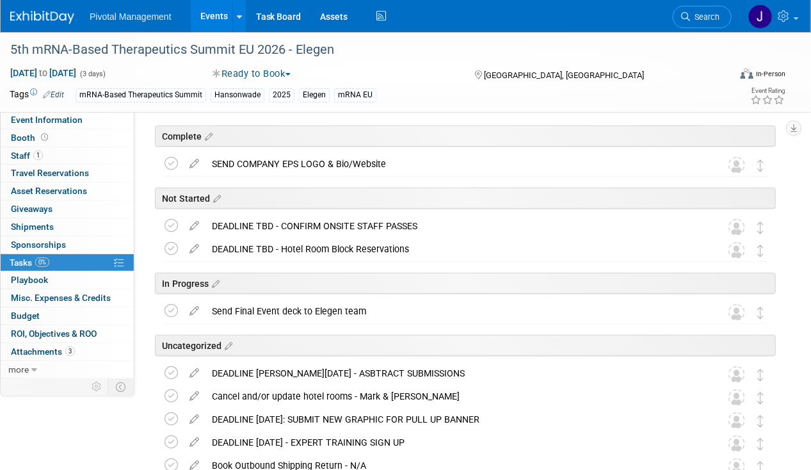
scroll to position [0, 0]
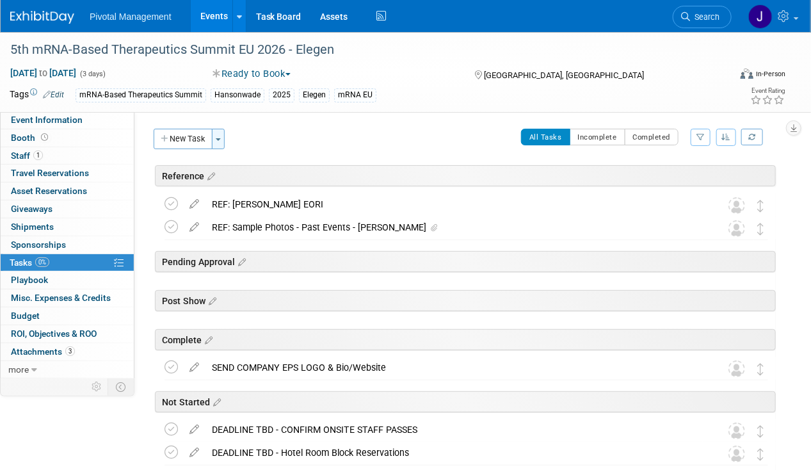
click at [220, 141] on button "Toggle Dropdown" at bounding box center [218, 139] width 13 height 20
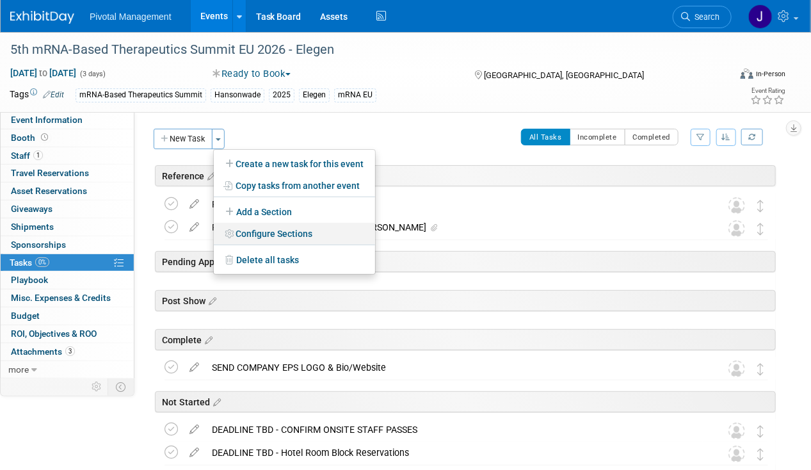
click at [266, 234] on link "Configure Sections" at bounding box center [294, 234] width 161 height 22
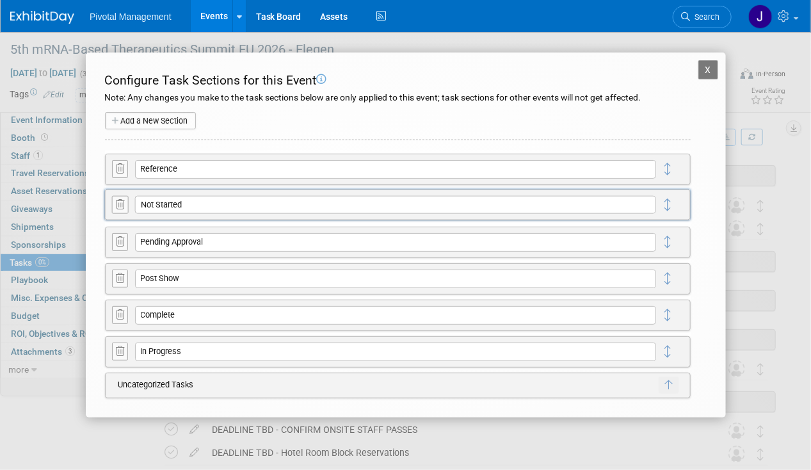
drag, startPoint x: 665, startPoint y: 311, endPoint x: 664, endPoint y: 200, distance: 111.4
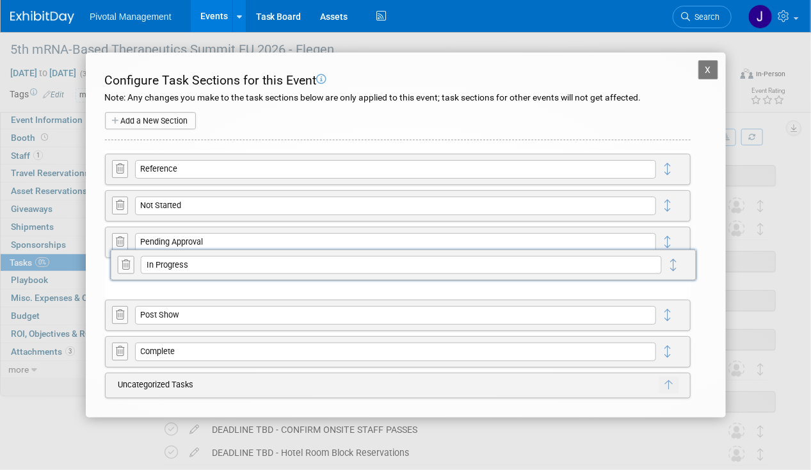
drag, startPoint x: 672, startPoint y: 351, endPoint x: 677, endPoint y: 264, distance: 87.2
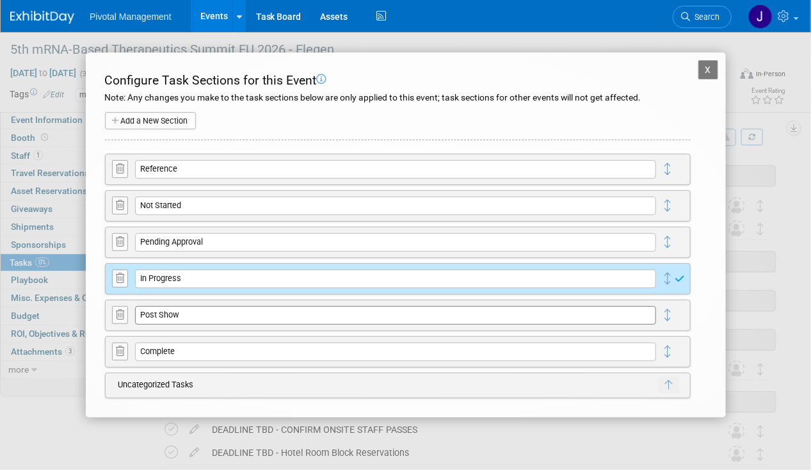
click at [307, 309] on input "Post Show" at bounding box center [395, 315] width 521 height 18
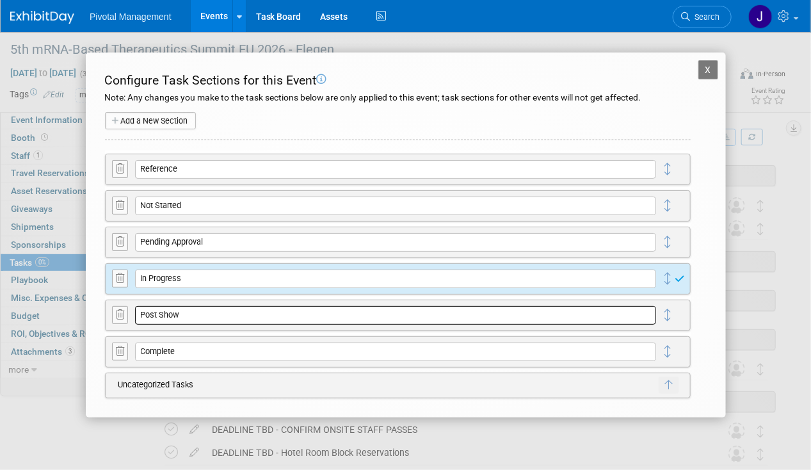
drag, startPoint x: 286, startPoint y: 312, endPoint x: 93, endPoint y: 296, distance: 194.0
click at [97, 313] on div "X 5th mRNA-Based Therapeutics Summit EU 2026 - Elegen Configure Task Sections f…" at bounding box center [406, 234] width 640 height 365
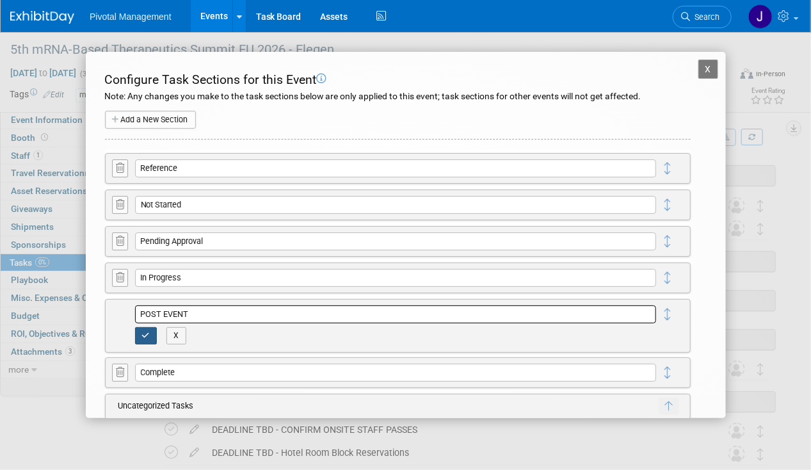
type input "POST EVENT"
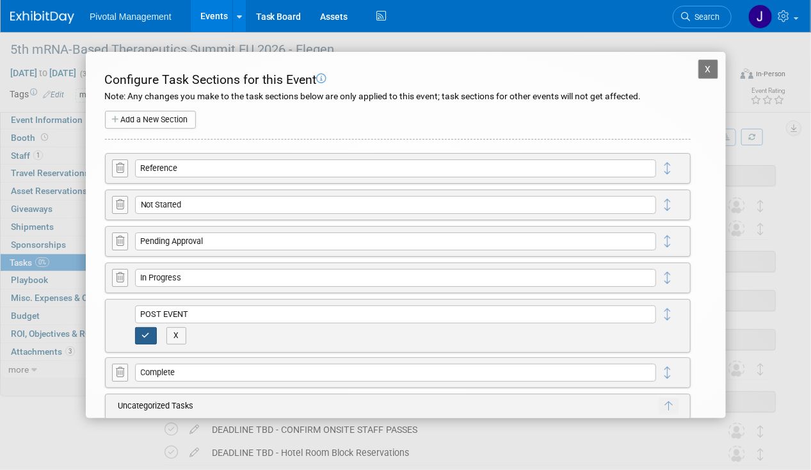
click at [149, 332] on icon "button" at bounding box center [146, 336] width 8 height 8
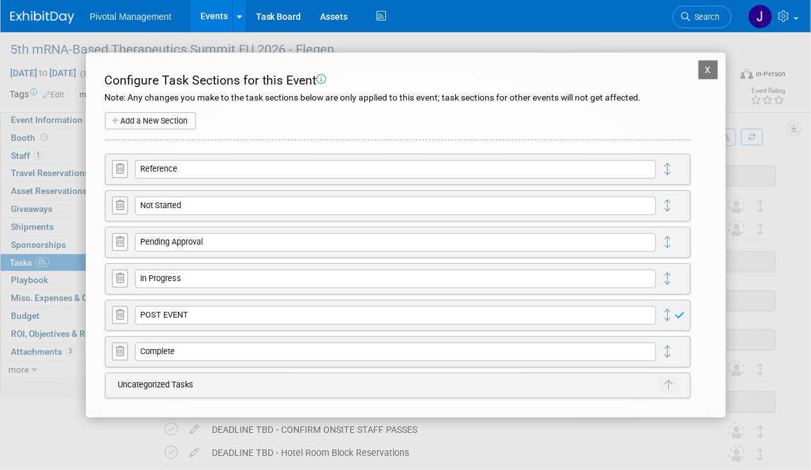
click at [702, 69] on button "X" at bounding box center [708, 69] width 20 height 19
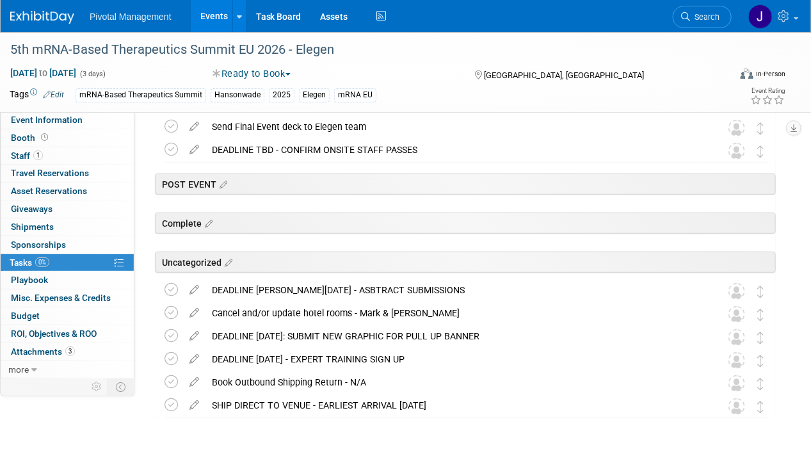
scroll to position [292, 0]
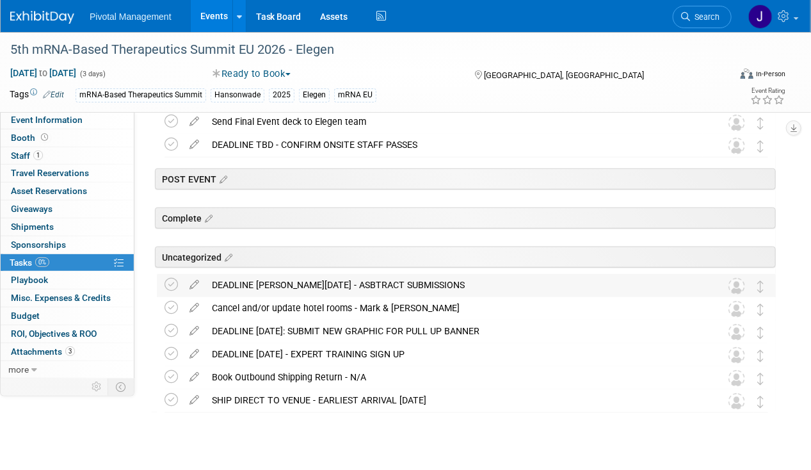
click at [348, 279] on div "DEADLINE [PERSON_NAME][DATE] - ASBTRACT SUBMISSIONS" at bounding box center [453, 285] width 497 height 22
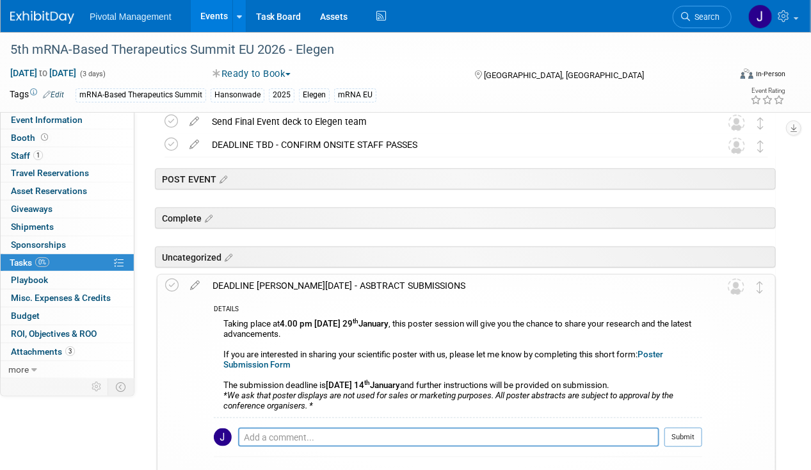
click at [191, 284] on icon at bounding box center [195, 283] width 22 height 16
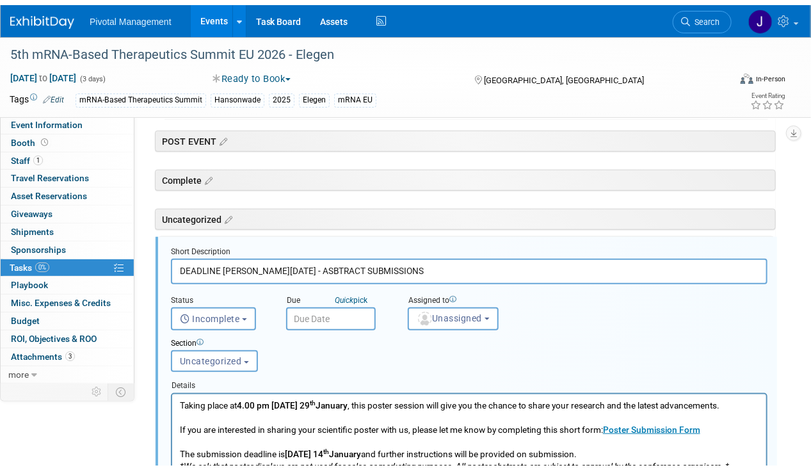
scroll to position [378, 0]
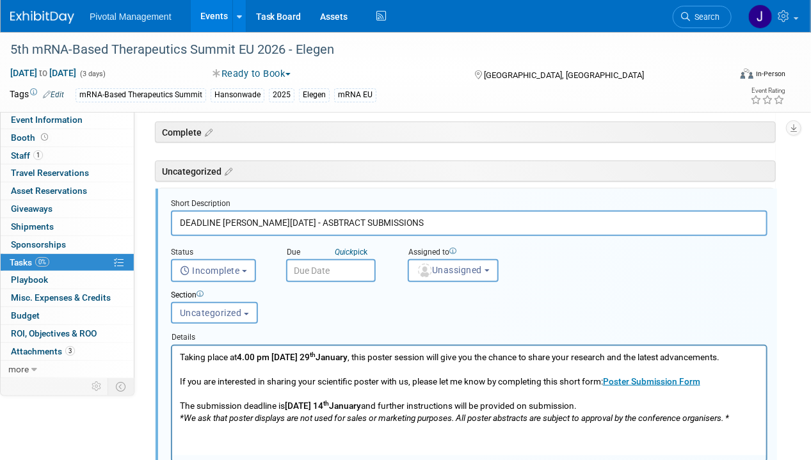
click at [243, 221] on input "DEADLINE [PERSON_NAME][DATE] - ASBTRACT SUBMISSIONS" at bounding box center [469, 223] width 597 height 25
drag, startPoint x: 251, startPoint y: 218, endPoint x: 222, endPoint y: 218, distance: 28.8
click at [222, 218] on input "DEADLINE [PERSON_NAME][DATE] - ASBTRACT SUBMISSIONS" at bounding box center [469, 223] width 597 height 25
type input "DEADLINE TBD - ASBTRACT SUBMISSIONS"
click at [277, 390] on p "Taking place at 4.00 pm [DATE][DATE] , this poster session will give you the ch…" at bounding box center [468, 387] width 579 height 73
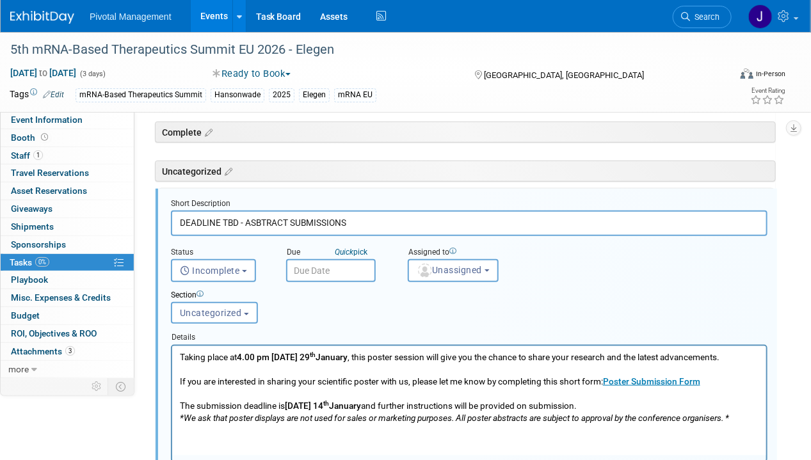
click at [284, 380] on p "Taking place at 4.00 pm [DATE][DATE] , this poster session will give you the ch…" at bounding box center [468, 387] width 579 height 73
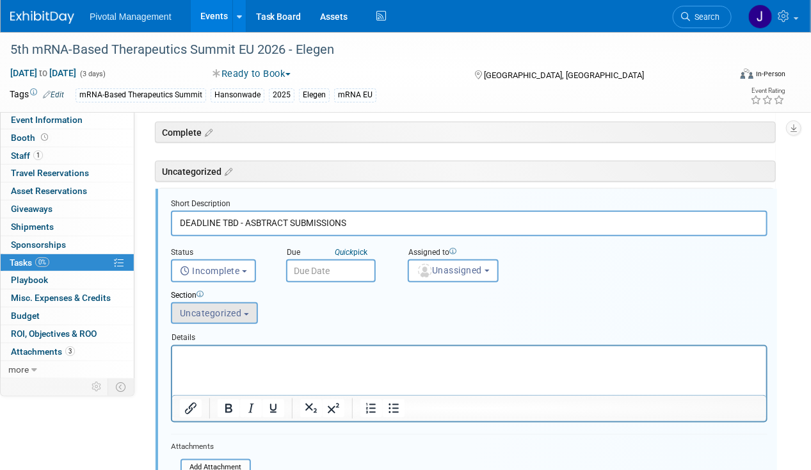
drag, startPoint x: 193, startPoint y: 293, endPoint x: 218, endPoint y: 310, distance: 29.5
click at [206, 306] on div "Section Uncategorized Reference Not Started Pending Approval In Progress POST E…" at bounding box center [443, 304] width 565 height 44
click at [229, 312] on span "Uncategorized" at bounding box center [211, 313] width 62 height 10
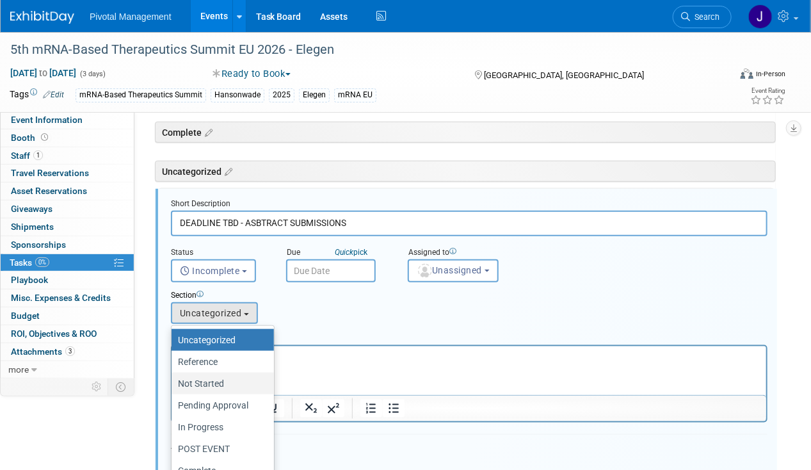
click at [223, 382] on label "Not Started" at bounding box center [219, 383] width 83 height 17
click at [173, 382] on input "Not Started" at bounding box center [169, 384] width 8 height 8
select select "11273710"
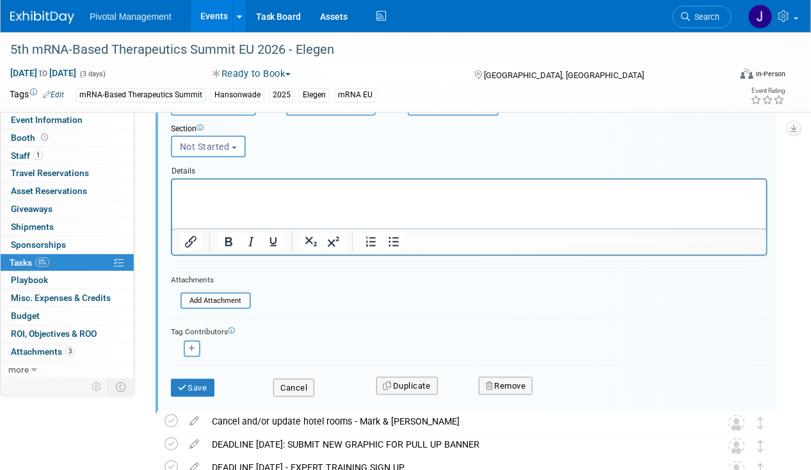
scroll to position [545, 0]
click at [200, 378] on button "Save" at bounding box center [193, 387] width 44 height 18
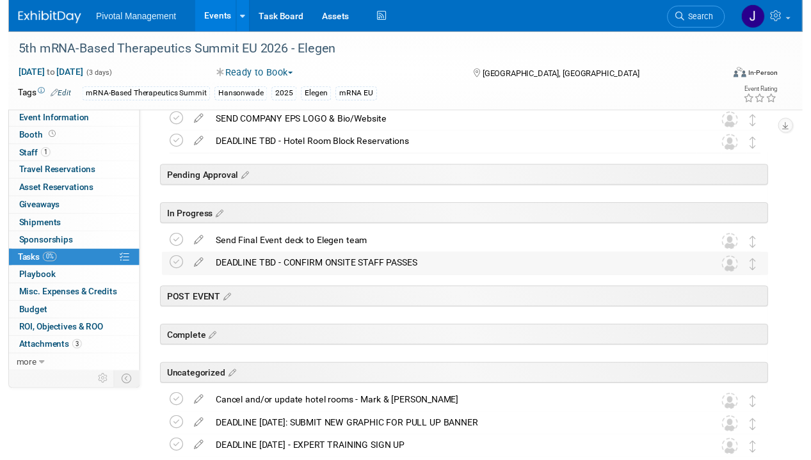
scroll to position [311, 0]
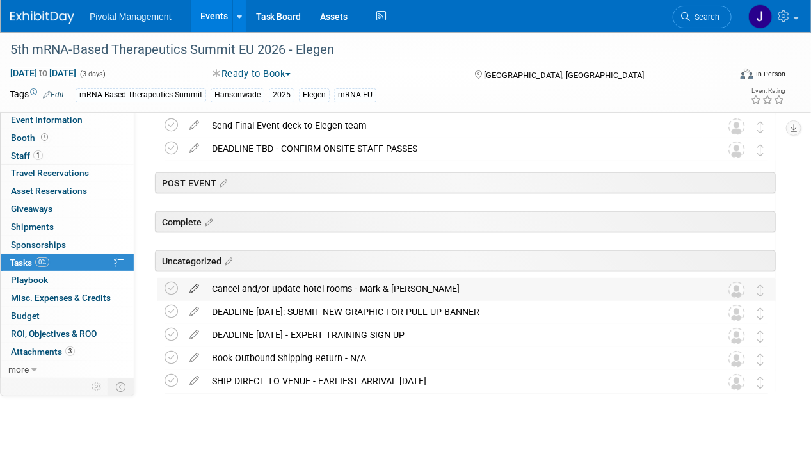
click at [195, 287] on icon at bounding box center [194, 286] width 22 height 16
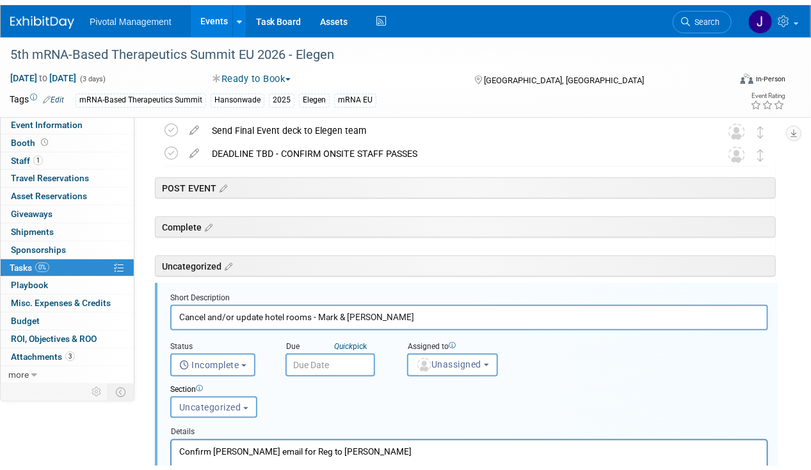
scroll to position [401, 0]
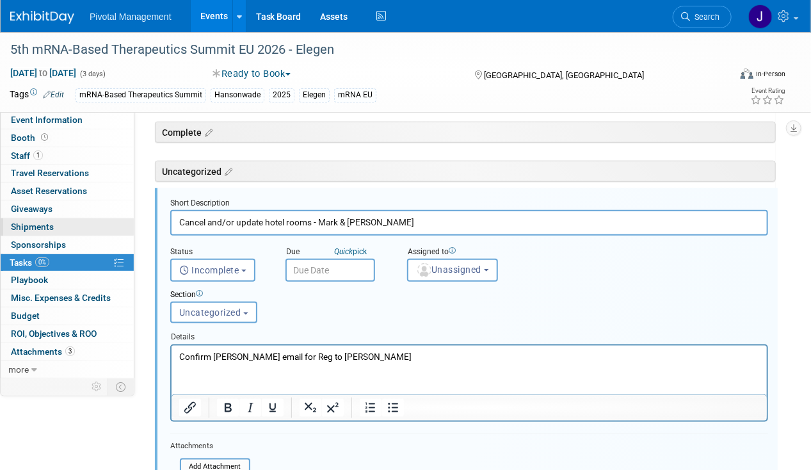
drag, startPoint x: 403, startPoint y: 219, endPoint x: 111, endPoint y: 218, distance: 292.6
click at [113, 218] on div "Event Information Event Info Booth Booth 1 Staff 1 Staff 0 Travel Reservations …" at bounding box center [405, 176] width 811 height 1090
click at [218, 214] on input "fINAL hOTEL [PERSON_NAME] CHNAGES" at bounding box center [469, 222] width 598 height 25
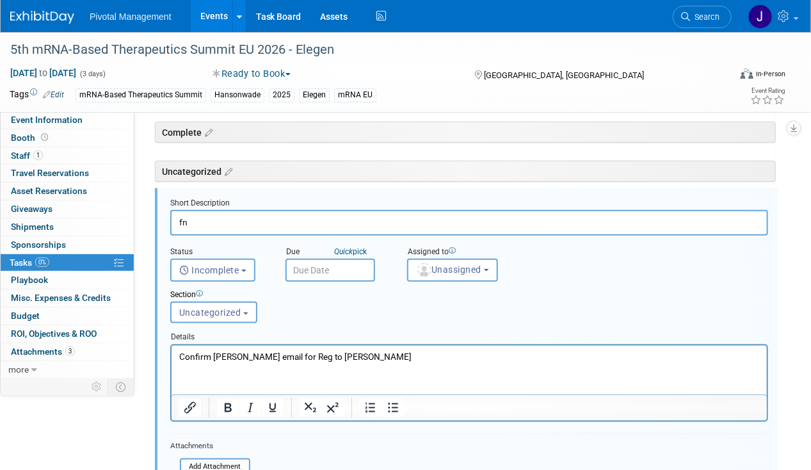
type input "f"
type input "DEADLINE TBD - FINAL HOTEL CHANGES"
click at [216, 308] on span "Uncategorized" at bounding box center [210, 312] width 62 height 10
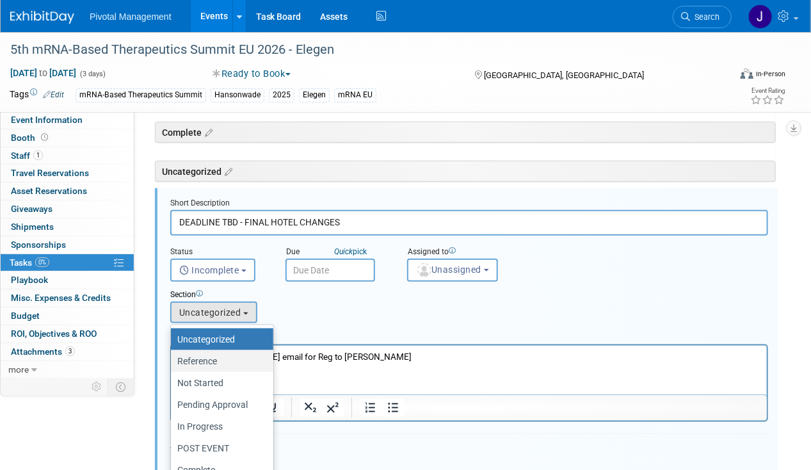
click at [216, 355] on label "Reference" at bounding box center [218, 361] width 83 height 17
click at [173, 357] on input "Reference" at bounding box center [169, 361] width 8 height 8
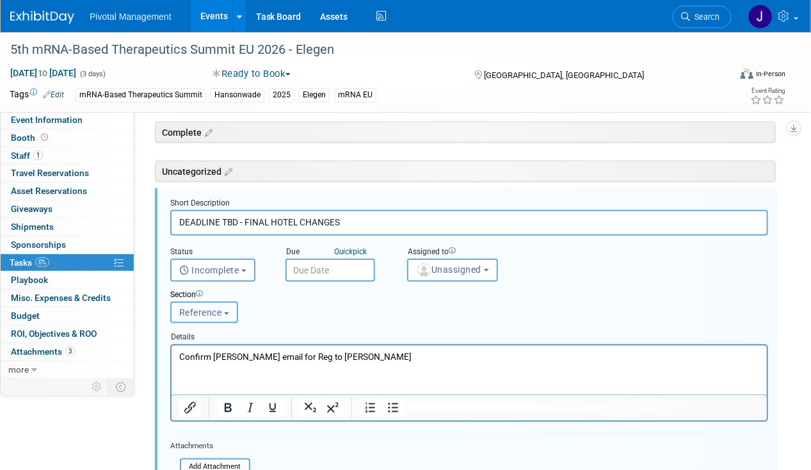
click at [207, 312] on span "Reference" at bounding box center [200, 312] width 43 height 10
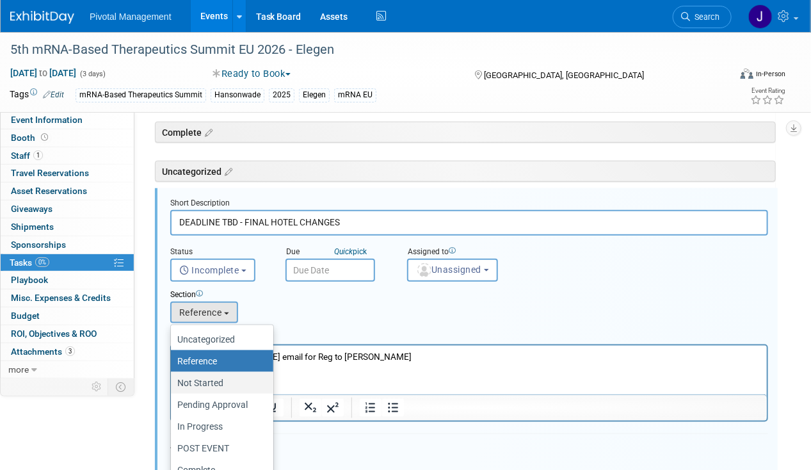
click at [208, 381] on label "Not Started" at bounding box center [218, 382] width 83 height 17
click at [173, 381] on input "Not Started" at bounding box center [169, 383] width 8 height 8
select select "11273710"
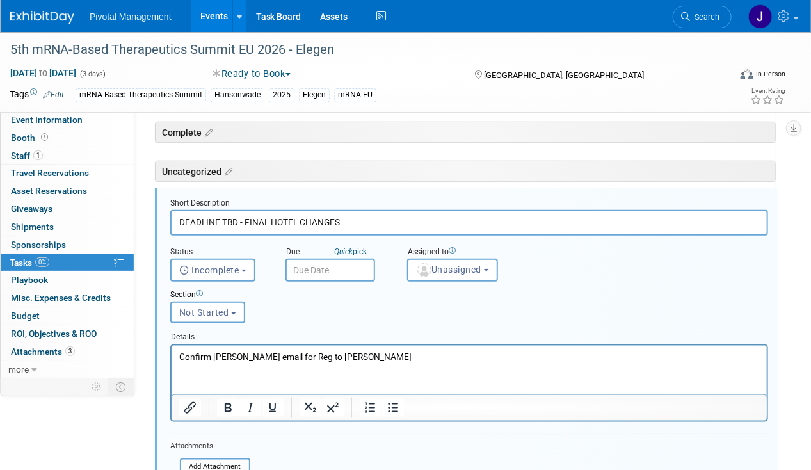
click at [304, 353] on p "Confirm [PERSON_NAME] email for Reg to [PERSON_NAME]" at bounding box center [469, 356] width 581 height 12
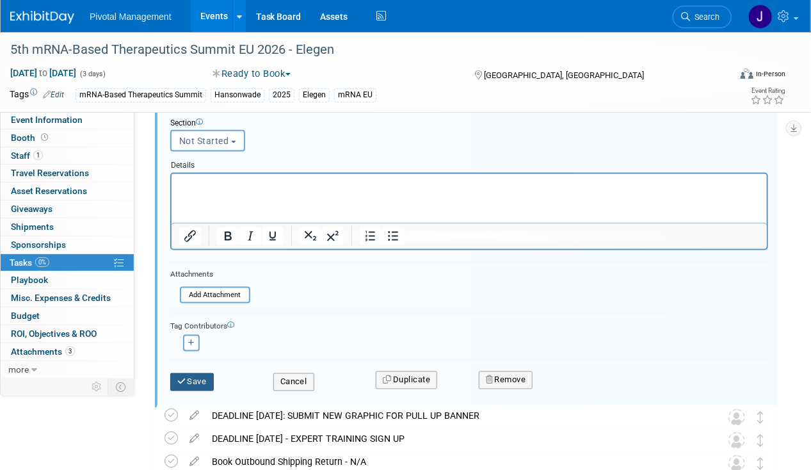
click at [175, 378] on button "Save" at bounding box center [192, 382] width 44 height 18
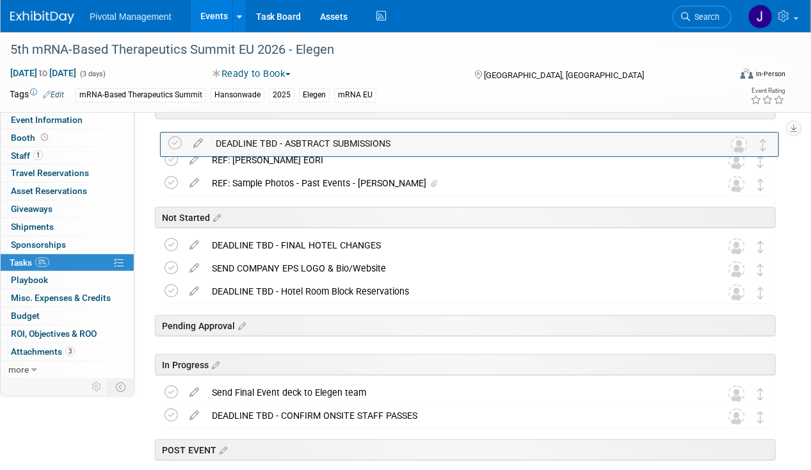
scroll to position [35, 0]
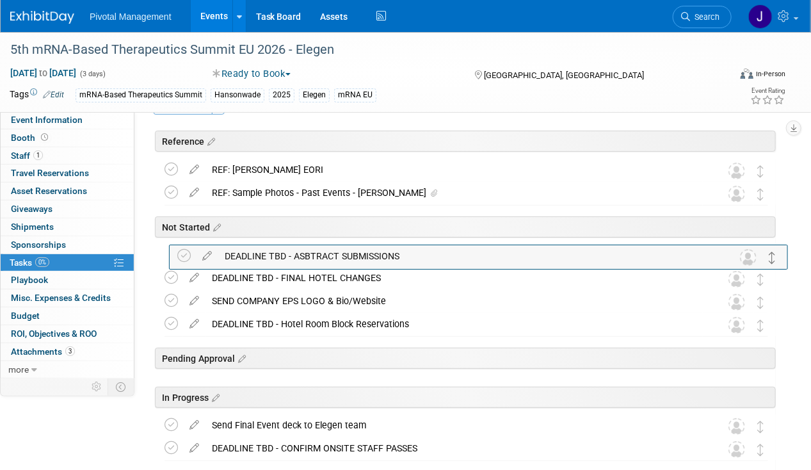
drag, startPoint x: 762, startPoint y: 341, endPoint x: 773, endPoint y: 253, distance: 89.1
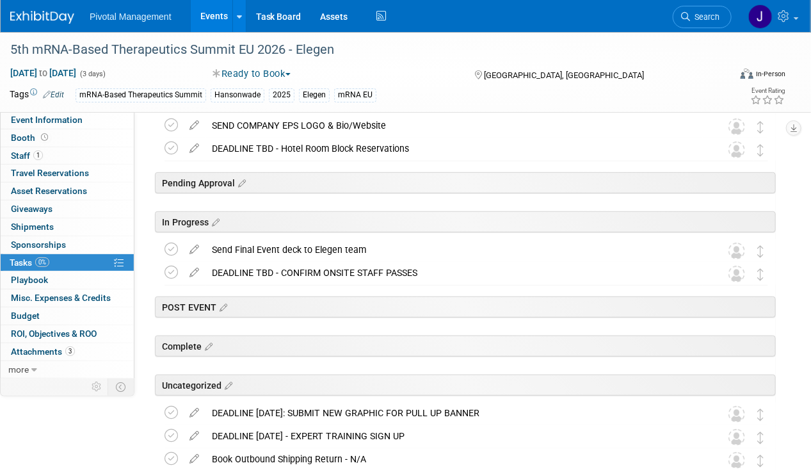
scroll to position [221, 0]
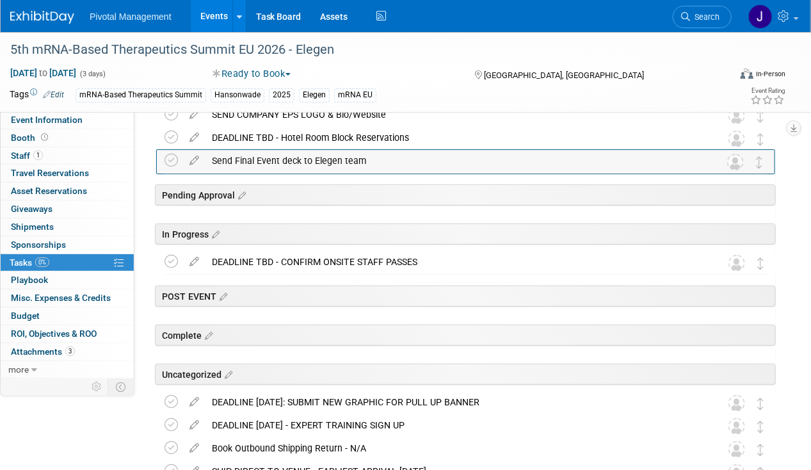
drag, startPoint x: 765, startPoint y: 236, endPoint x: 764, endPoint y: 158, distance: 78.1
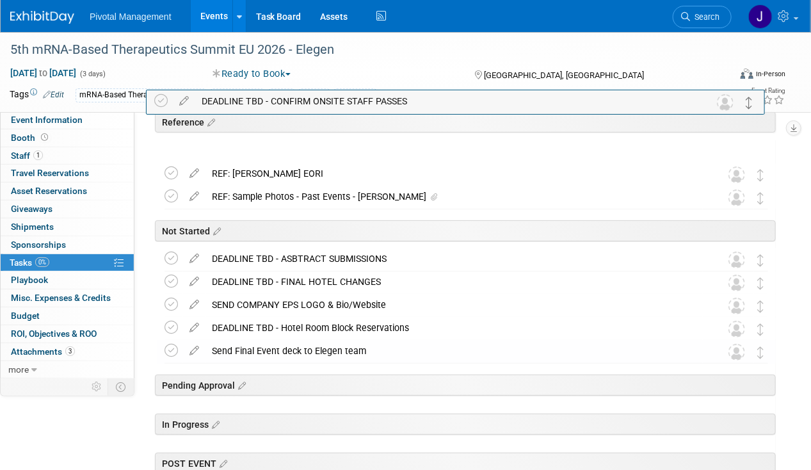
scroll to position [0, 0]
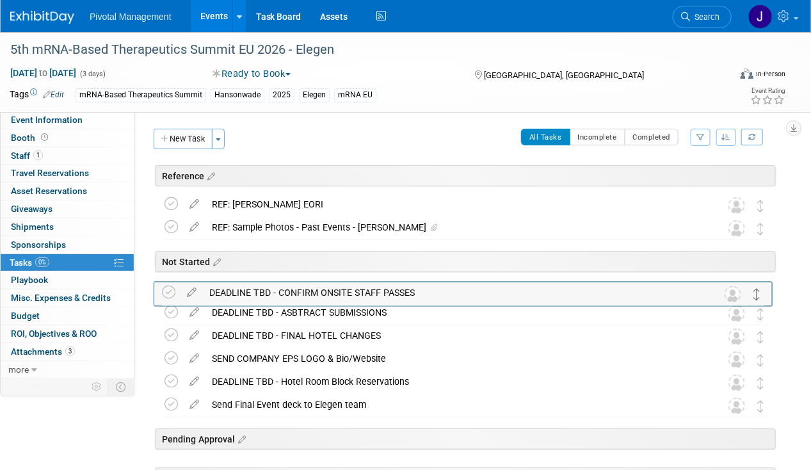
drag, startPoint x: 762, startPoint y: 268, endPoint x: 758, endPoint y: 300, distance: 32.2
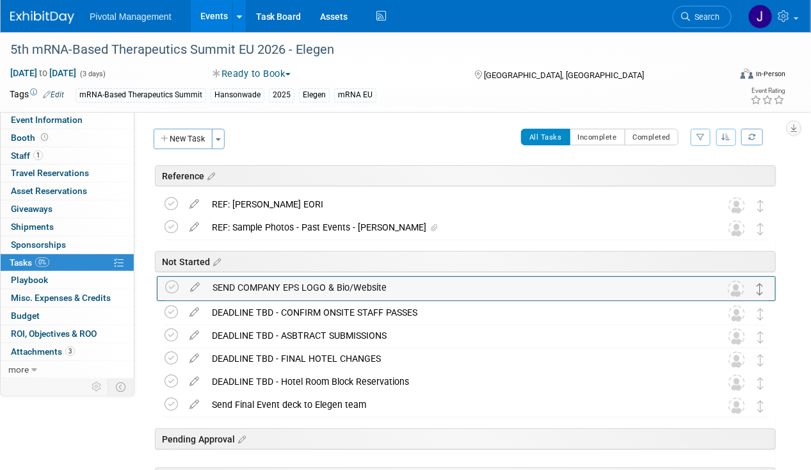
drag, startPoint x: 760, startPoint y: 358, endPoint x: 760, endPoint y: 286, distance: 72.3
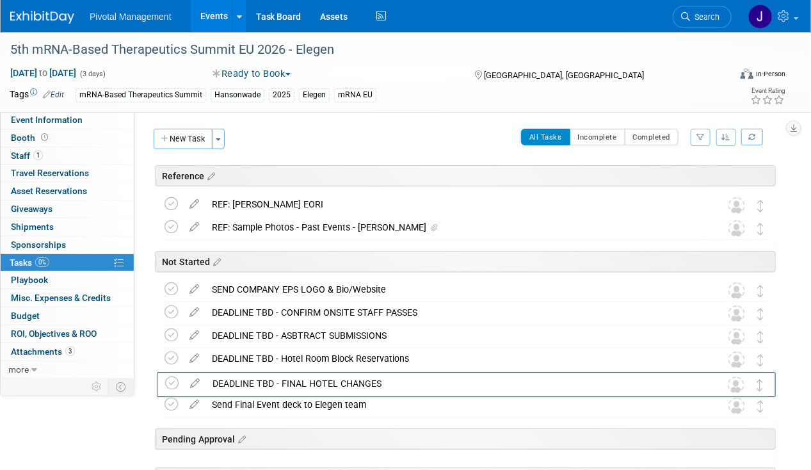
drag, startPoint x: 763, startPoint y: 358, endPoint x: 763, endPoint y: 380, distance: 21.8
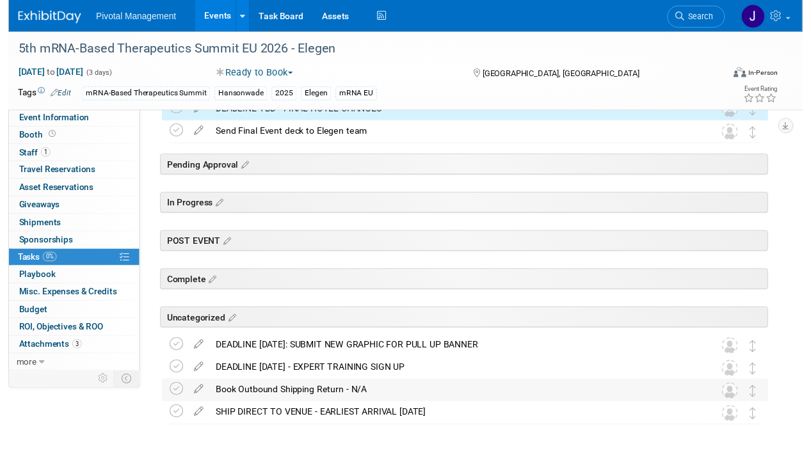
scroll to position [311, 0]
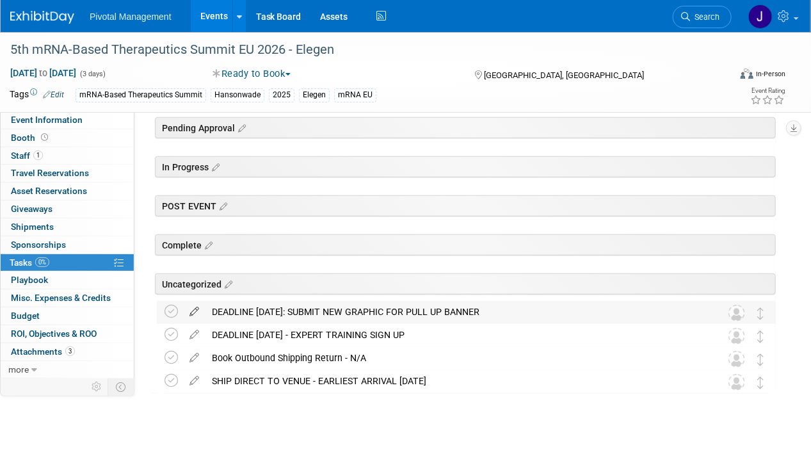
click at [195, 311] on icon at bounding box center [194, 309] width 22 height 16
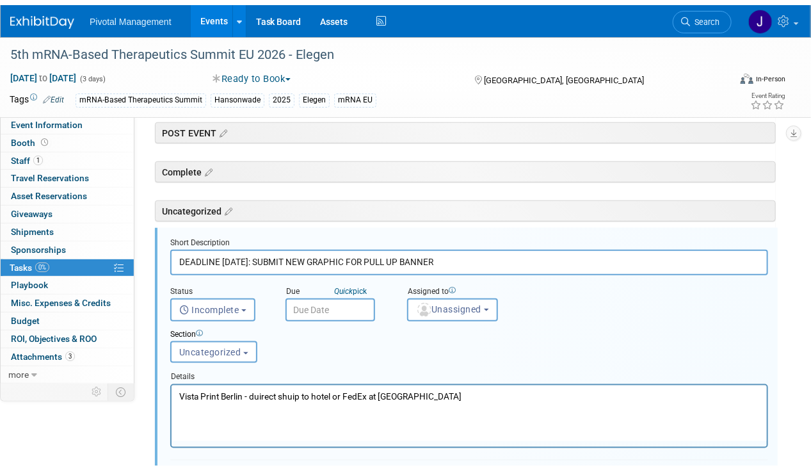
scroll to position [424, 0]
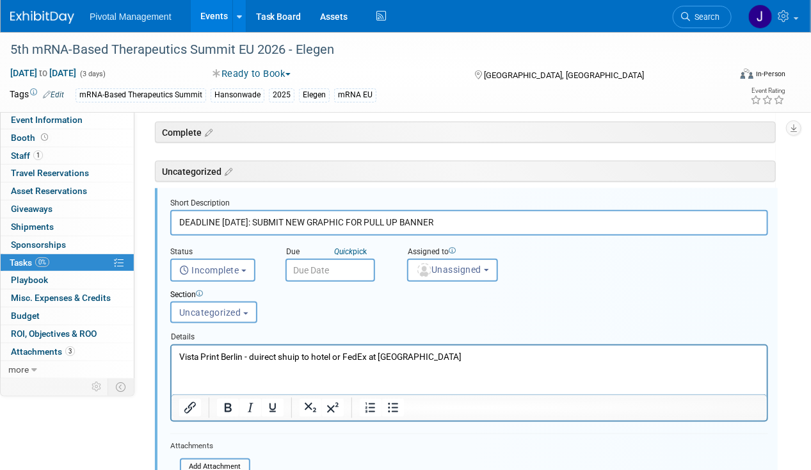
click at [326, 221] on input "DEADLINE [DATE]: SUBMIT NEW GRAPHIC FOR PULL UP BANNER" at bounding box center [469, 222] width 598 height 25
click at [326, 221] on input "cONFIRM IF WE NEED TO SHIP NEW PULL UP BANNER TO [PERSON_NAME]" at bounding box center [469, 222] width 598 height 25
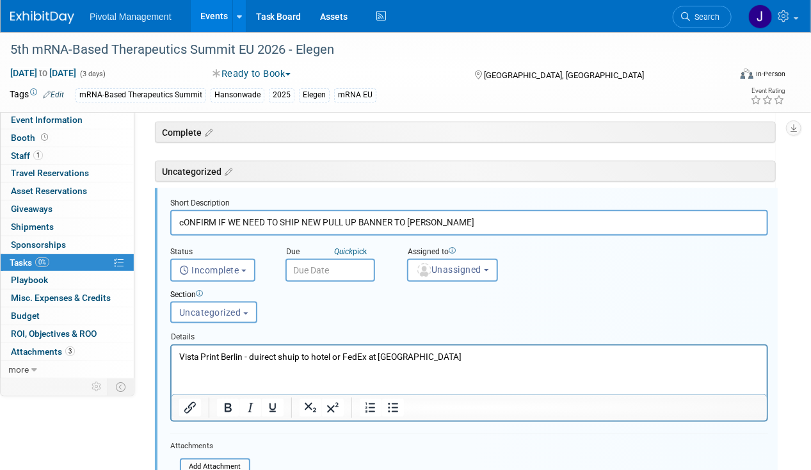
click at [326, 221] on input "cONFIRM IF WE NEED TO SHIP NEW PULL UP BANNER TO [PERSON_NAME]" at bounding box center [469, 222] width 598 height 25
type input "d"
type input "DEADLINE TBD - Confirm if we need to ship any giveaways and/or new pull-iup ban…"
click at [262, 358] on p "Vista Print Berlin - duirect shuip to hotel or FedEx at [GEOGRAPHIC_DATA]" at bounding box center [469, 356] width 581 height 12
click at [364, 349] on html "Vista Print Berlin - duirect shuip to hotel or FedEx at [GEOGRAPHIC_DATA]" at bounding box center [468, 353] width 595 height 17
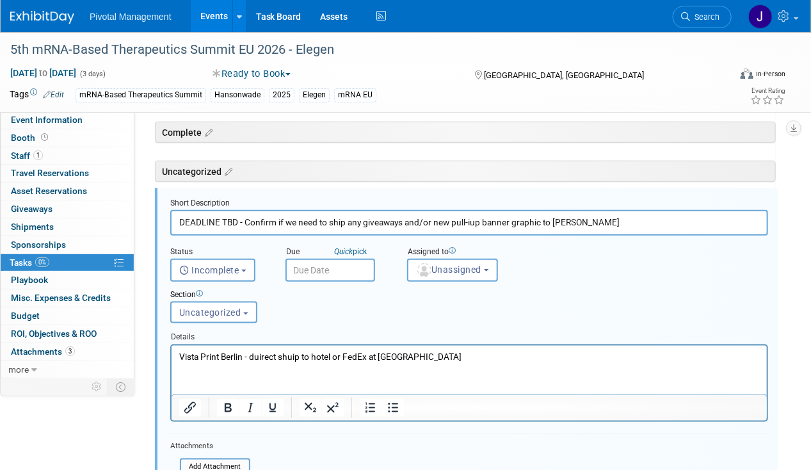
click at [229, 352] on p "Vista Print Berlin - duirect shuip to hotel or FedEx at [GEOGRAPHIC_DATA]" at bounding box center [469, 356] width 581 height 12
click at [219, 269] on span "Incomplete" at bounding box center [209, 270] width 60 height 10
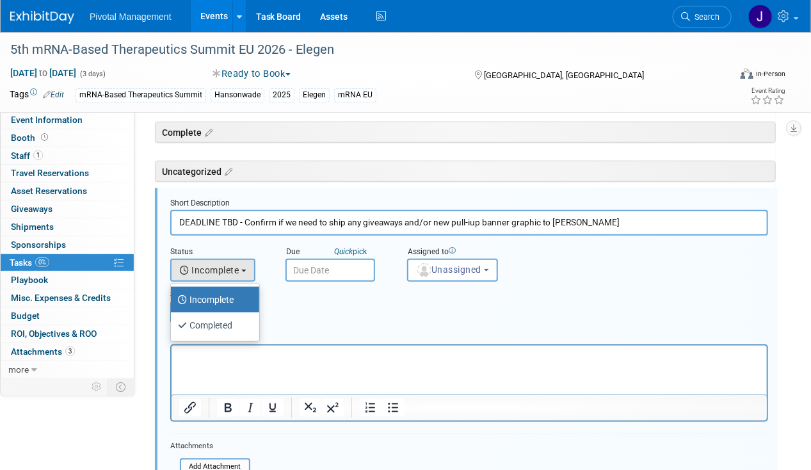
click at [219, 283] on ul "Incomplete Completed" at bounding box center [215, 312] width 90 height 59
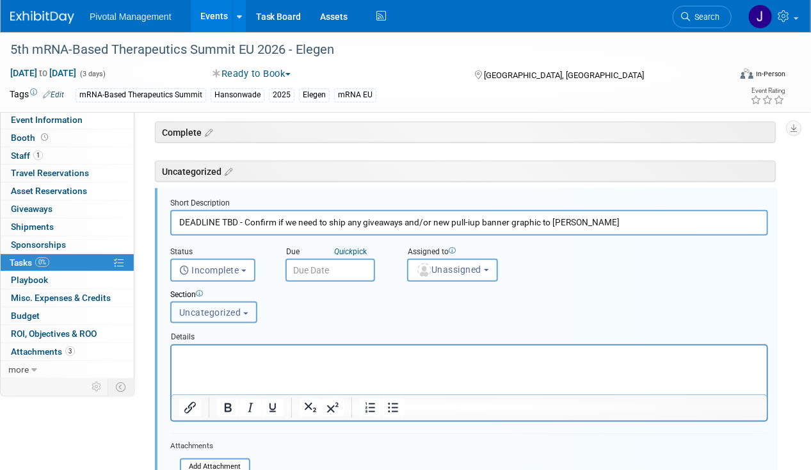
click at [213, 321] on button "Uncategorized" at bounding box center [213, 313] width 87 height 22
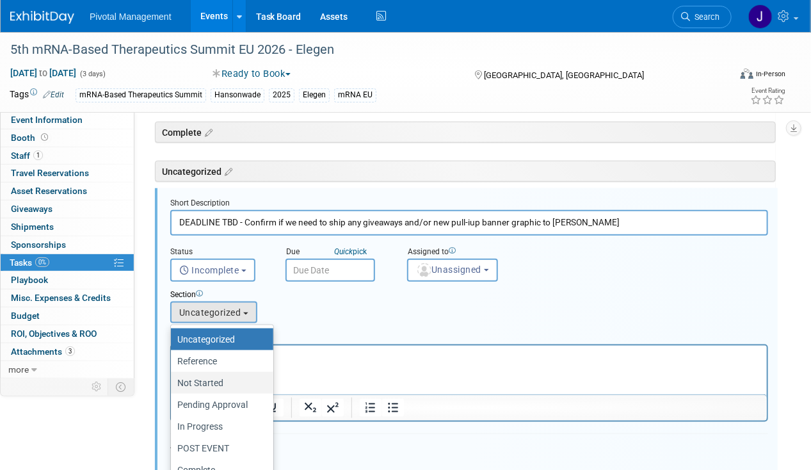
click at [215, 383] on label "Not Started" at bounding box center [218, 382] width 83 height 17
click at [173, 383] on input "Not Started" at bounding box center [169, 383] width 8 height 8
select select "11273710"
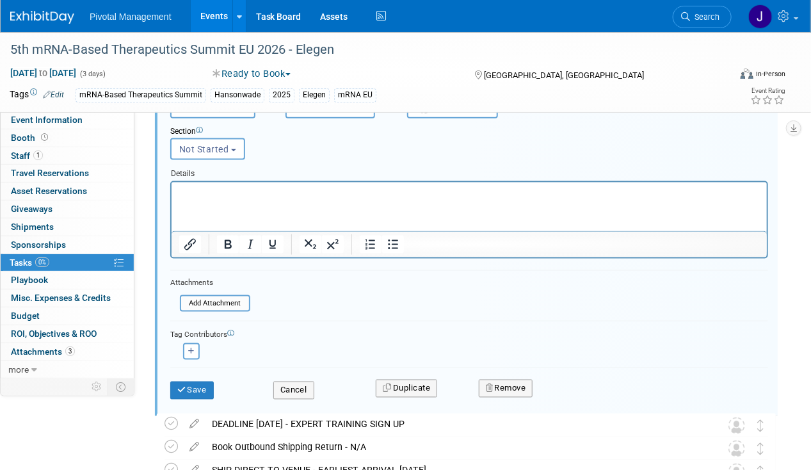
scroll to position [597, 0]
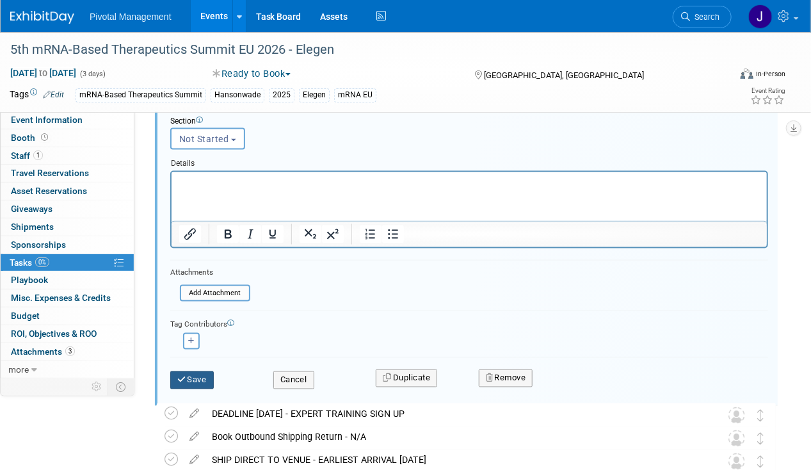
click at [203, 371] on button "Save" at bounding box center [192, 380] width 44 height 18
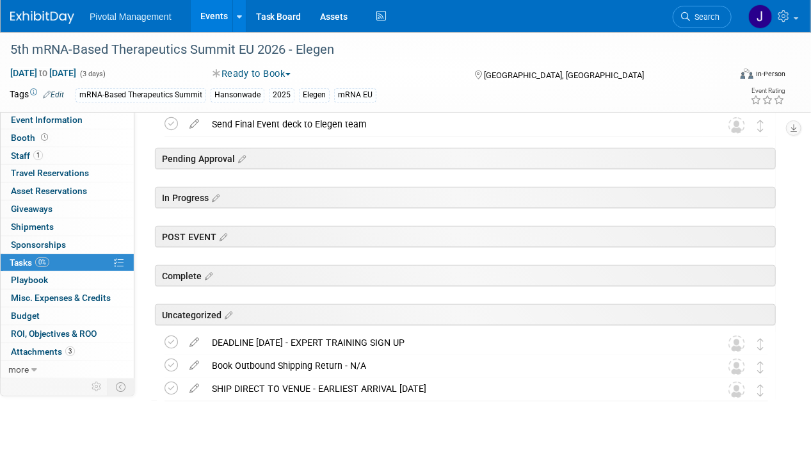
scroll to position [311, 0]
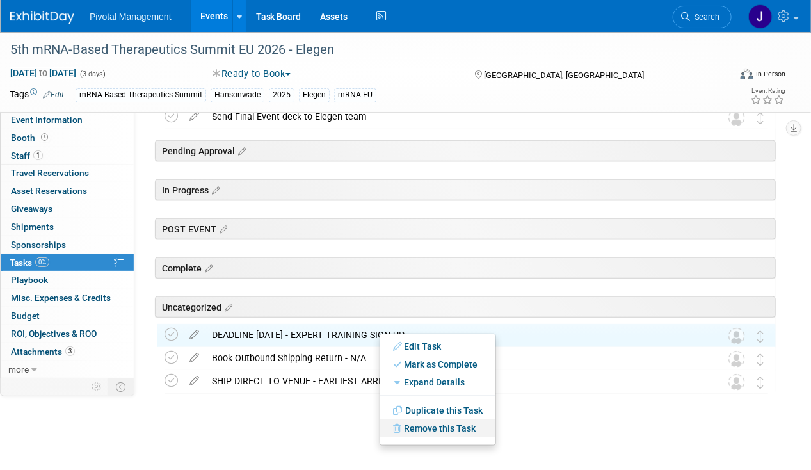
click at [419, 429] on link "Remove this Task" at bounding box center [437, 428] width 115 height 18
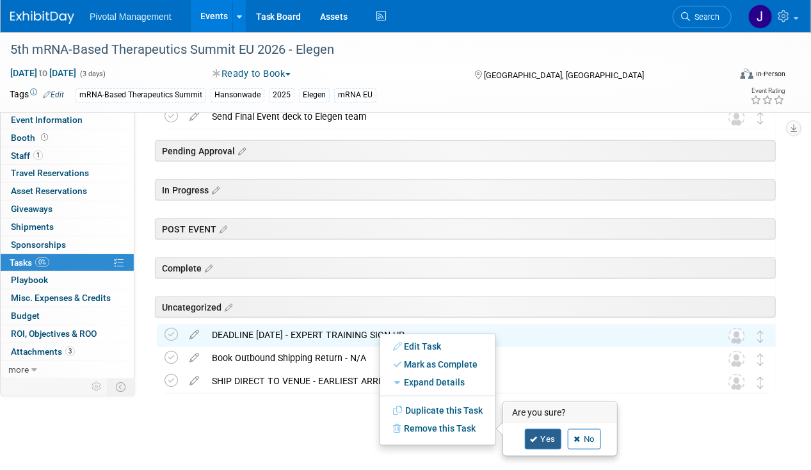
click at [526, 440] on link "Yes" at bounding box center [543, 439] width 37 height 20
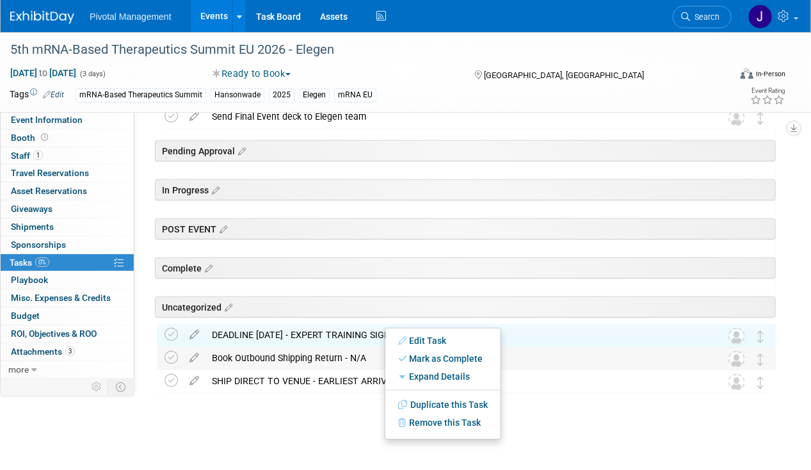
click at [350, 355] on div "Book Outbound Shipping Return - N/A" at bounding box center [453, 358] width 497 height 22
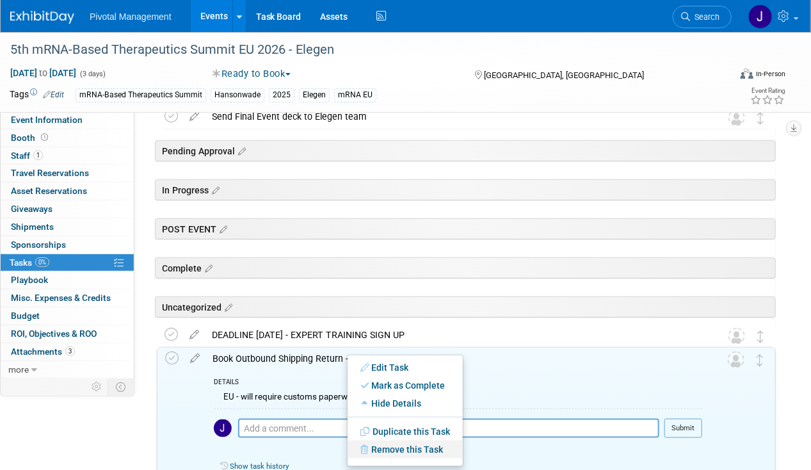
click at [400, 449] on link "Remove this Task" at bounding box center [405, 449] width 115 height 18
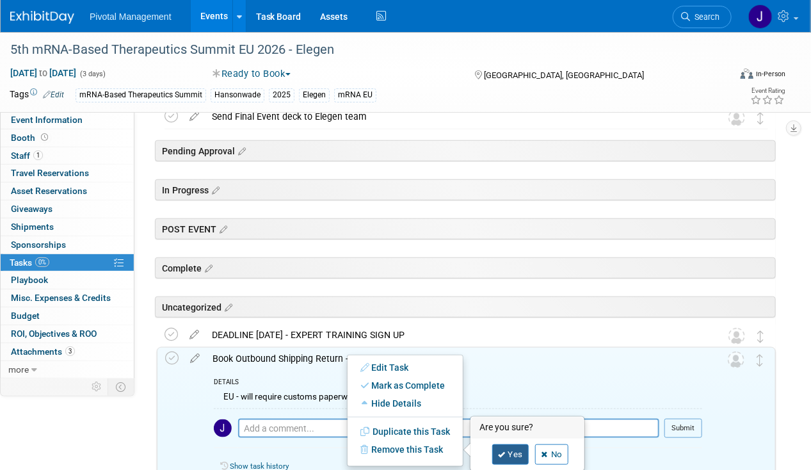
click at [497, 457] on link "Yes" at bounding box center [510, 454] width 37 height 20
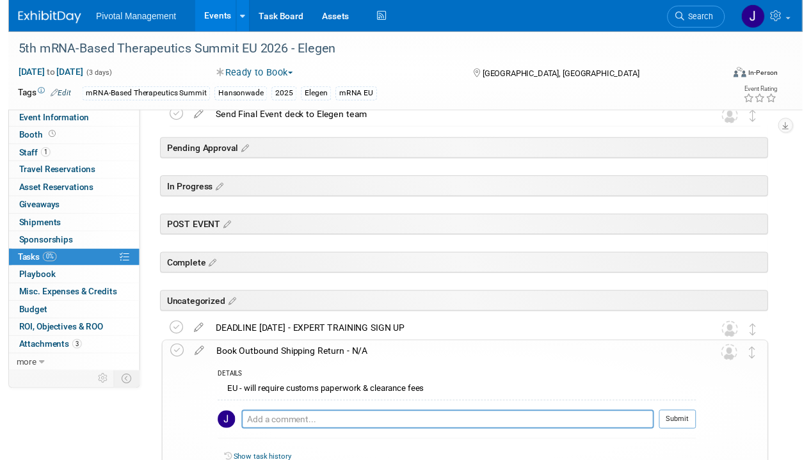
scroll to position [433, 0]
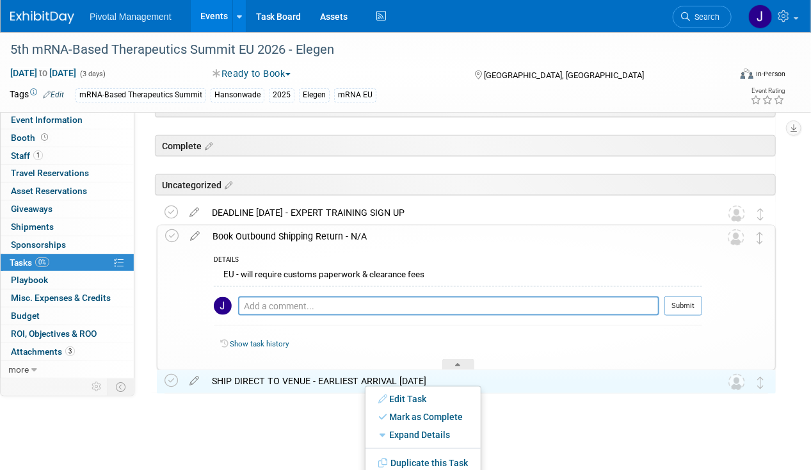
click at [540, 401] on div at bounding box center [462, 406] width 625 height 26
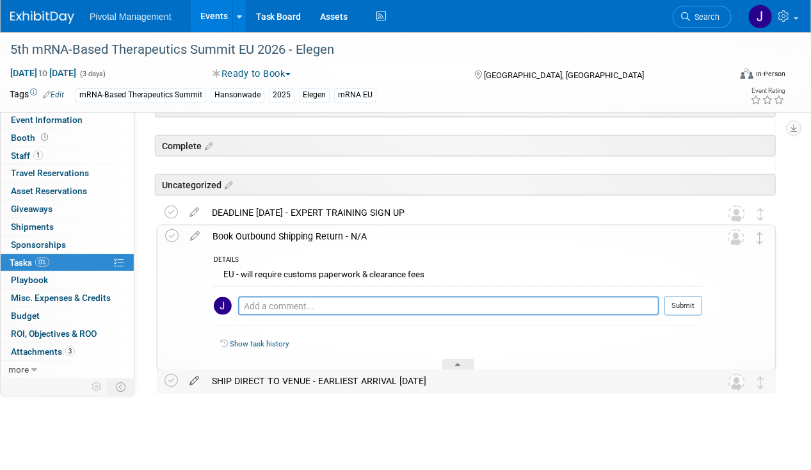
click at [195, 378] on icon at bounding box center [194, 378] width 22 height 16
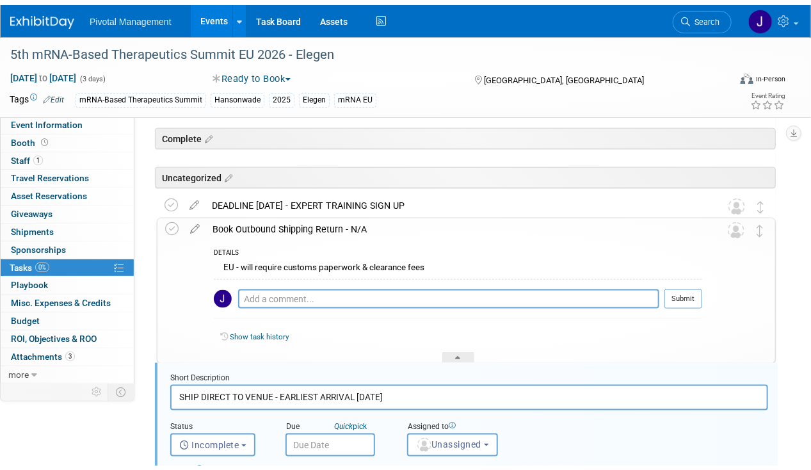
scroll to position [615, 0]
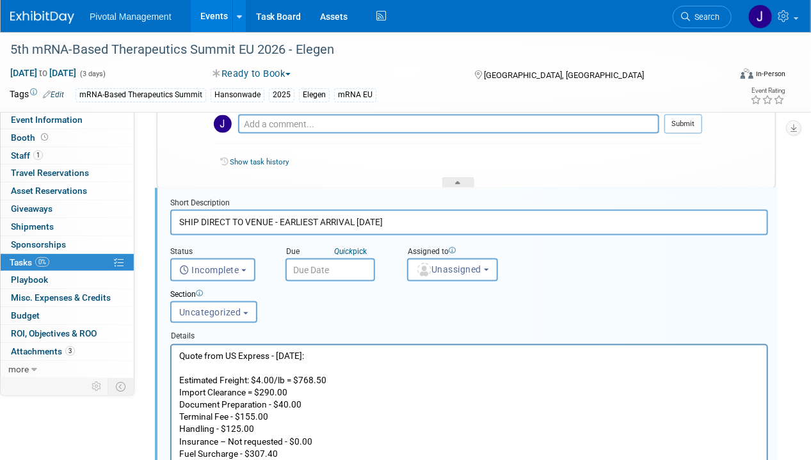
drag, startPoint x: 391, startPoint y: 220, endPoint x: 357, endPoint y: 220, distance: 33.9
click at [357, 220] on input "SHIP DIRECT TO VENUE - EARLIEST ARRIVAL [DATE]" at bounding box center [469, 222] width 598 height 25
type input "SHIP DIRECT TO VENUE - EARLIEST ARRIVAL DATE TBD"
click at [227, 403] on p "Quote from US Express - [DATE]: Estimated Freight: $4.00/lb = $768.50 Import Cl…" at bounding box center [469, 441] width 581 height 183
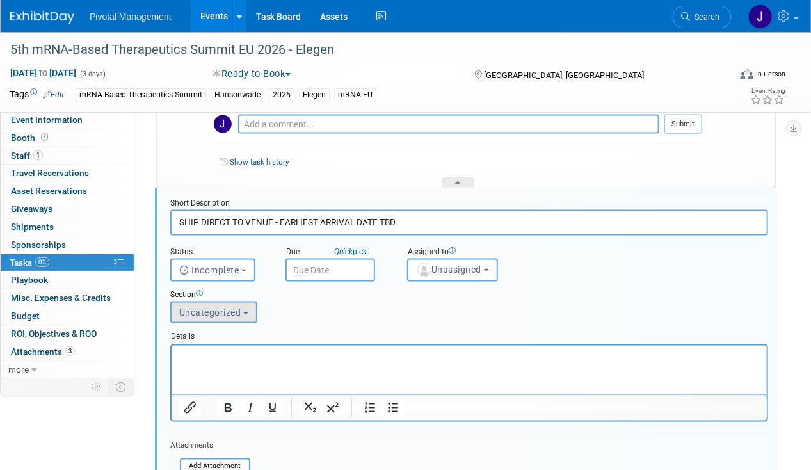
click at [217, 300] on div "Section Uncategorized Reference Not Started Pending Approval In Progress POST E…" at bounding box center [444, 304] width 566 height 44
click at [216, 307] on span "Uncategorized" at bounding box center [210, 312] width 62 height 10
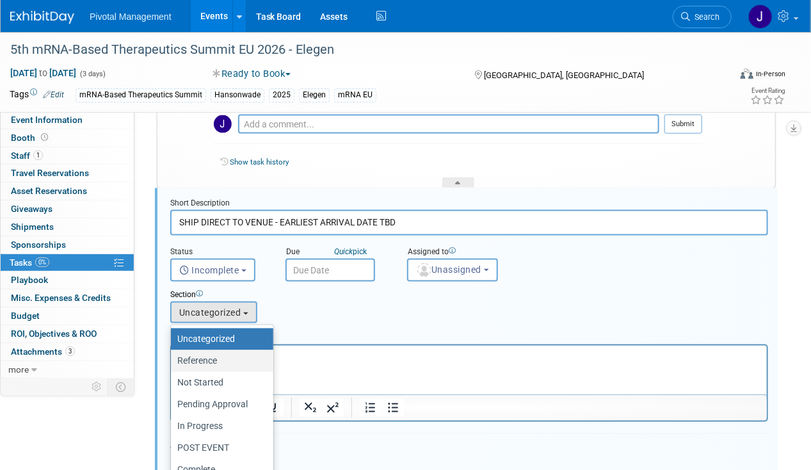
click at [216, 356] on label "Reference" at bounding box center [218, 361] width 83 height 17
click at [173, 357] on input "Reference" at bounding box center [169, 361] width 8 height 8
select select "11273706"
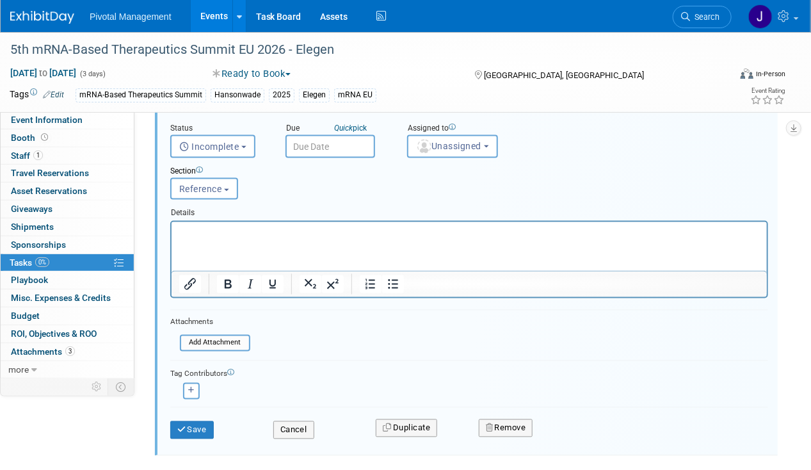
scroll to position [799, 0]
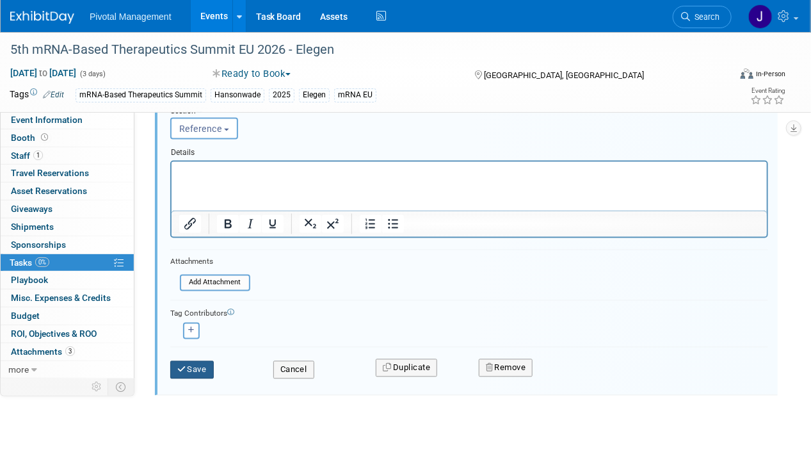
click at [179, 366] on icon "submit" at bounding box center [182, 370] width 10 height 8
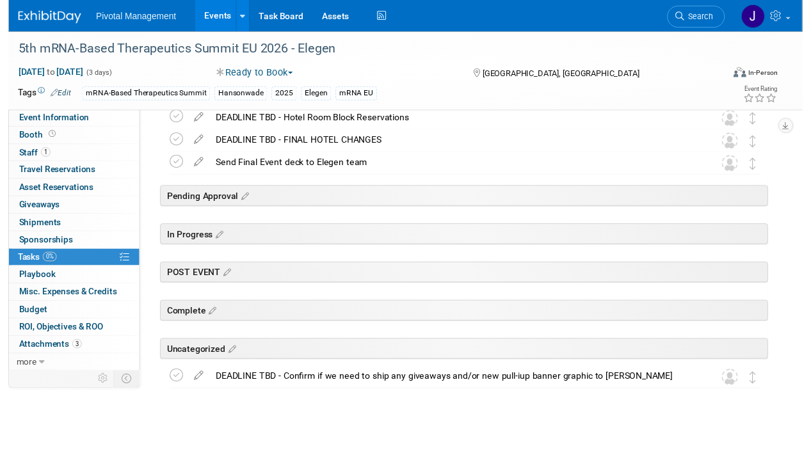
scroll to position [265, 0]
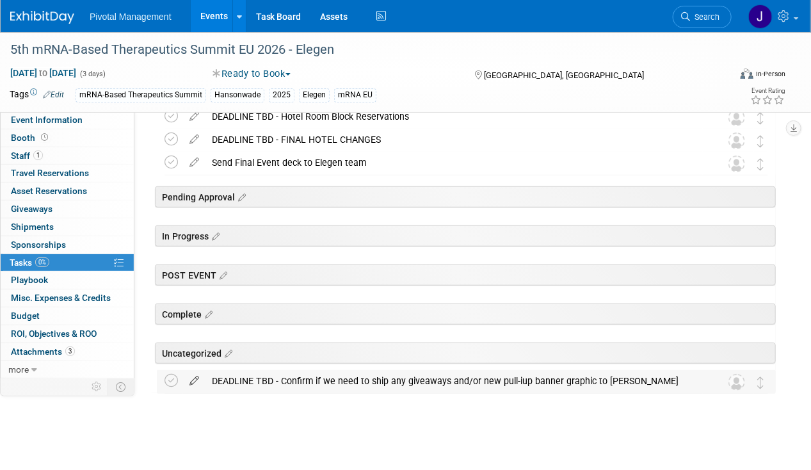
click at [198, 376] on icon at bounding box center [194, 378] width 22 height 16
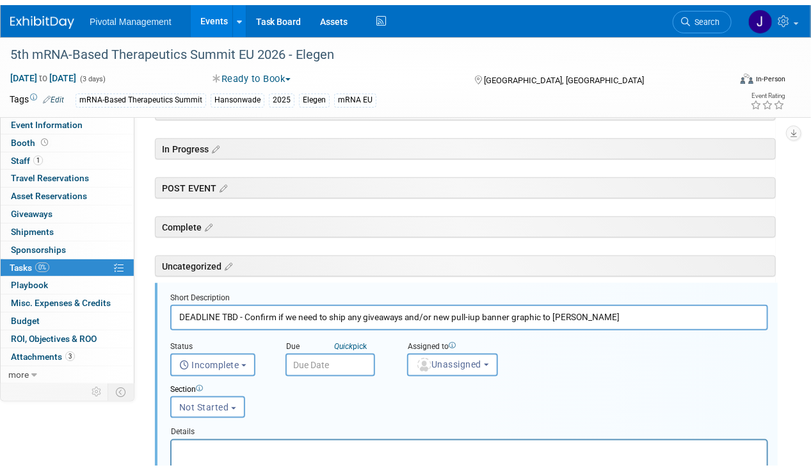
scroll to position [447, 0]
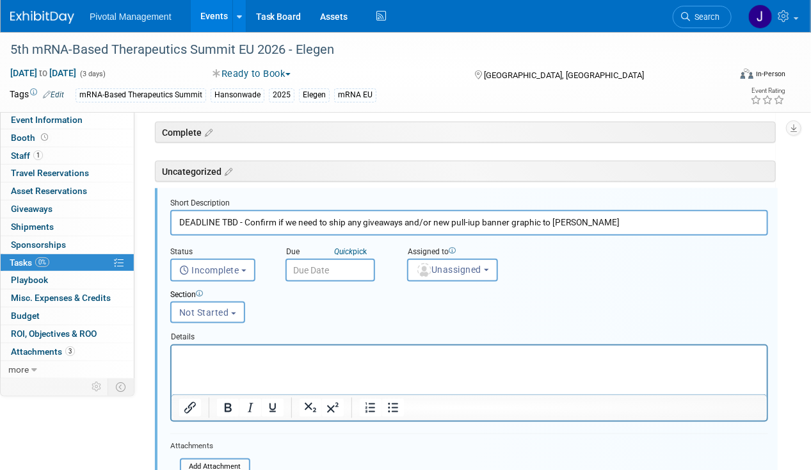
click at [472, 218] on input "DEADLINE TBD - Confirm if we need to ship any giveaways and/or new pull-iup ban…" at bounding box center [469, 222] width 598 height 25
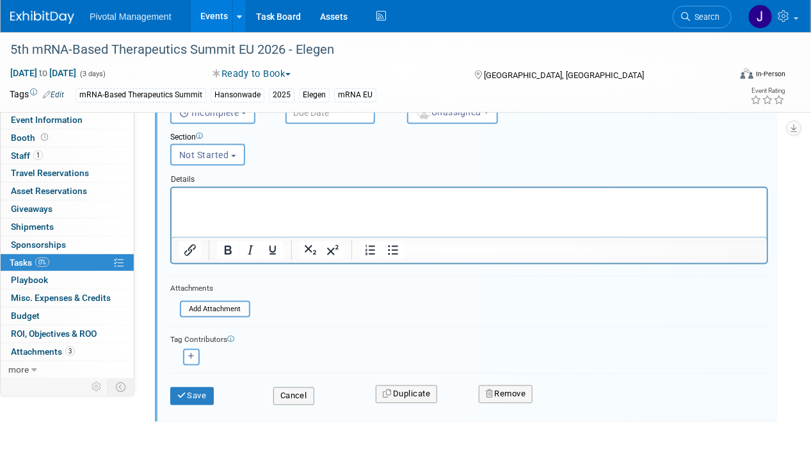
scroll to position [631, 0]
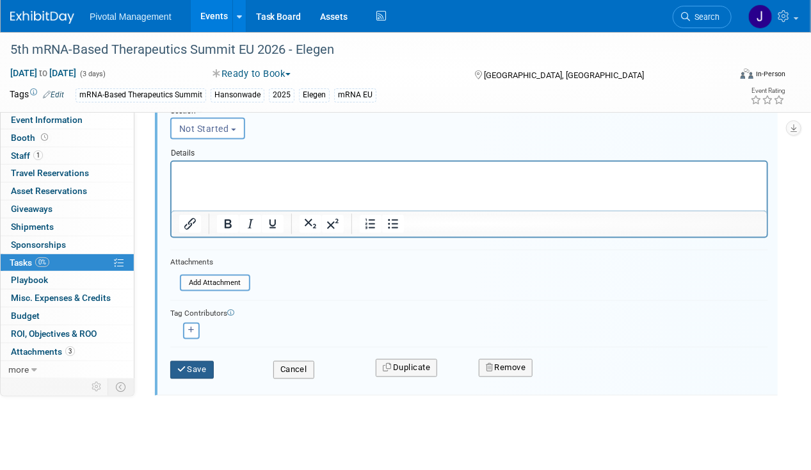
type input "DEADLINE TBD - Confirm if we need to ship any giveaways and/or new pull-up bann…"
click at [182, 361] on button "Save" at bounding box center [192, 370] width 44 height 18
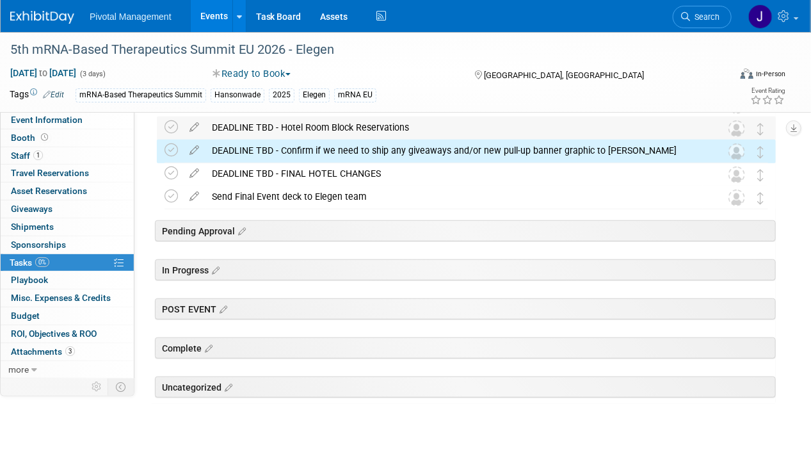
scroll to position [265, 0]
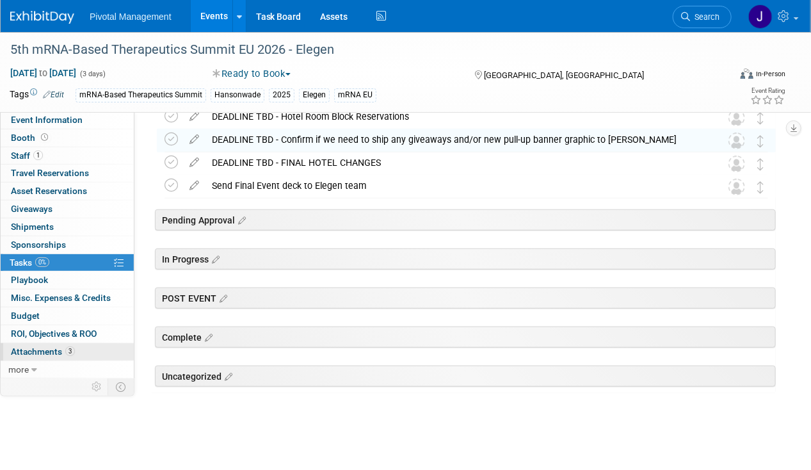
click at [56, 343] on link "3 Attachments 3" at bounding box center [67, 351] width 133 height 17
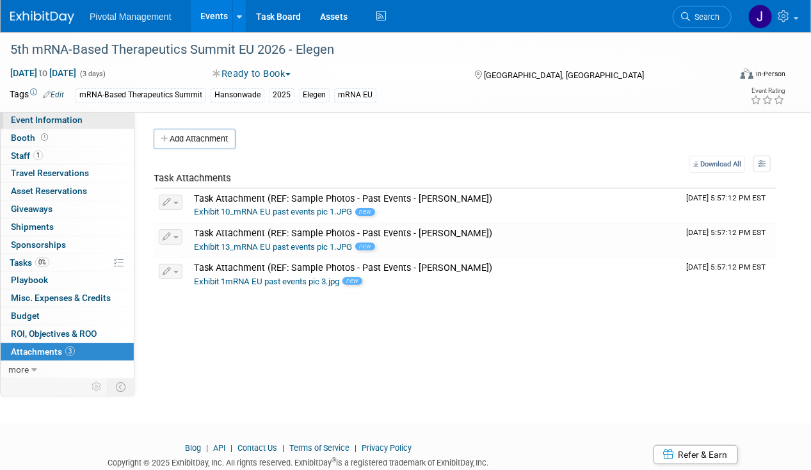
click at [45, 126] on link "Event Information" at bounding box center [67, 119] width 133 height 17
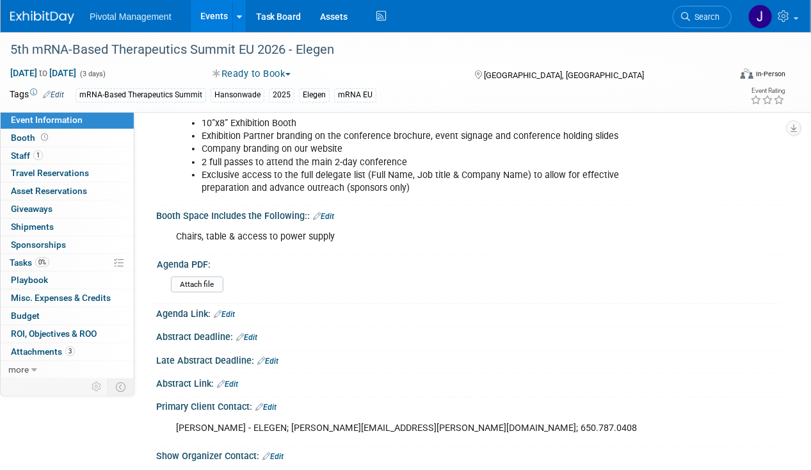
scroll to position [621, 0]
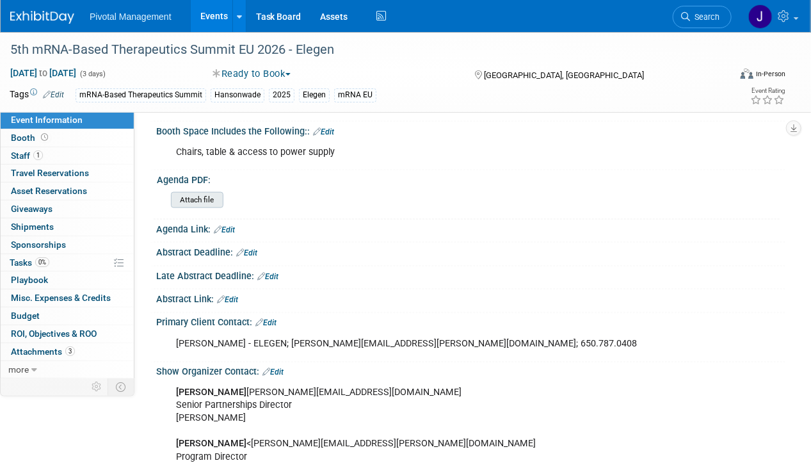
click at [194, 193] on input "file" at bounding box center [136, 200] width 174 height 15
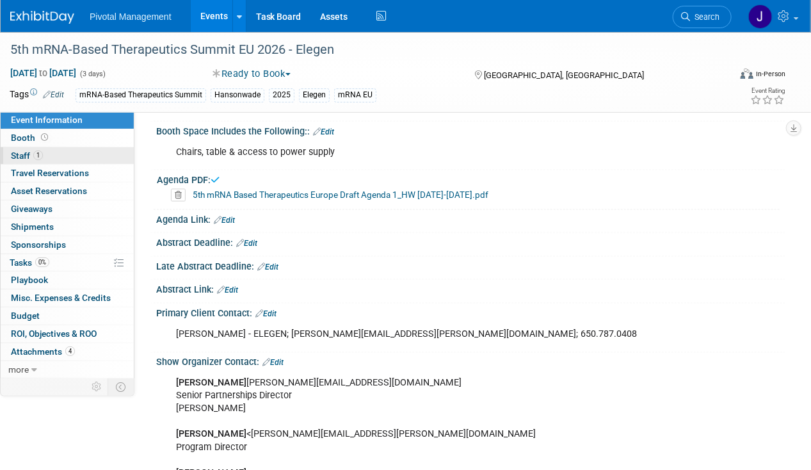
click at [68, 160] on link "1 Staff 1" at bounding box center [67, 155] width 133 height 17
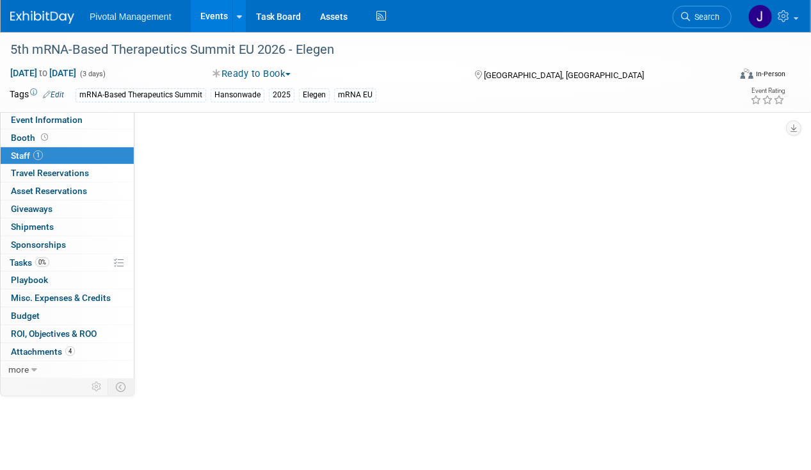
scroll to position [0, 0]
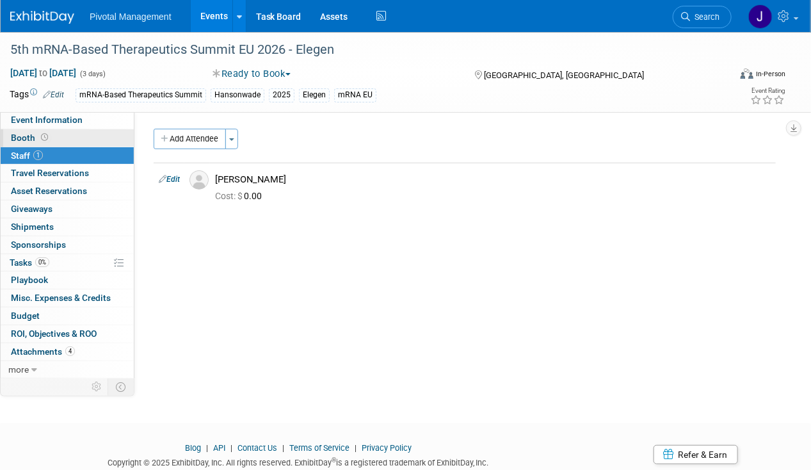
click at [67, 143] on link "Booth" at bounding box center [67, 137] width 133 height 17
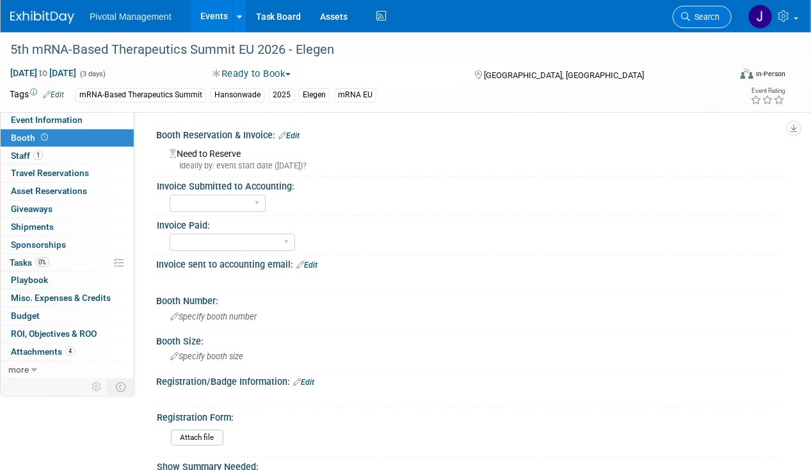
click at [705, 20] on span "Search" at bounding box center [704, 17] width 29 height 10
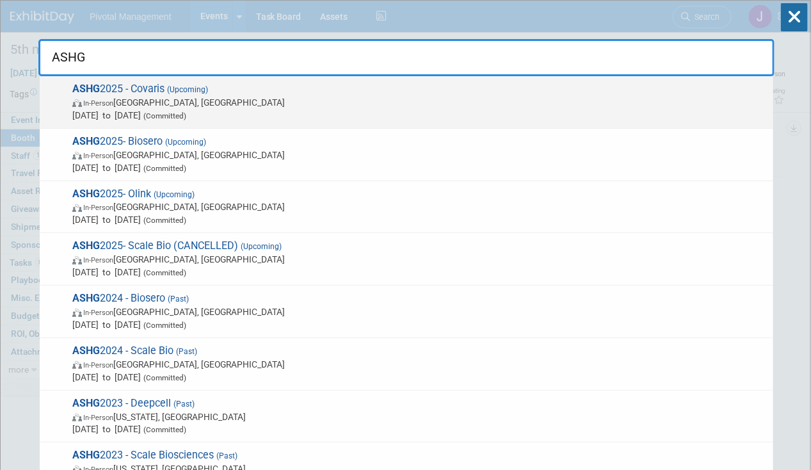
type input "ASHG"
click at [233, 92] on span "ASHG 2025 - Covaris (Upcoming) In-Person [GEOGRAPHIC_DATA], [GEOGRAPHIC_DATA] […" at bounding box center [417, 102] width 698 height 39
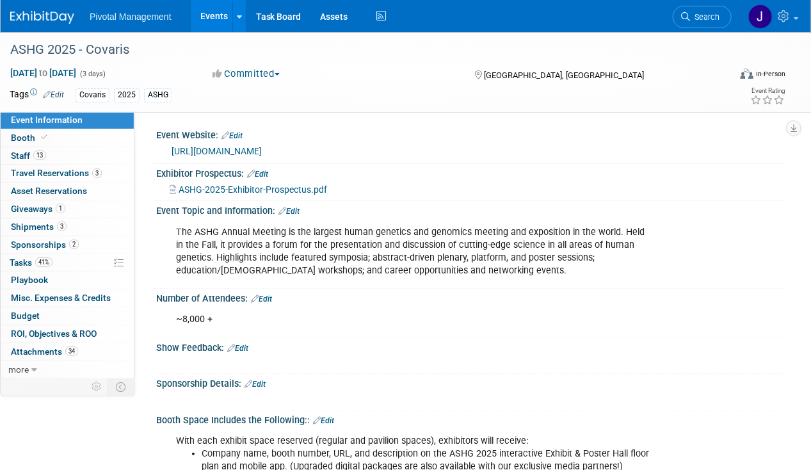
click at [262, 152] on link "https://www.ashg.org/meetings/2025meeting/" at bounding box center [217, 151] width 90 height 10
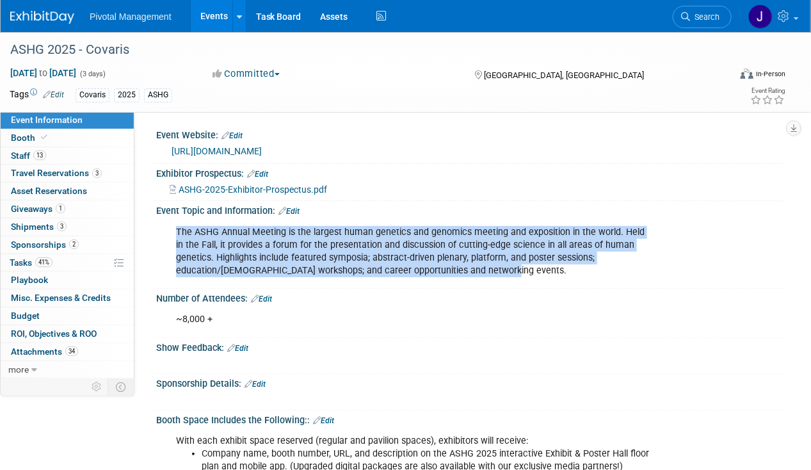
drag, startPoint x: 177, startPoint y: 222, endPoint x: 546, endPoint y: 276, distance: 373.3
click at [546, 276] on div "The ASHG Annual Meeting is the largest human genetics and genomics meeting and …" at bounding box center [414, 252] width 494 height 64
copy div "The ASHG Annual Meeting is the largest human genetics and genomics meeting and …"
click at [349, 385] on div "Sponsorship Details: Edit" at bounding box center [470, 382] width 629 height 17
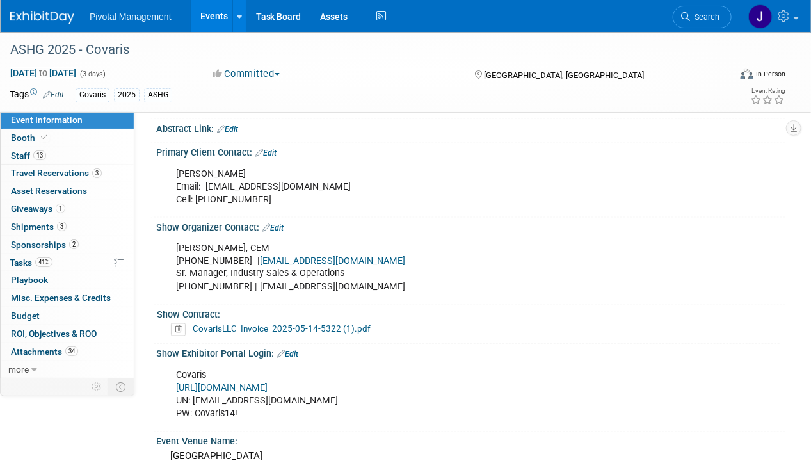
scroll to position [688, 0]
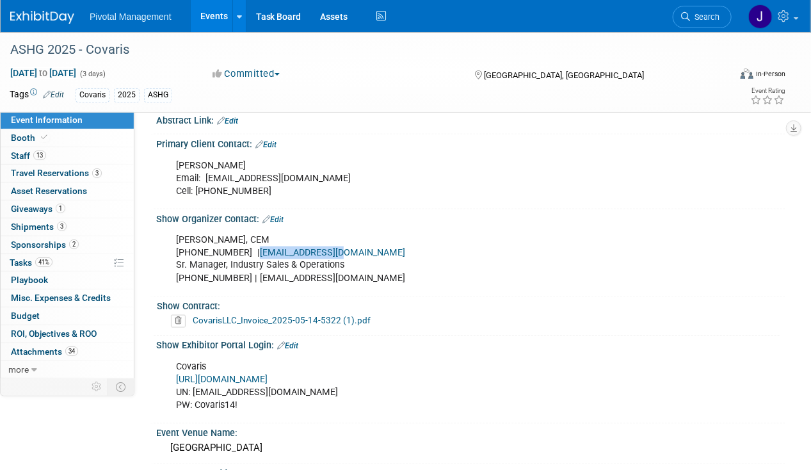
drag, startPoint x: 356, startPoint y: 241, endPoint x: 245, endPoint y: 242, distance: 111.4
click at [245, 242] on div "Sara Whitney, CEM 301-634-7326 | exhibits@ashg.org Sr. Manager, Industry Sales …" at bounding box center [414, 259] width 494 height 64
drag, startPoint x: 245, startPoint y: 242, endPoint x: 169, endPoint y: 232, distance: 76.2
click at [168, 232] on div "Sara Whitney, CEM 301-634-7326 | exhibits@ashg.org Sr. Manager, Industry Sales …" at bounding box center [414, 259] width 494 height 64
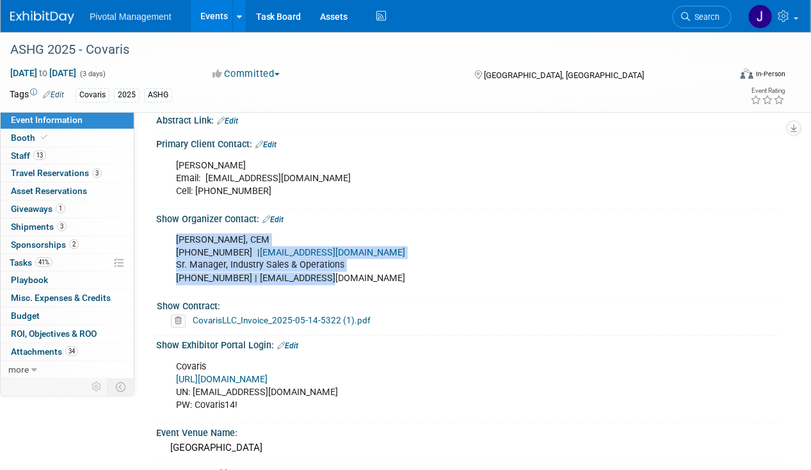
drag, startPoint x: 175, startPoint y: 232, endPoint x: 338, endPoint y: 272, distance: 167.5
click at [338, 272] on div "Sara Whitney, CEM 301-634-7326 | exhibits@ashg.org Sr. Manager, Industry Sales …" at bounding box center [414, 259] width 494 height 64
copy div "Sara Whitney, CEM 301-634-7326 | exhibits@ashg.org Sr. Manager, Industry Sales …"
click at [378, 194] on div "Patricia Daggett Email: pdaggett@covaris.com Cell: 978-729-0386" at bounding box center [414, 178] width 494 height 51
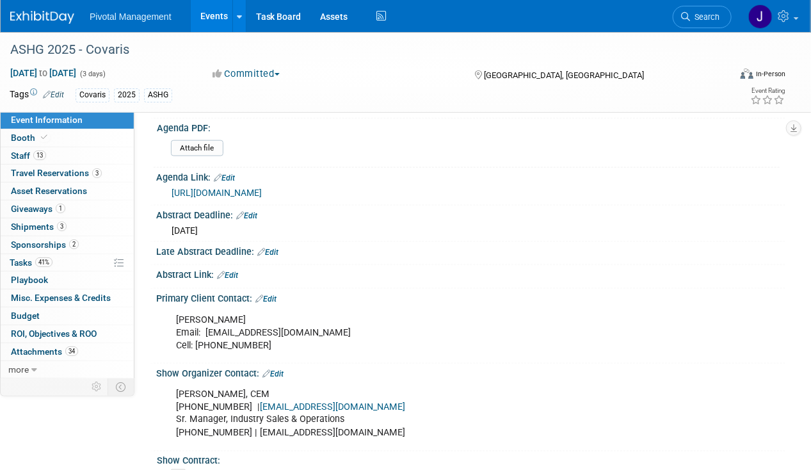
scroll to position [533, 0]
